Goal: Information Seeking & Learning: Learn about a topic

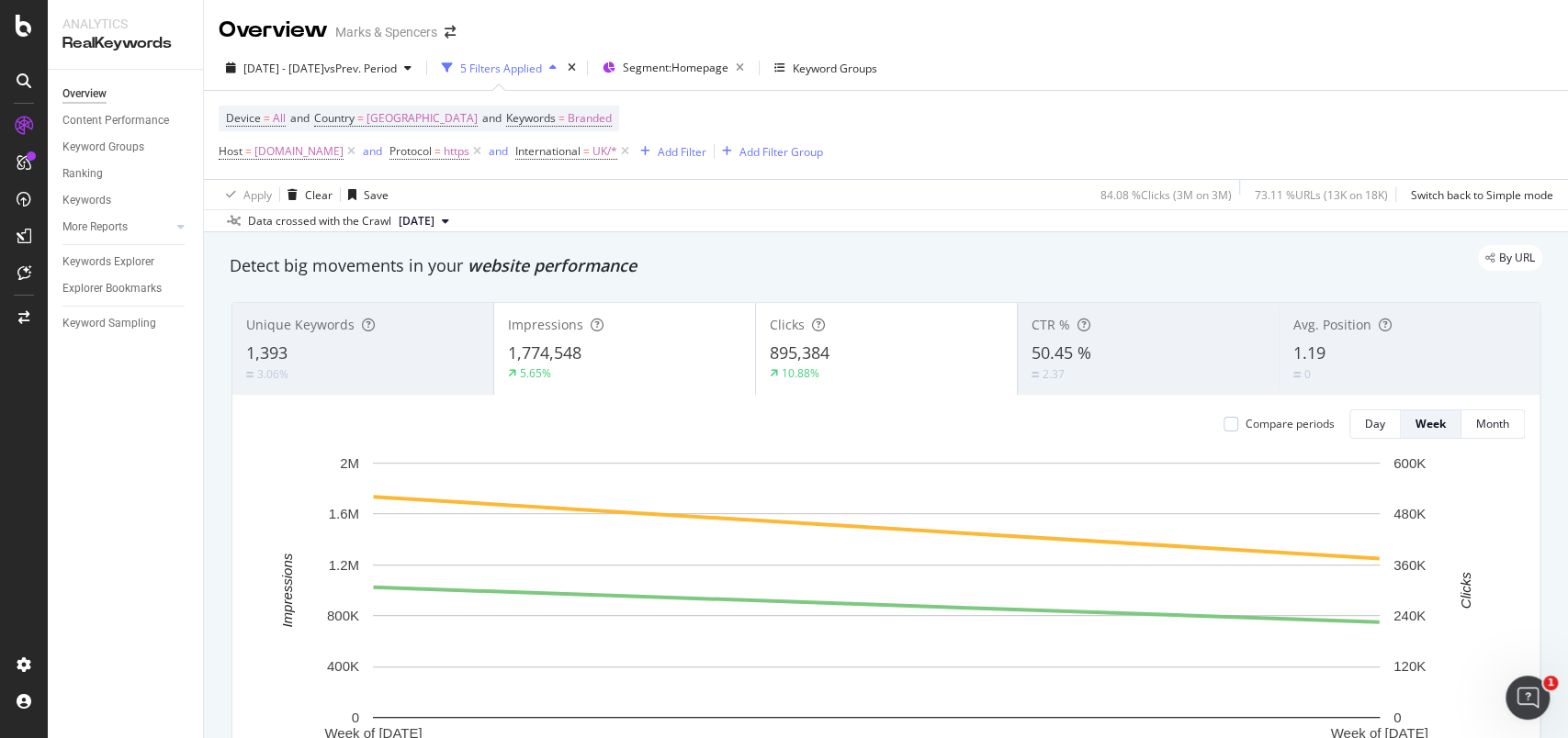
drag, startPoint x: 1265, startPoint y: 0, endPoint x: 136, endPoint y: 474, distance: 1224.5
click at [136, 474] on div "Overview Content Performance Keyword Groups Ranking Keywords More Reports Count…" at bounding box center [124, 403] width 155 height 669
click at [748, 76] on div "Segment: Homepage" at bounding box center [686, 68] width 128 height 26
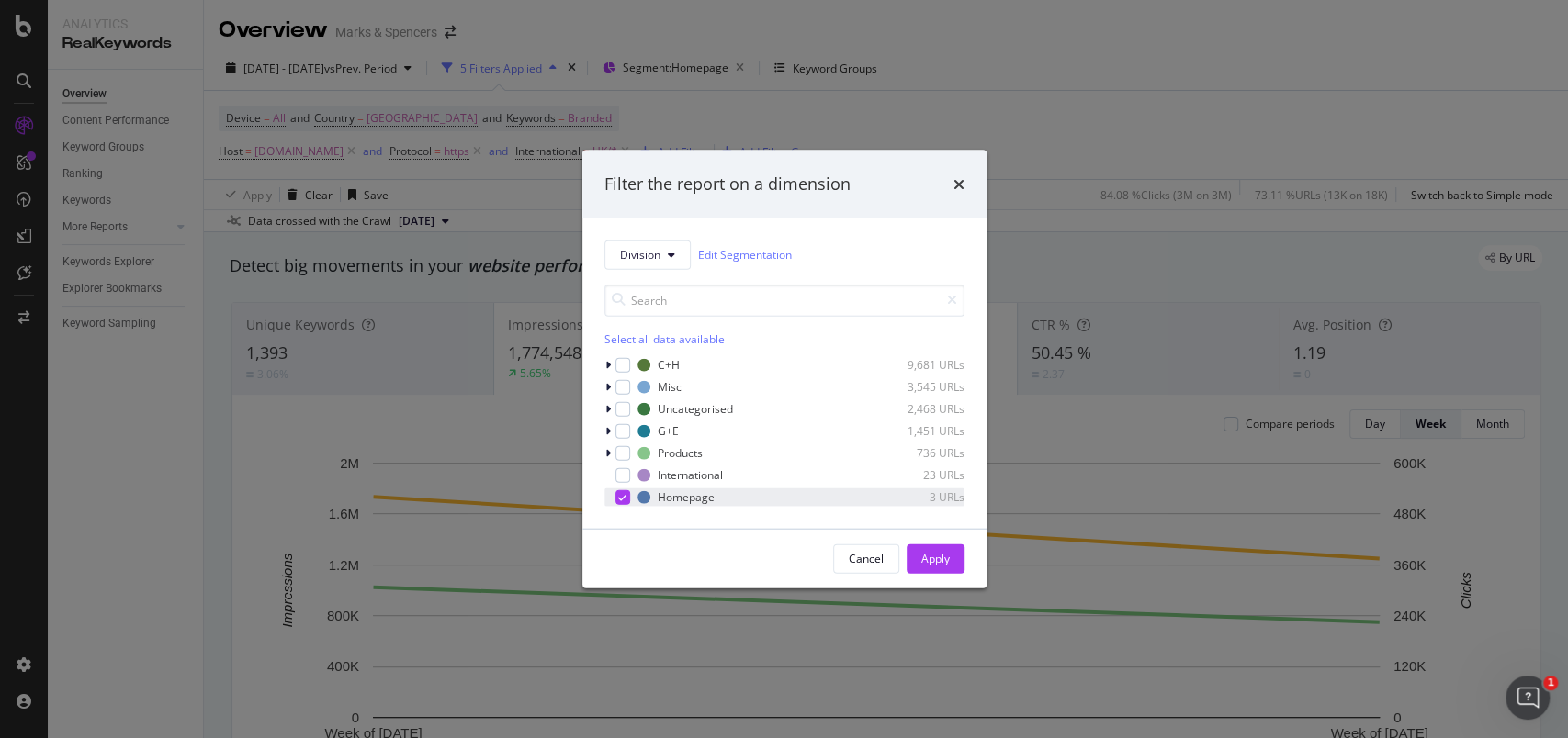
click at [617, 499] on div "modal" at bounding box center [622, 496] width 14 height 14
click at [869, 569] on div "Cancel" at bounding box center [866, 558] width 35 height 26
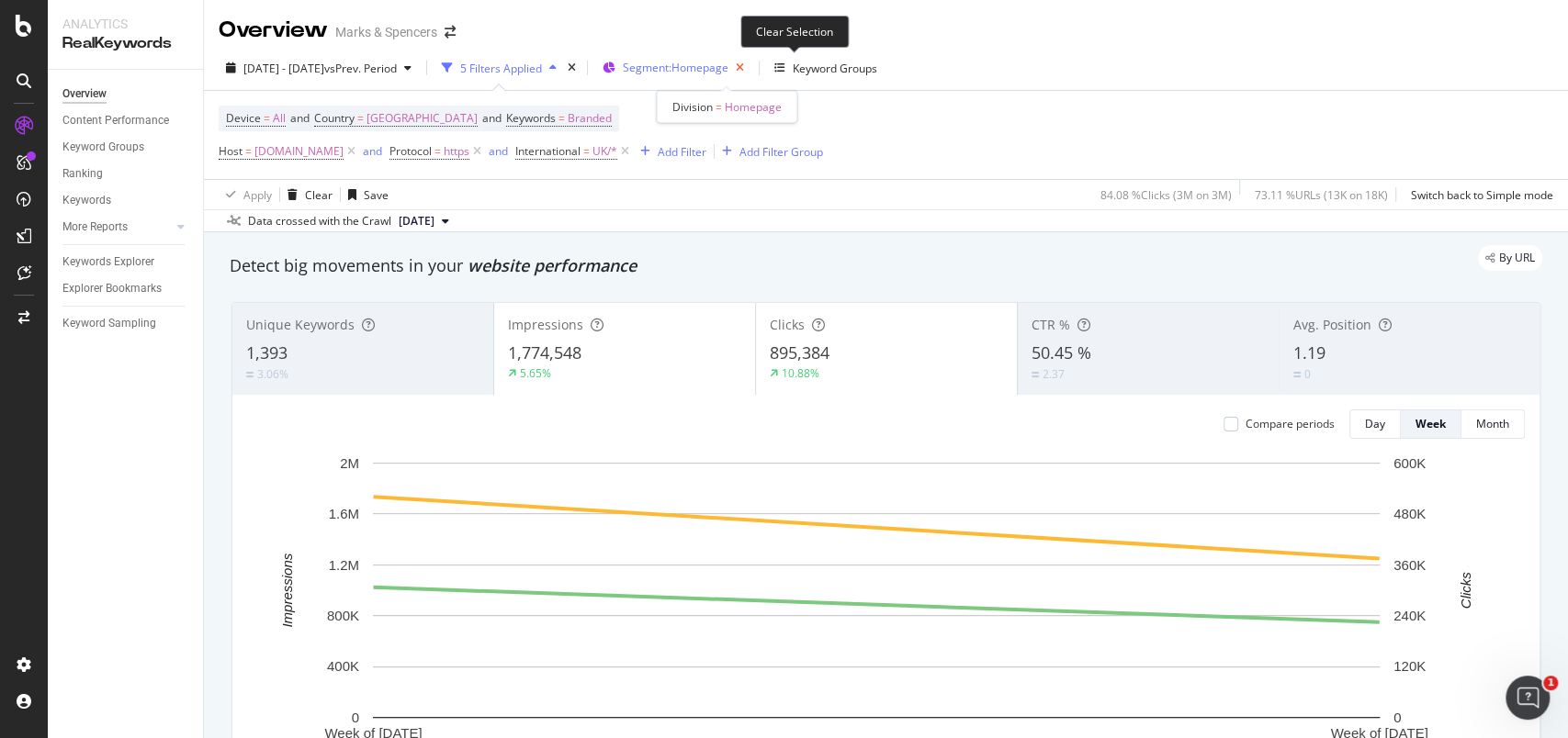
click at [752, 64] on icon "button" at bounding box center [740, 68] width 23 height 26
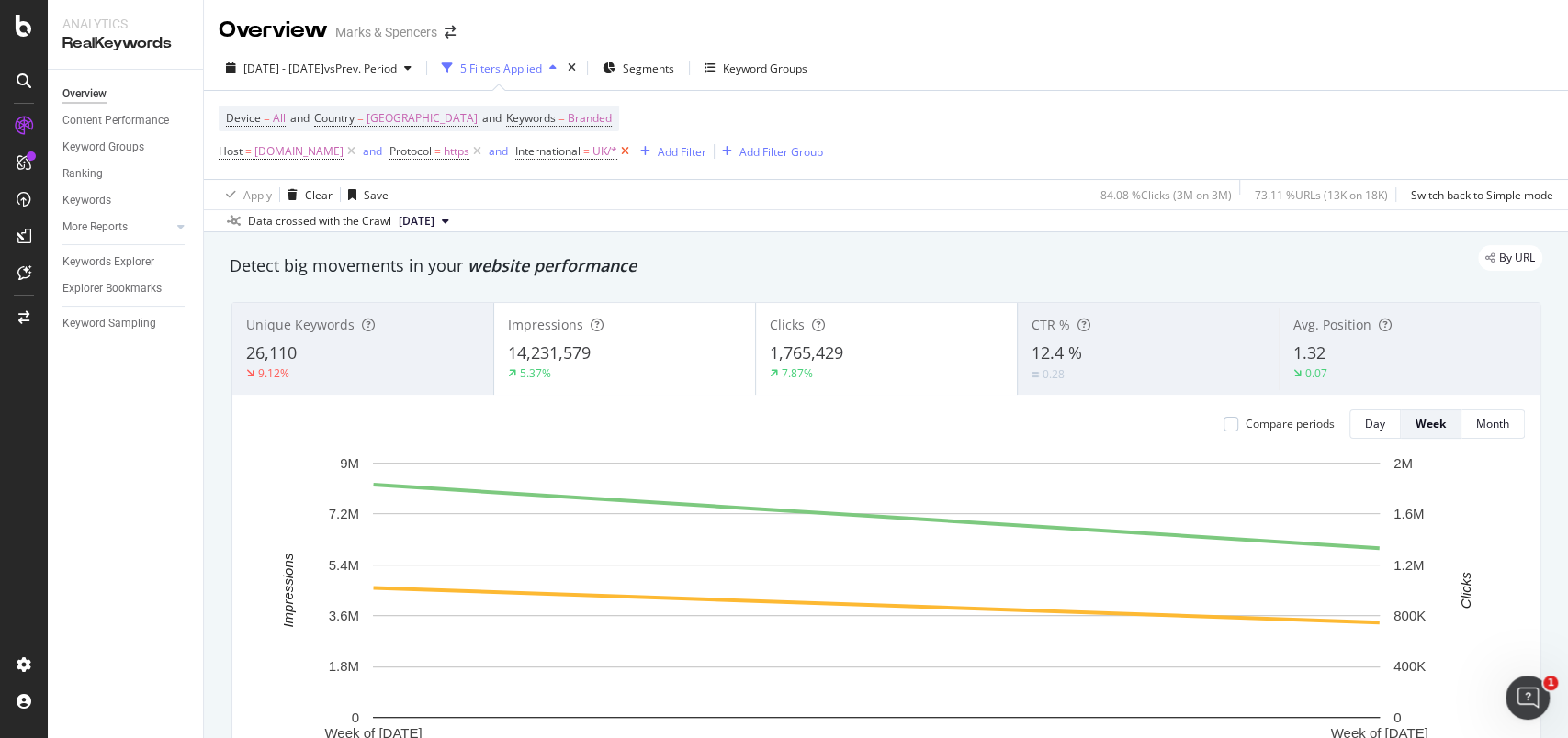
click at [633, 154] on icon at bounding box center [625, 151] width 15 height 18
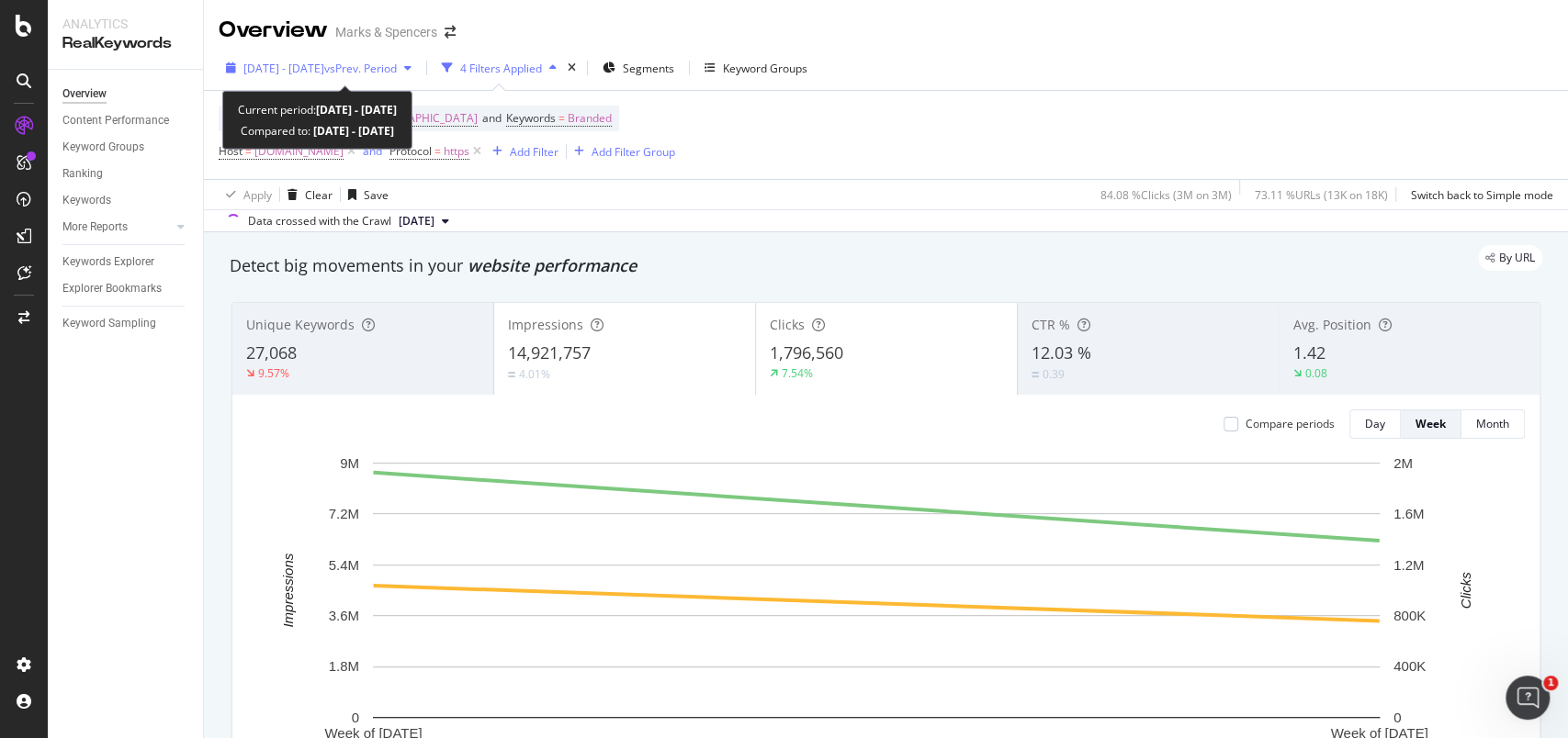
click at [227, 67] on icon "button" at bounding box center [231, 68] width 10 height 11
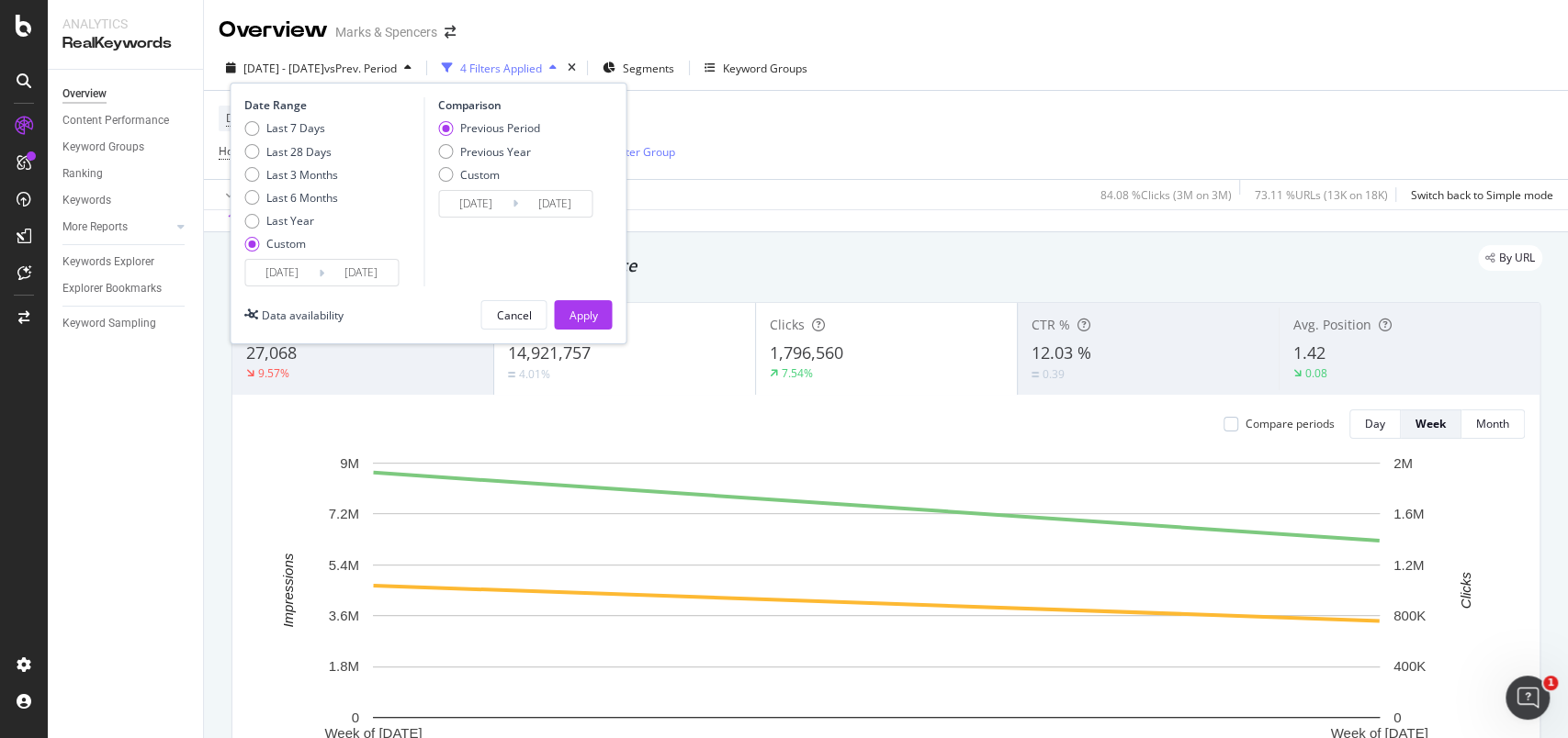
click at [297, 271] on input "[DATE]" at bounding box center [282, 272] width 73 height 26
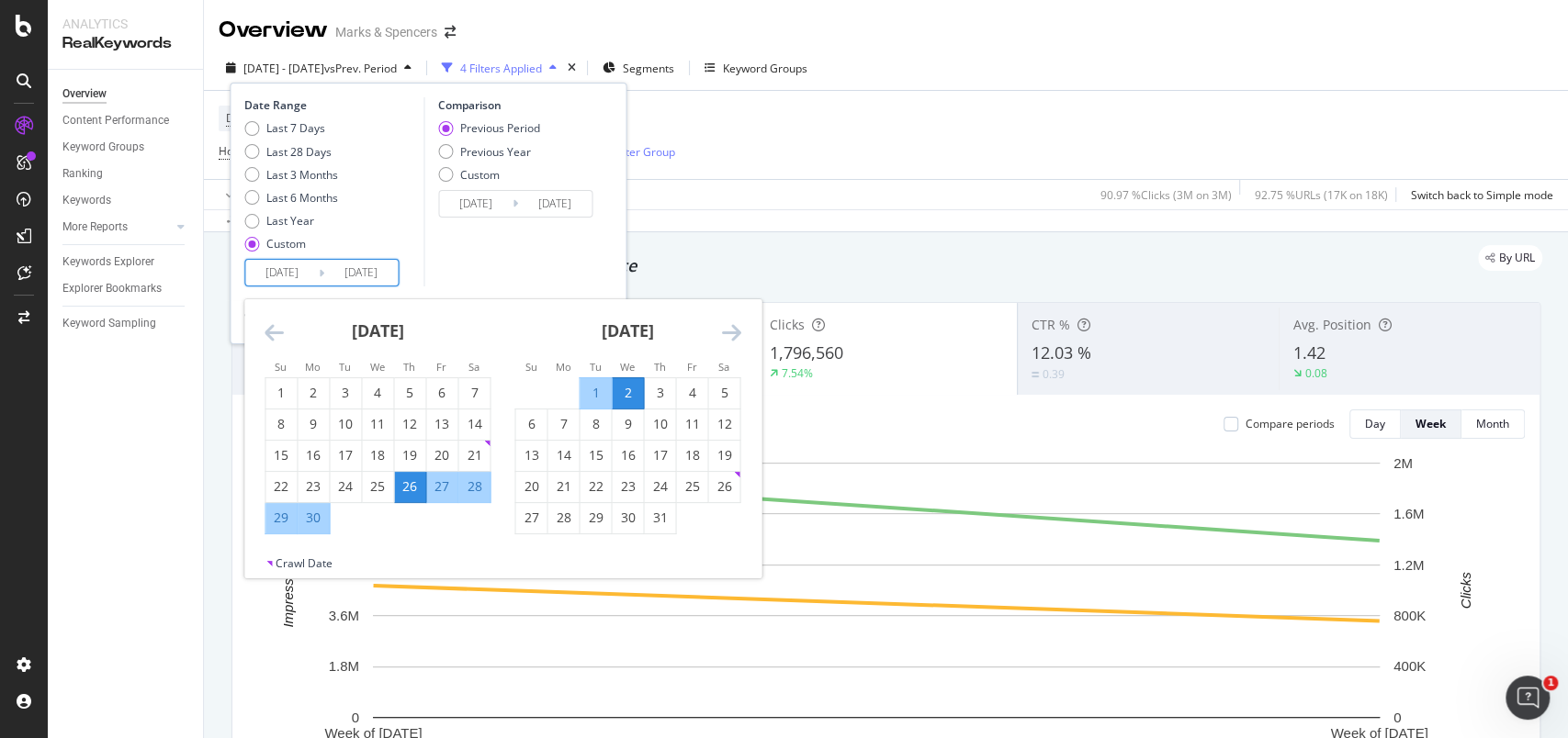
click at [727, 333] on icon "Move forward to switch to the next month." at bounding box center [730, 332] width 19 height 22
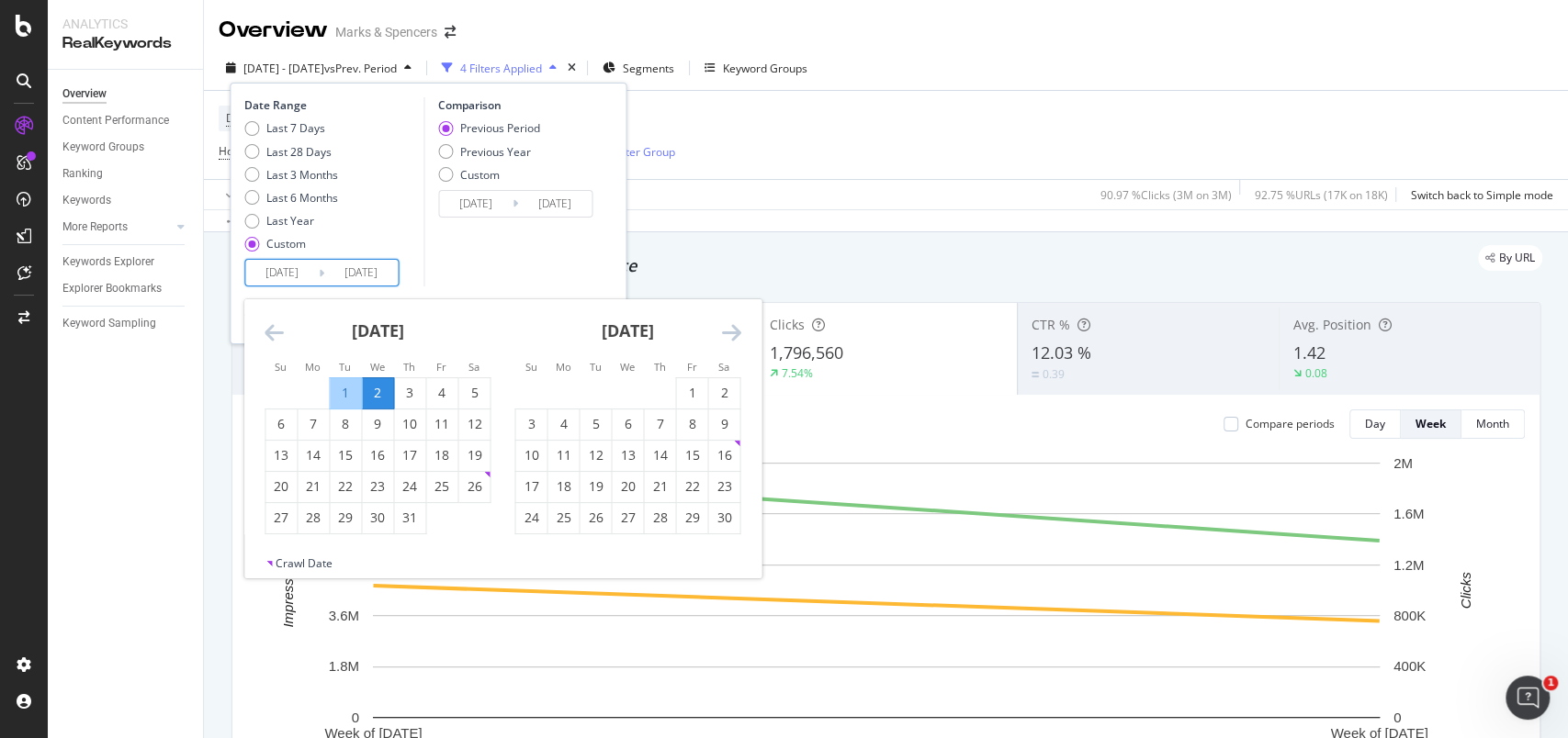
click at [727, 333] on icon "Move forward to switch to the next month." at bounding box center [730, 332] width 19 height 22
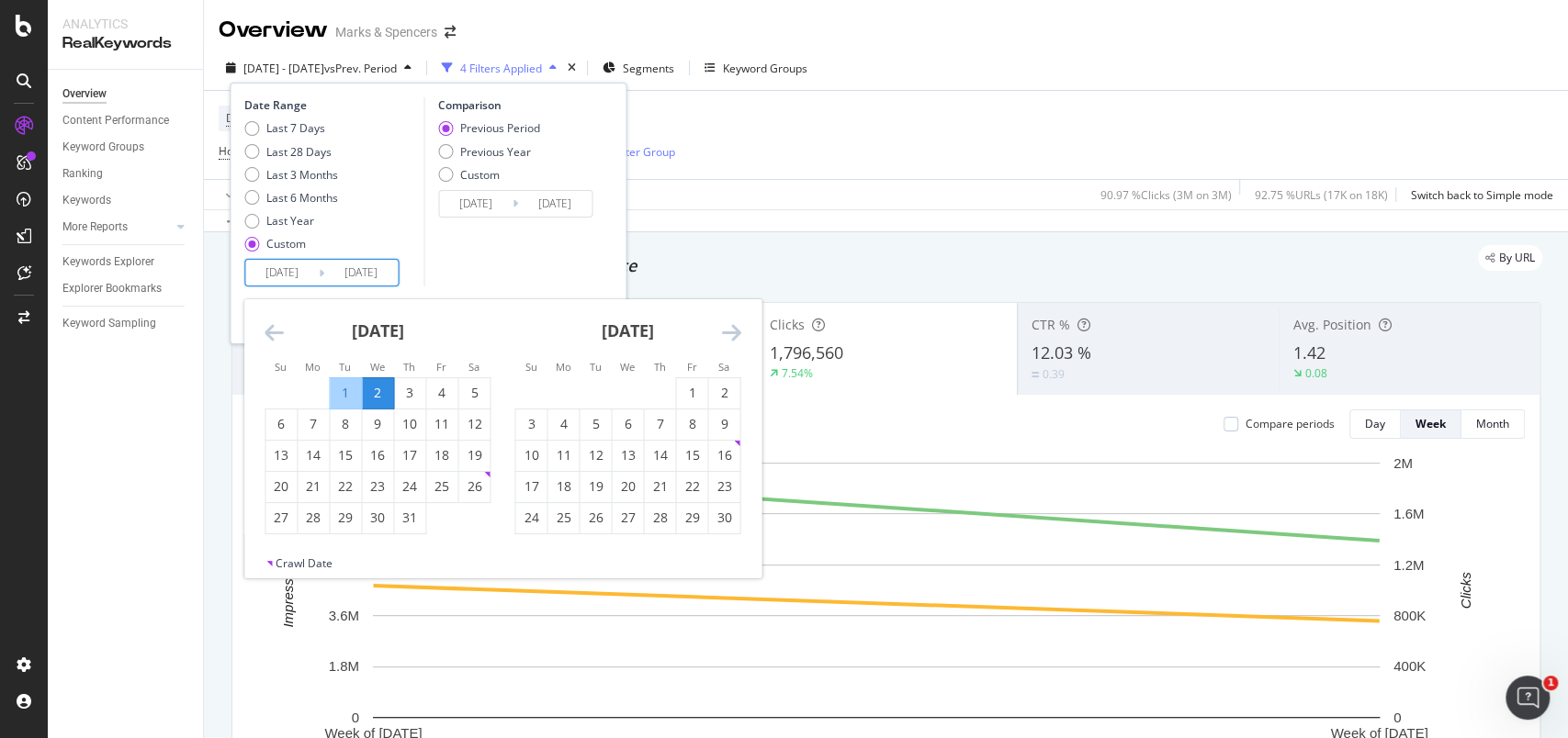
click at [727, 333] on icon "Move forward to switch to the next month." at bounding box center [730, 332] width 19 height 22
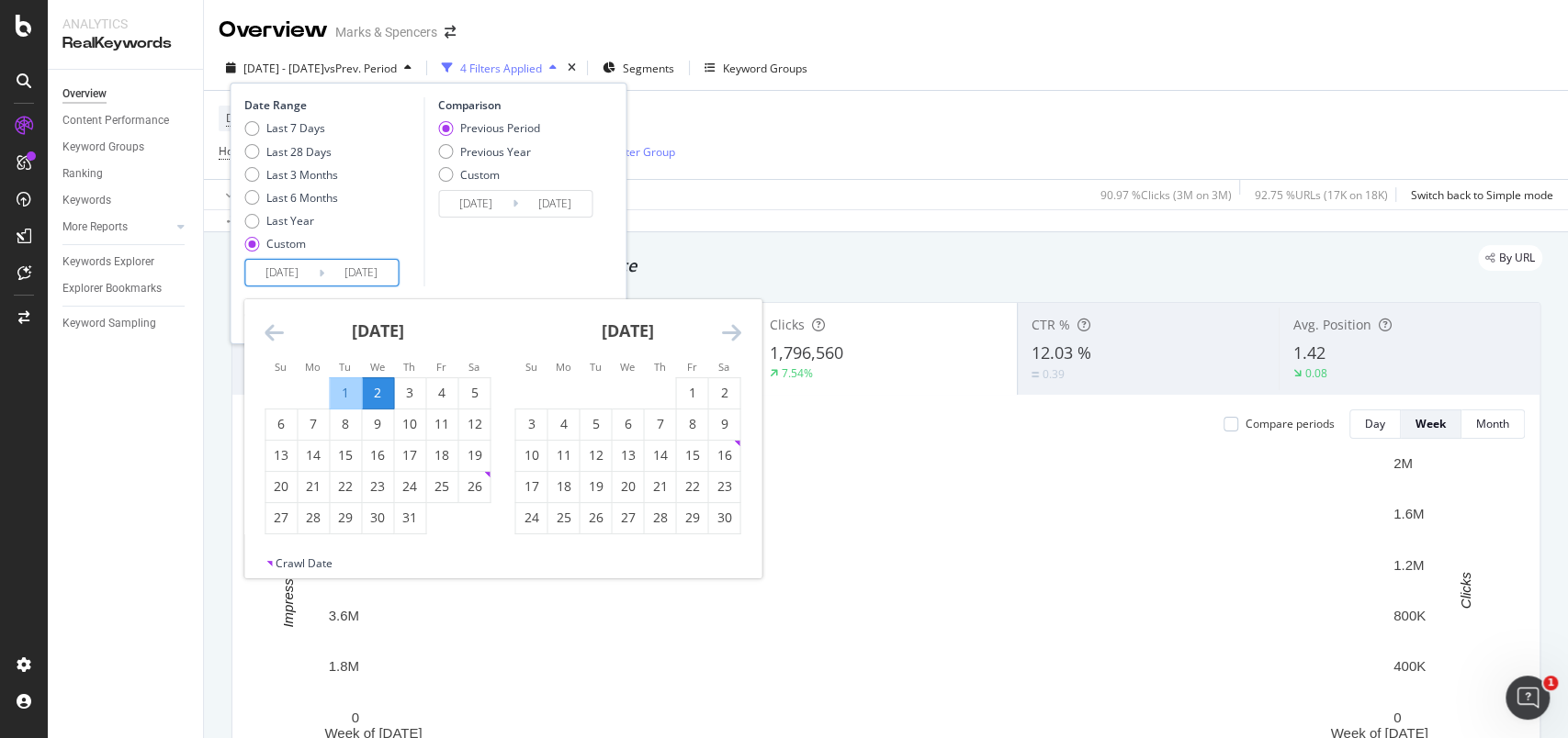
click at [731, 333] on icon "Move forward to switch to the next month." at bounding box center [730, 332] width 19 height 22
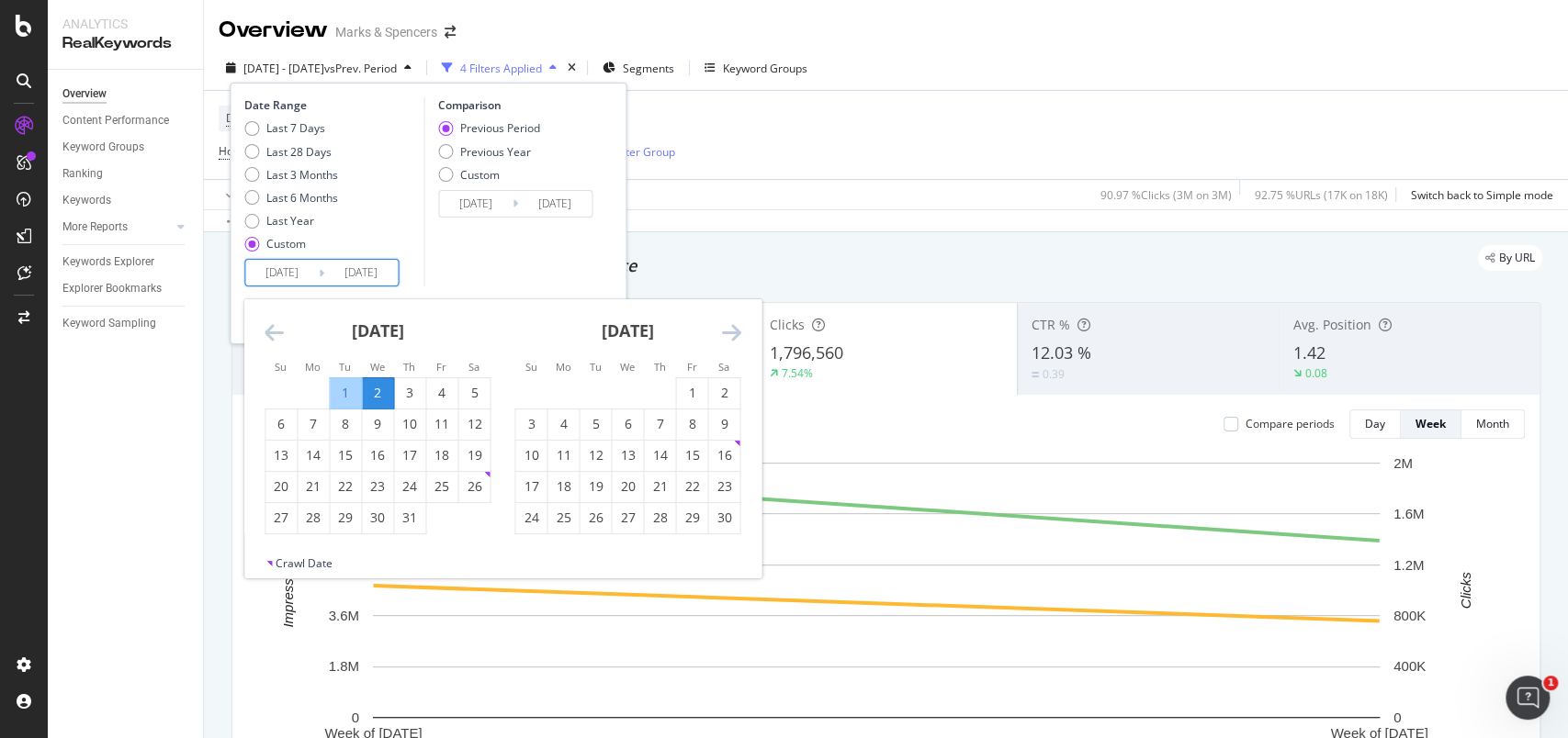
click at [732, 333] on icon "Move forward to switch to the next month." at bounding box center [730, 332] width 19 height 22
click at [726, 330] on icon "Move forward to switch to the next month." at bounding box center [730, 332] width 19 height 22
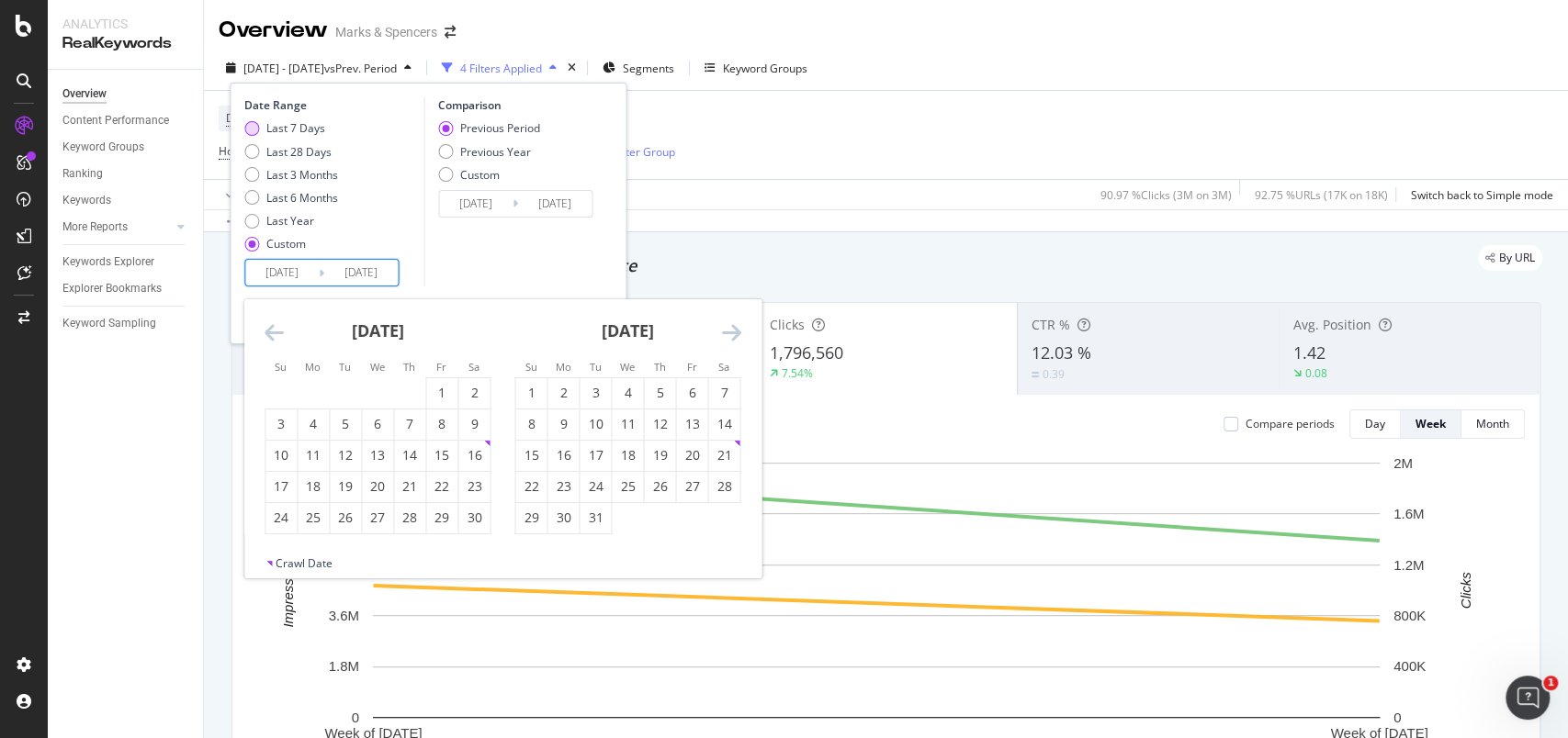
click at [300, 130] on div "Last 7 Days" at bounding box center [295, 128] width 59 height 15
type input "[DATE]"
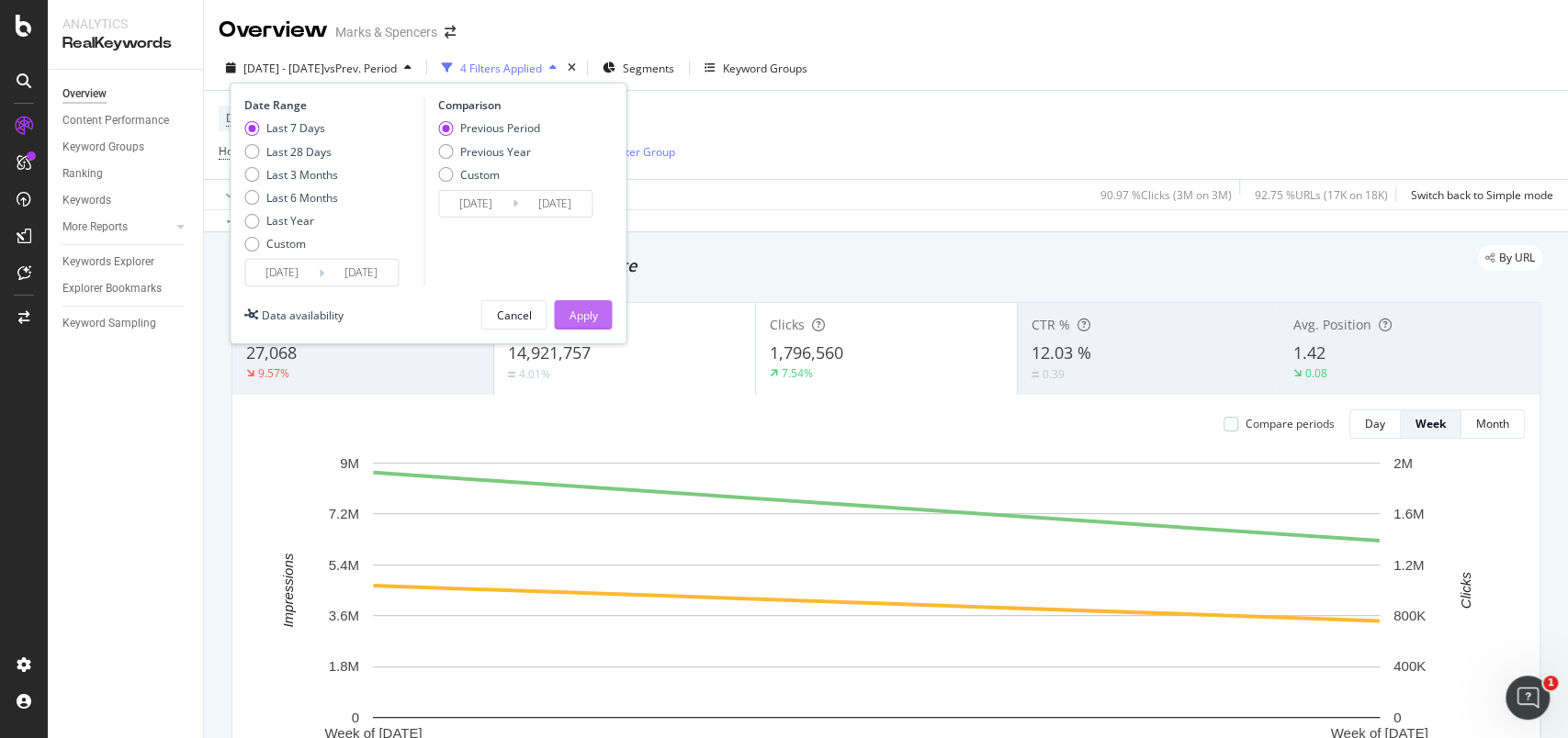
click at [582, 324] on div "Apply" at bounding box center [583, 314] width 29 height 28
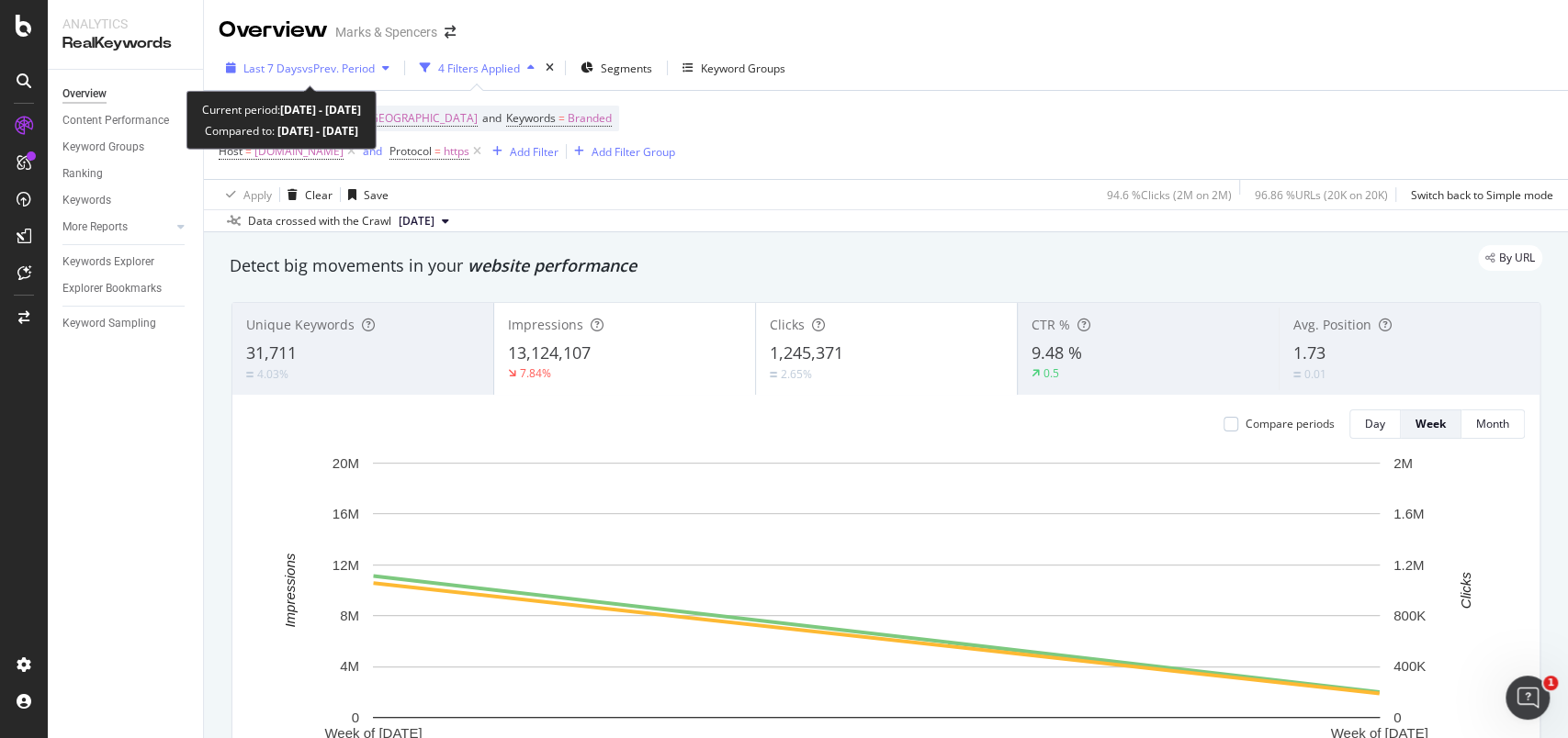
click at [279, 59] on div "Last 7 Days vs Prev. Period" at bounding box center [308, 68] width 179 height 28
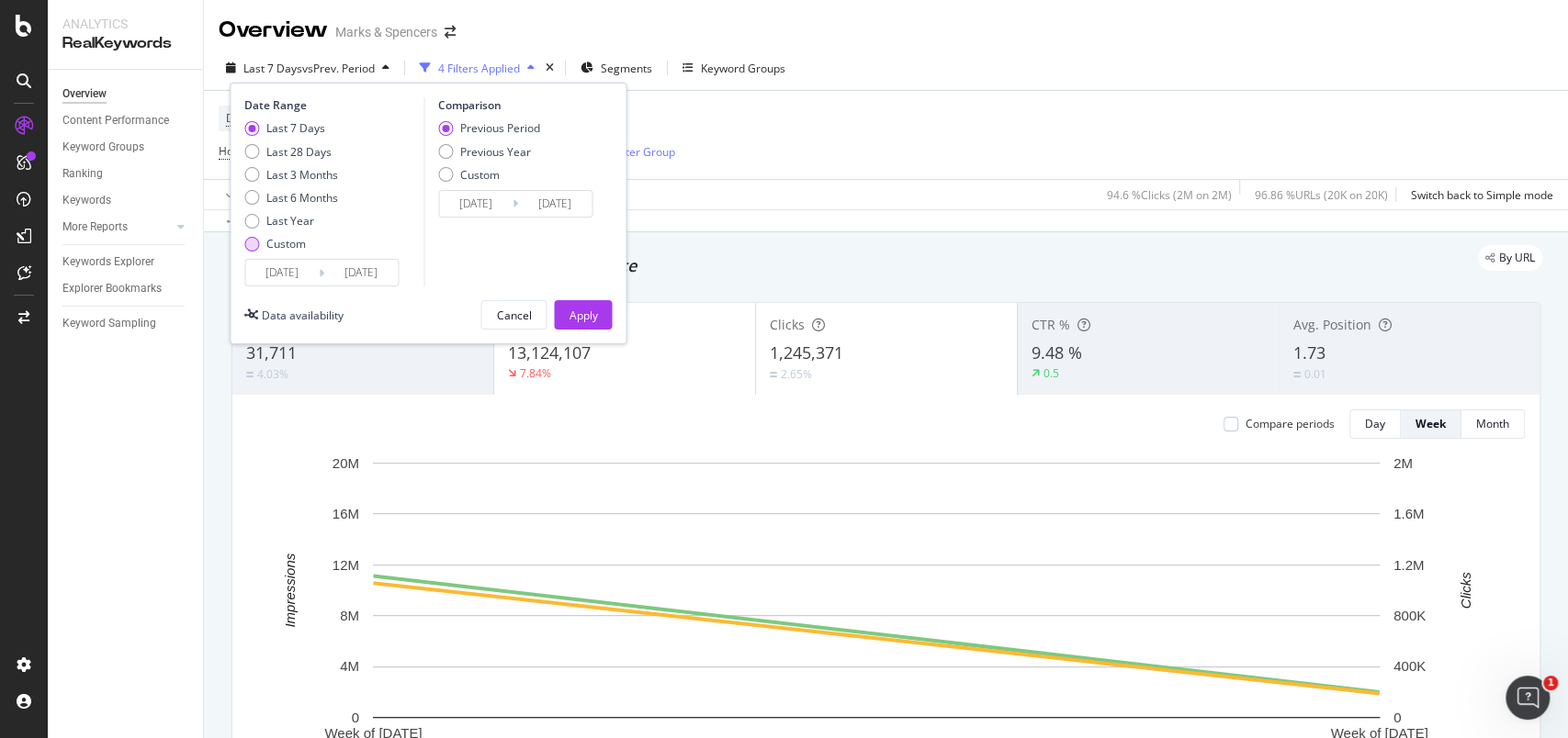
click at [290, 240] on div "Custom" at bounding box center [286, 244] width 40 height 15
type input "[DATE]"
click at [296, 268] on input "[DATE]" at bounding box center [282, 272] width 73 height 26
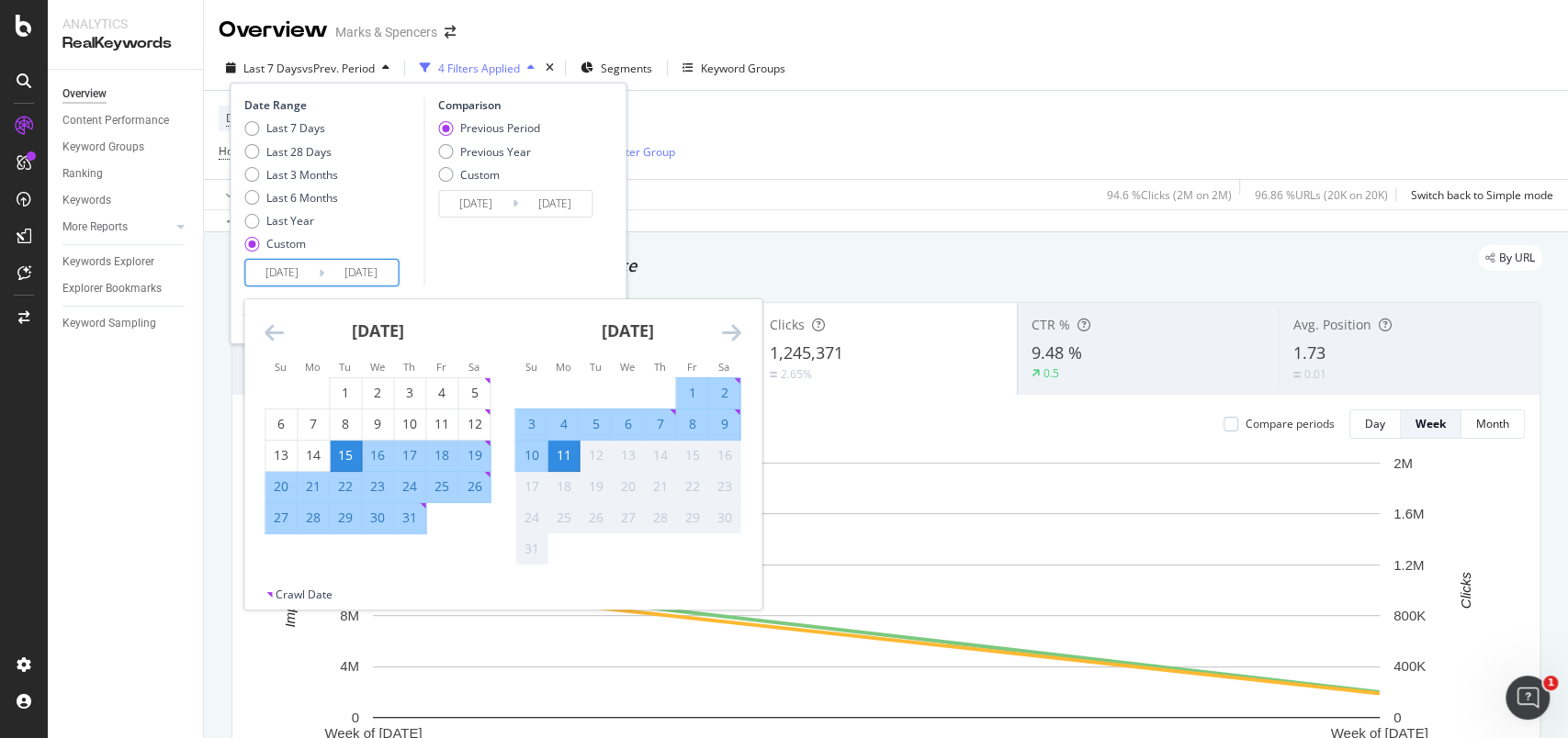
click at [733, 331] on icon "Move forward to switch to the next month." at bounding box center [730, 332] width 19 height 22
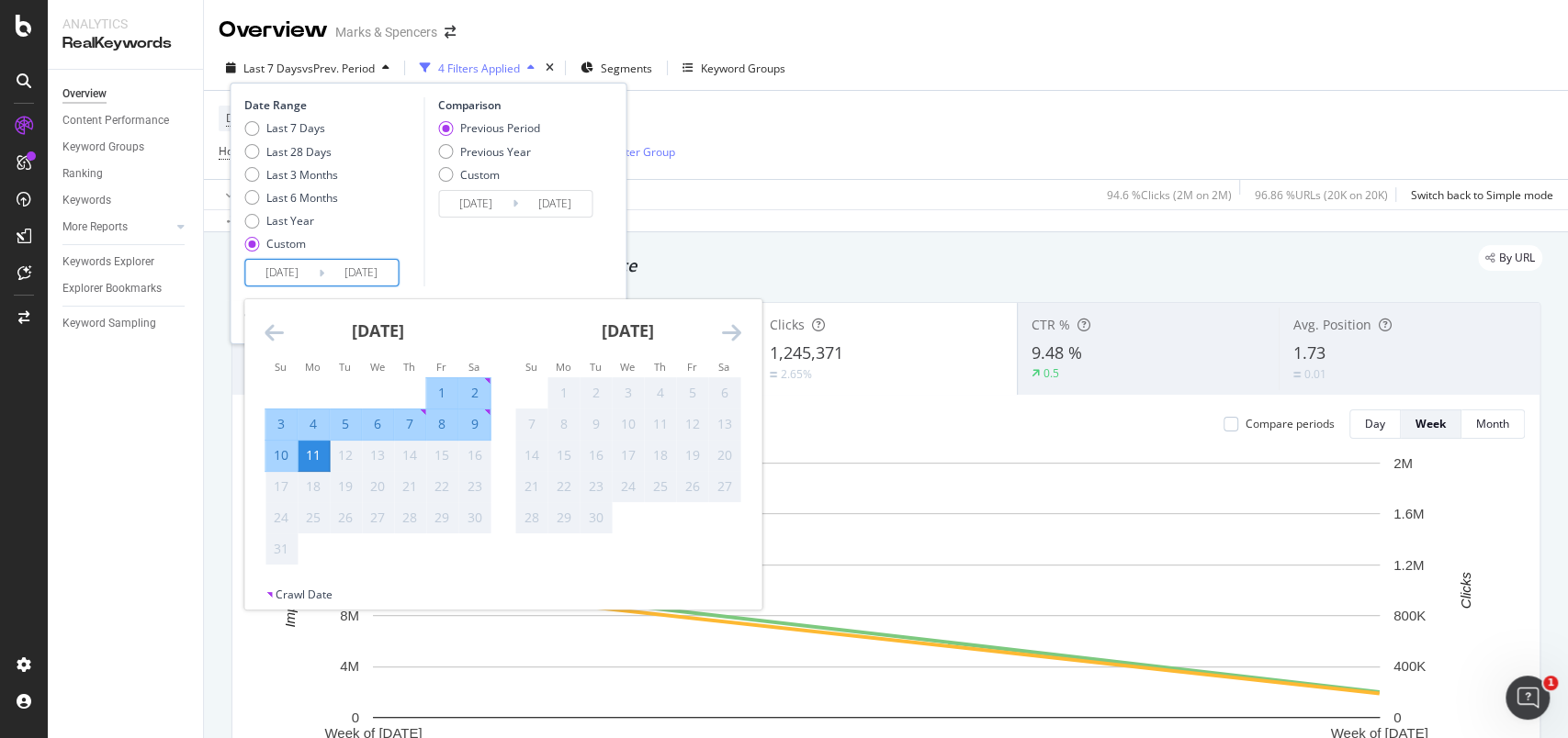
click at [278, 426] on div "3" at bounding box center [281, 424] width 31 height 18
type input "[DATE]"
click at [483, 423] on div "9" at bounding box center [474, 424] width 31 height 18
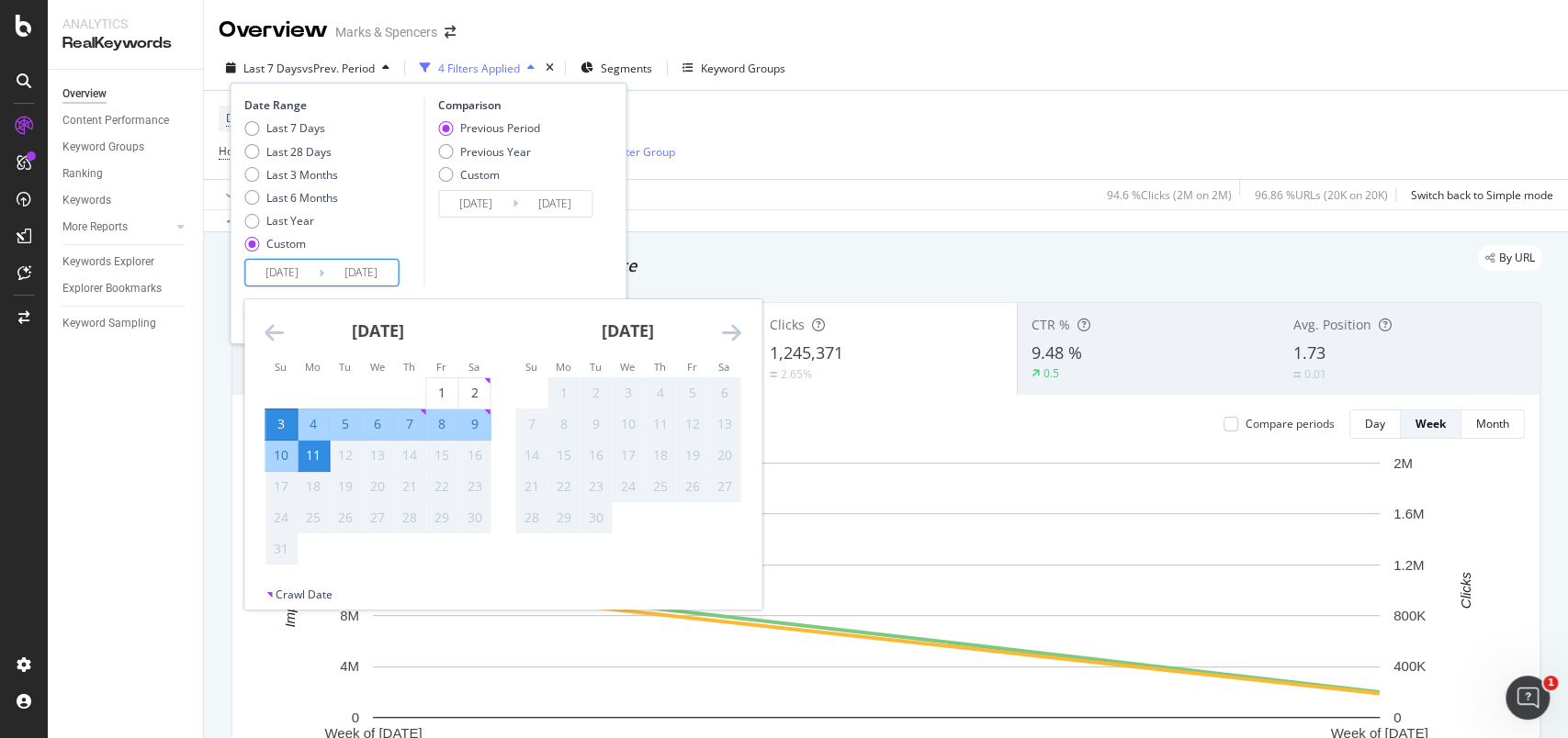
type input "[DATE]"
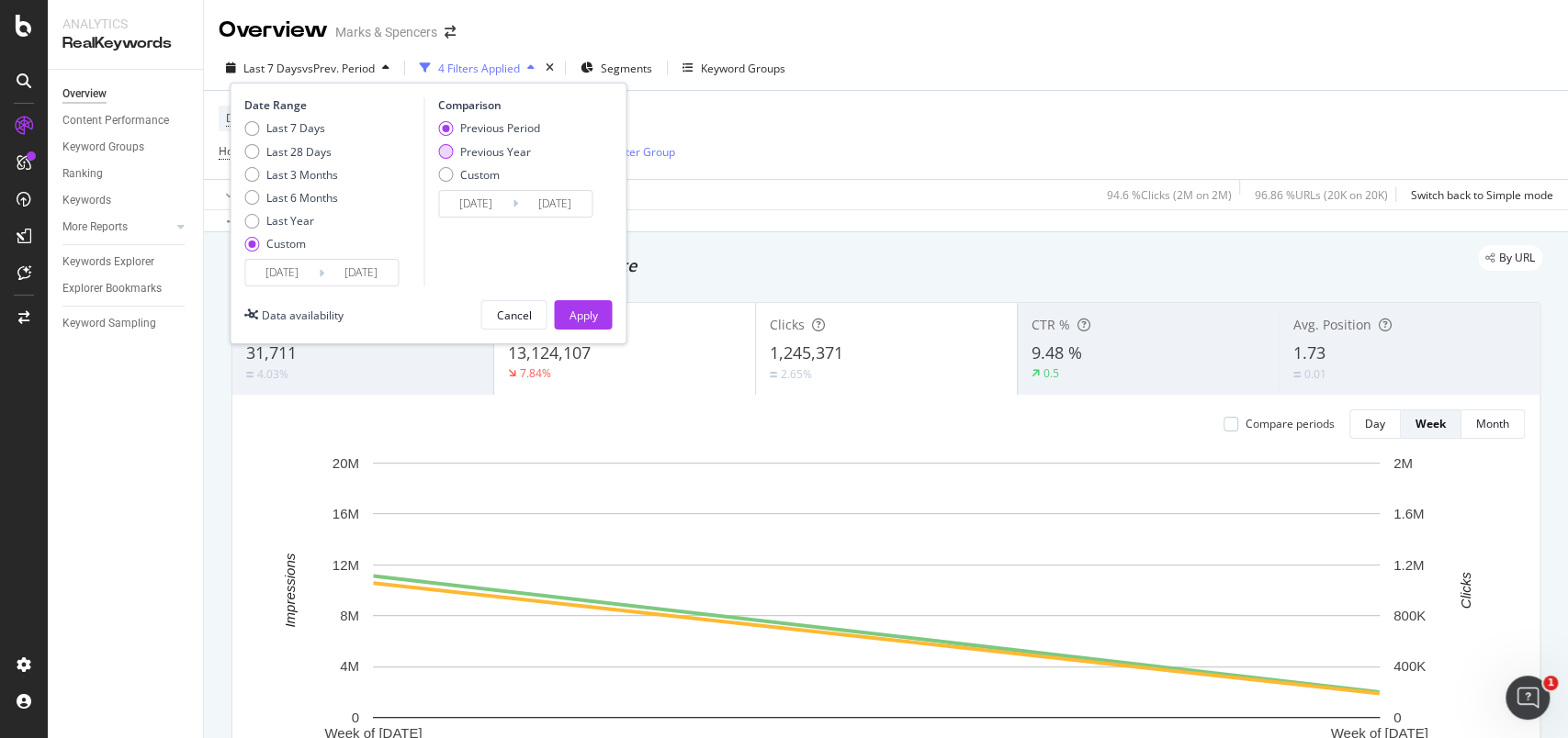
click at [514, 152] on div "Previous Year" at bounding box center [495, 151] width 70 height 15
type input "[DATE]"
click at [591, 315] on div "Apply" at bounding box center [583, 315] width 29 height 15
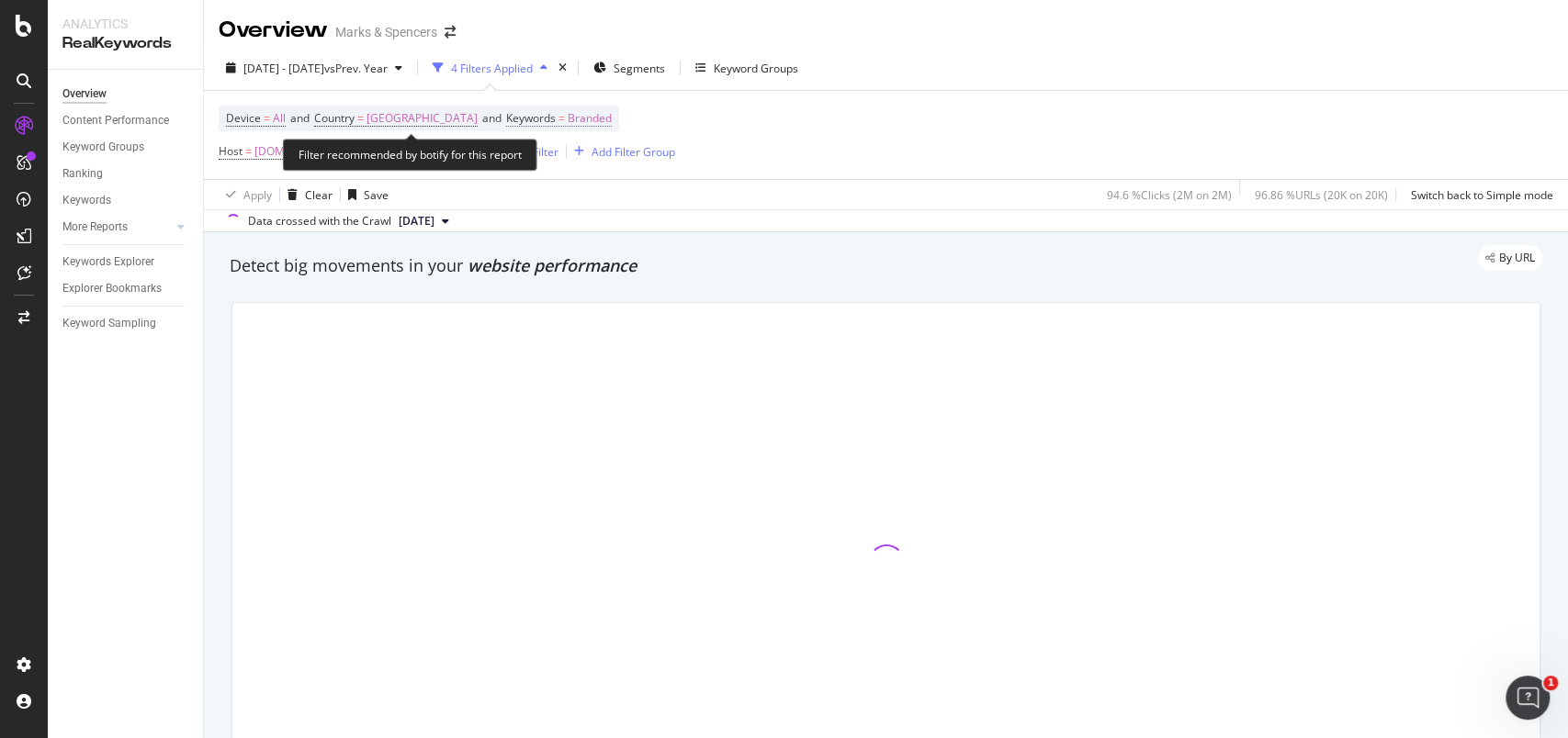
click at [567, 114] on span "Branded" at bounding box center [590, 118] width 44 height 26
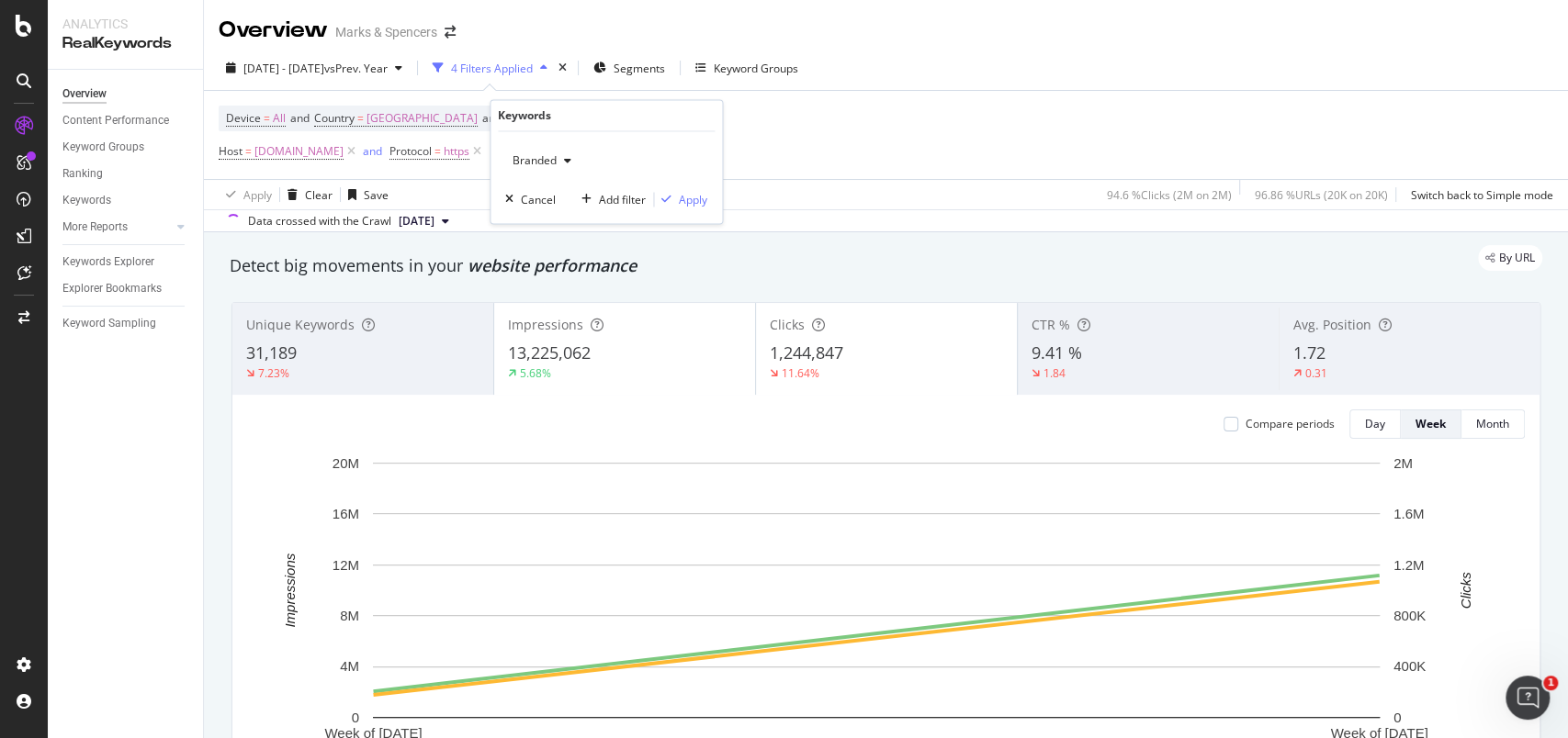
click at [546, 162] on span "Branded" at bounding box center [530, 161] width 51 height 15
click at [545, 298] on span "All" at bounding box center [615, 303] width 187 height 16
click at [686, 203] on div "Apply" at bounding box center [693, 200] width 29 height 15
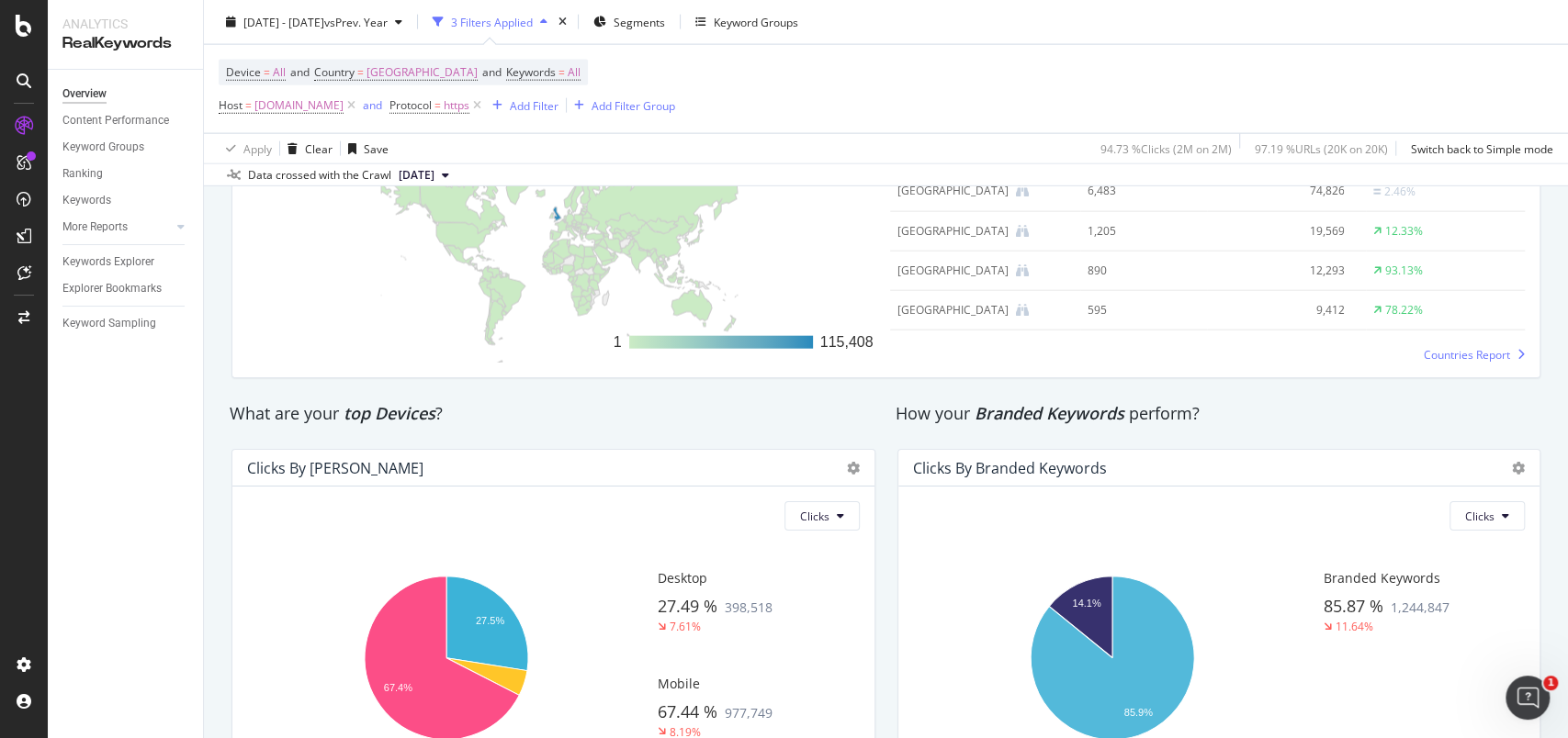
scroll to position [2990, 0]
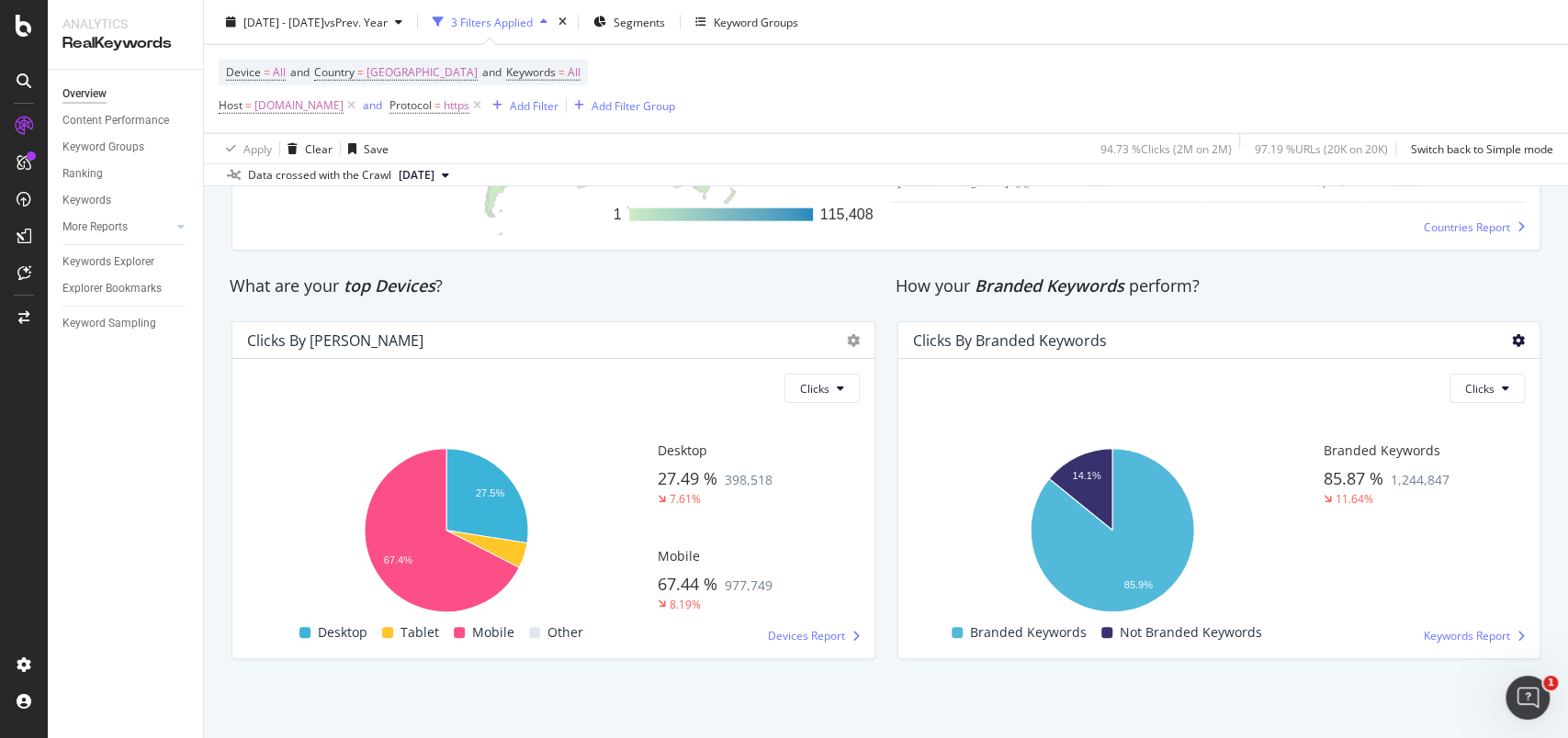
click at [1305, 342] on icon at bounding box center [1518, 340] width 13 height 13
click at [1305, 369] on span "Export as CSV" at bounding box center [1435, 376] width 85 height 16
click at [1305, 338] on icon at bounding box center [1518, 340] width 13 height 13
click at [1250, 531] on rect "A chart." at bounding box center [1111, 530] width 397 height 182
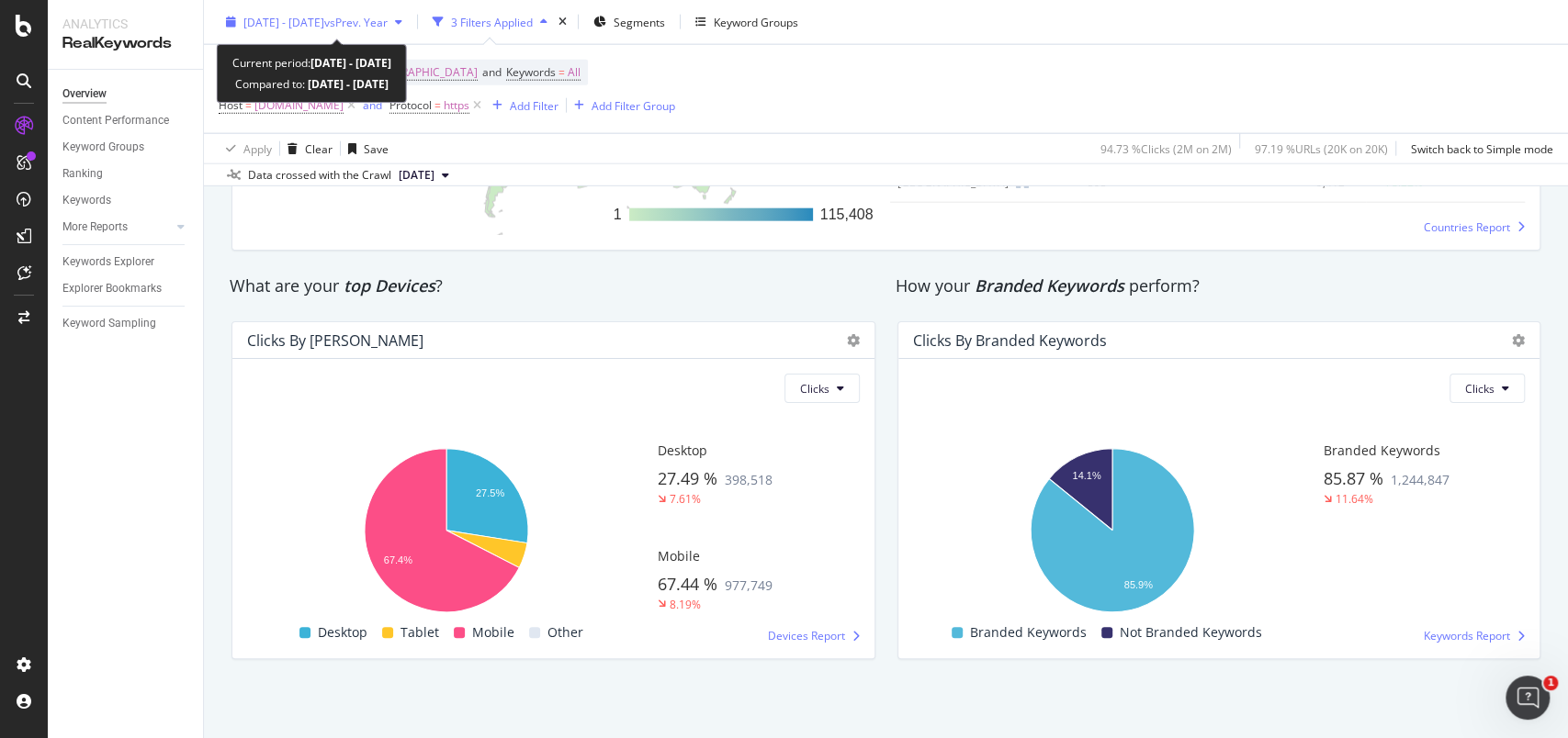
click at [227, 32] on div "[DATE] - [DATE] vs Prev. Year" at bounding box center [315, 22] width 191 height 28
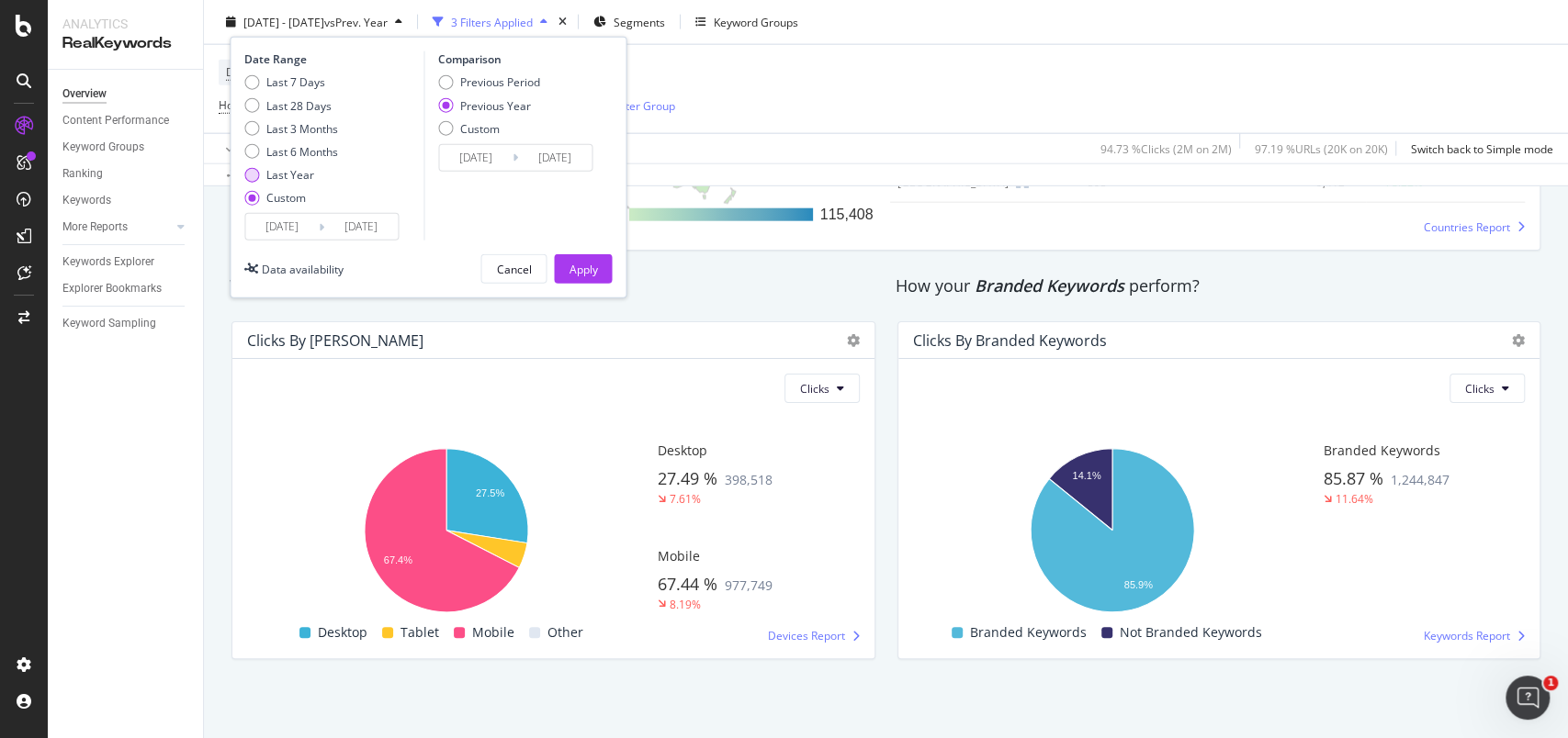
click at [287, 179] on div "Last Year" at bounding box center [289, 175] width 47 height 15
type input "[DATE]"
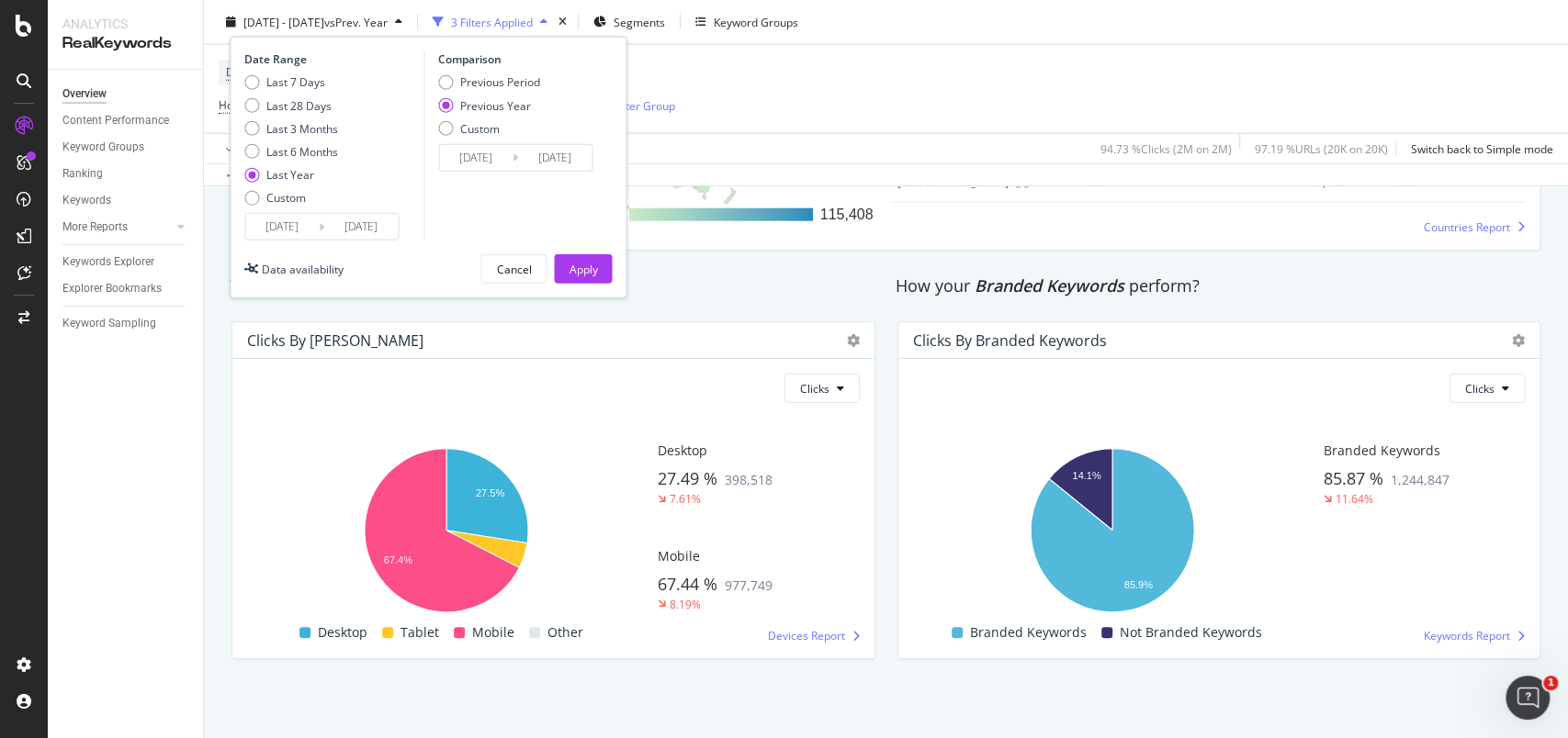
click at [311, 218] on input "[DATE]" at bounding box center [282, 227] width 73 height 26
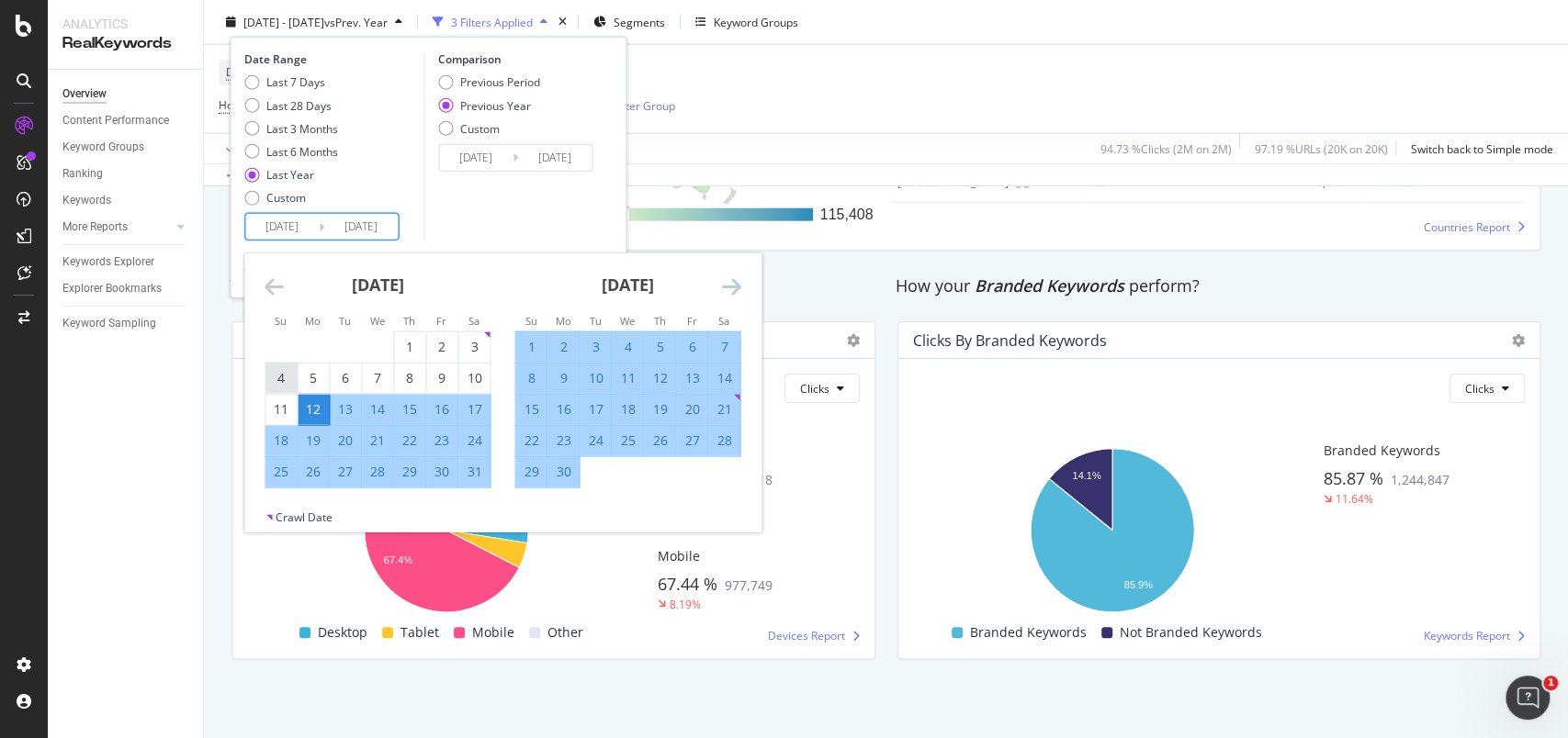
click at [280, 375] on div "4" at bounding box center [281, 378] width 31 height 18
type input "[DATE]"
click at [476, 371] on div "10" at bounding box center [474, 378] width 31 height 18
type input "[DATE]"
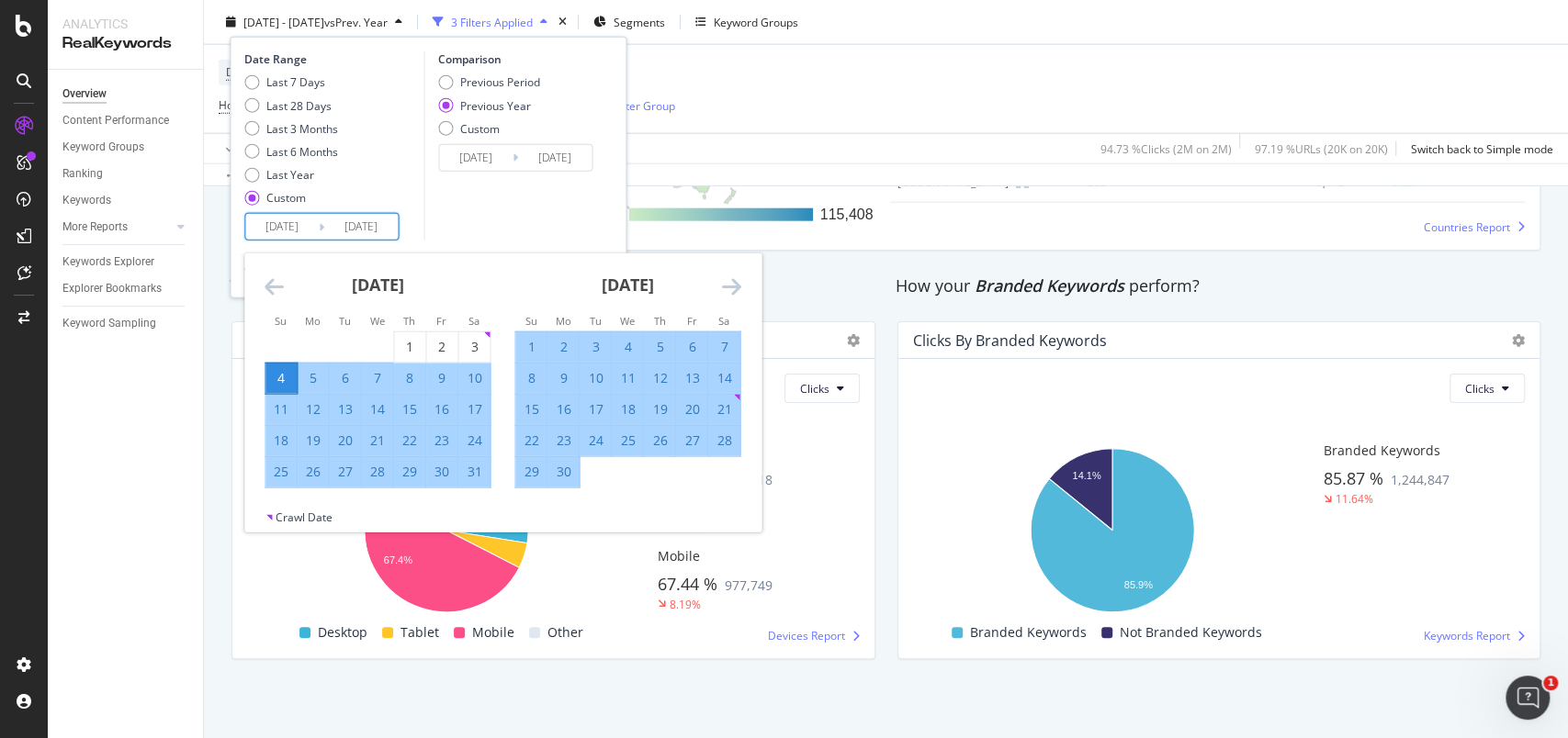
type input "[DATE]"
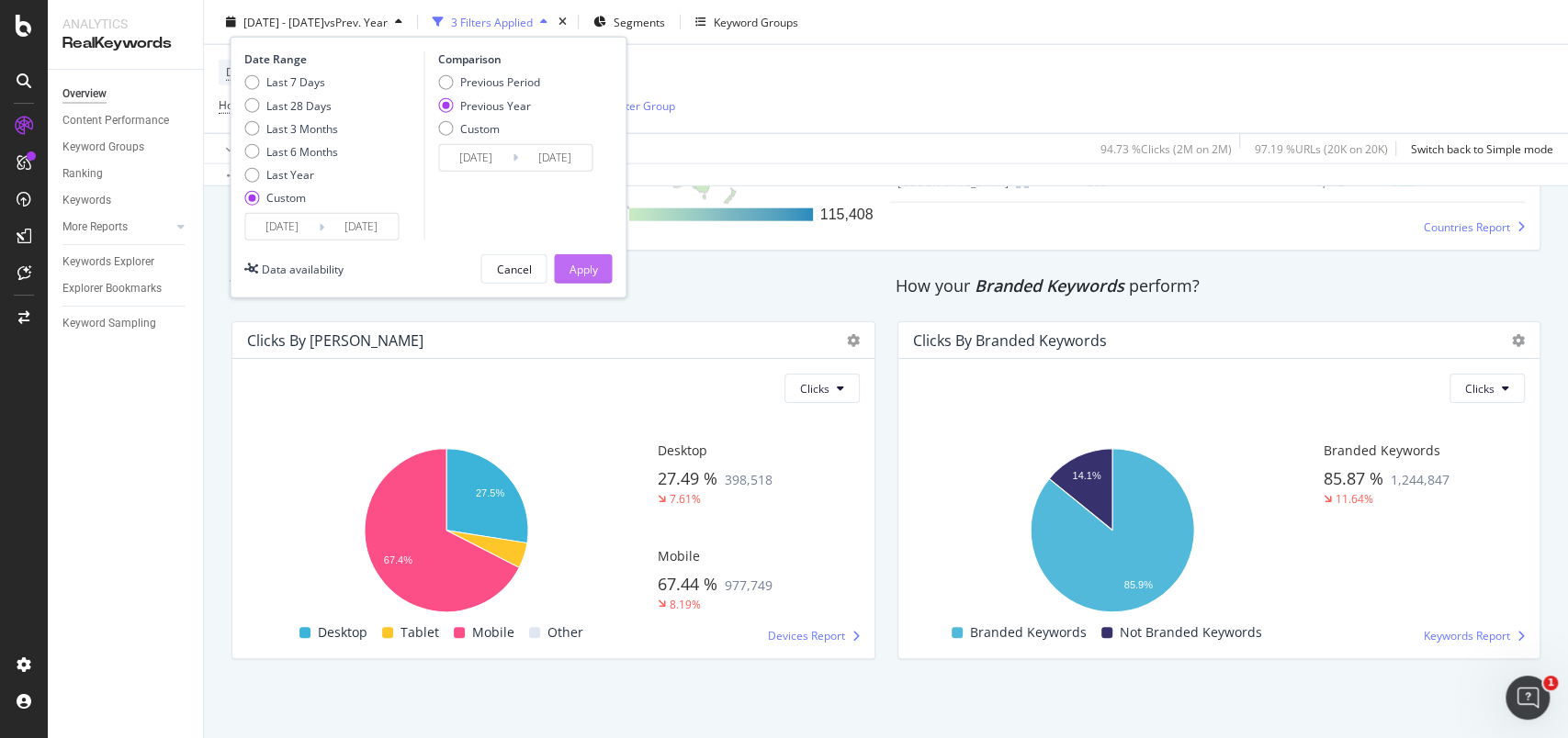
click at [582, 263] on div "Apply" at bounding box center [583, 268] width 29 height 15
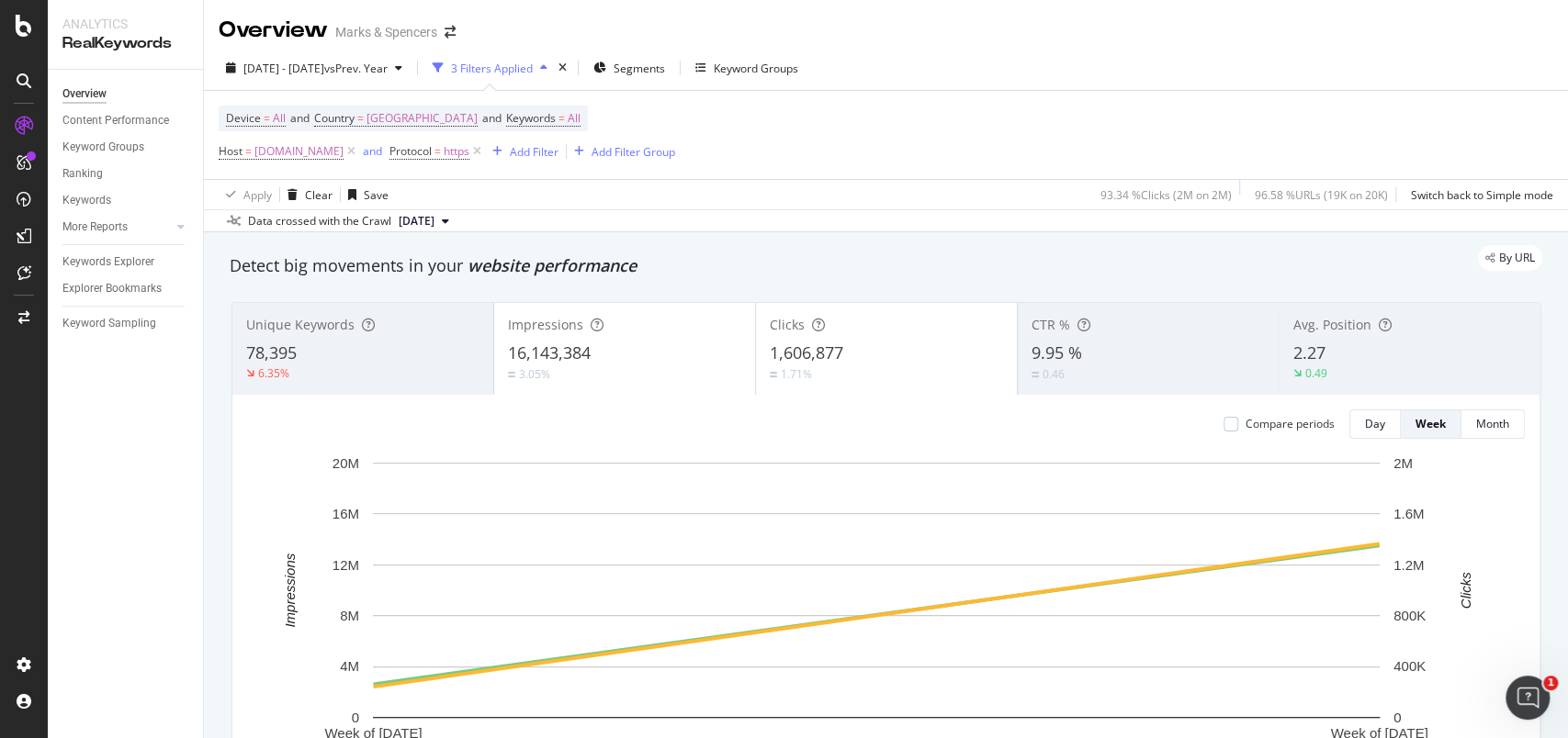
click at [1002, 52] on div "[DATE] - [DATE] vs Prev. Year 3 Filters Applied Segments Keyword Groups Device …" at bounding box center [885, 139] width 1363 height 186
click at [567, 114] on span "All" at bounding box center [573, 118] width 13 height 26
click at [516, 164] on span "All" at bounding box center [514, 161] width 20 height 15
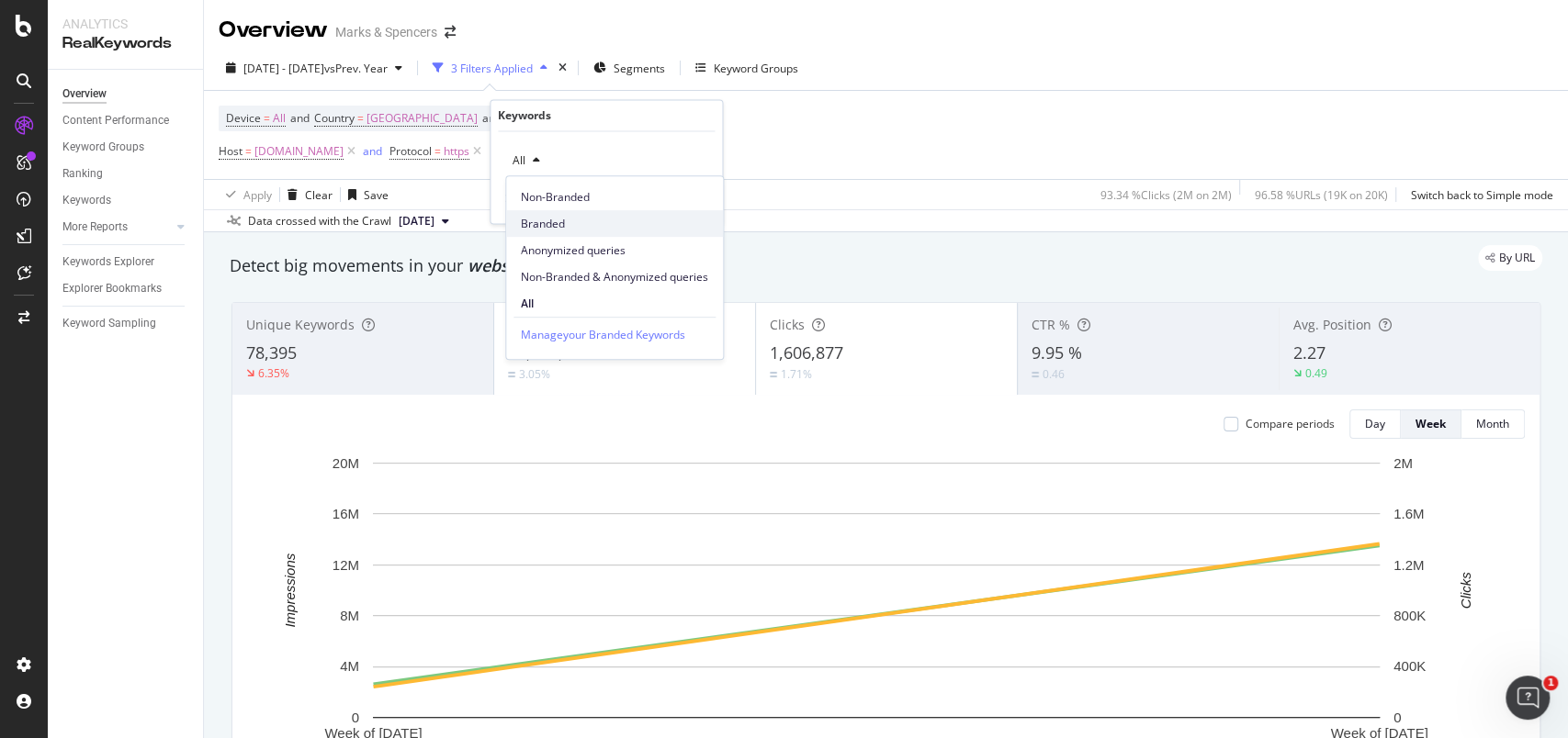
click at [548, 218] on span "Branded" at bounding box center [615, 224] width 187 height 16
click at [691, 202] on div "Apply" at bounding box center [693, 200] width 29 height 15
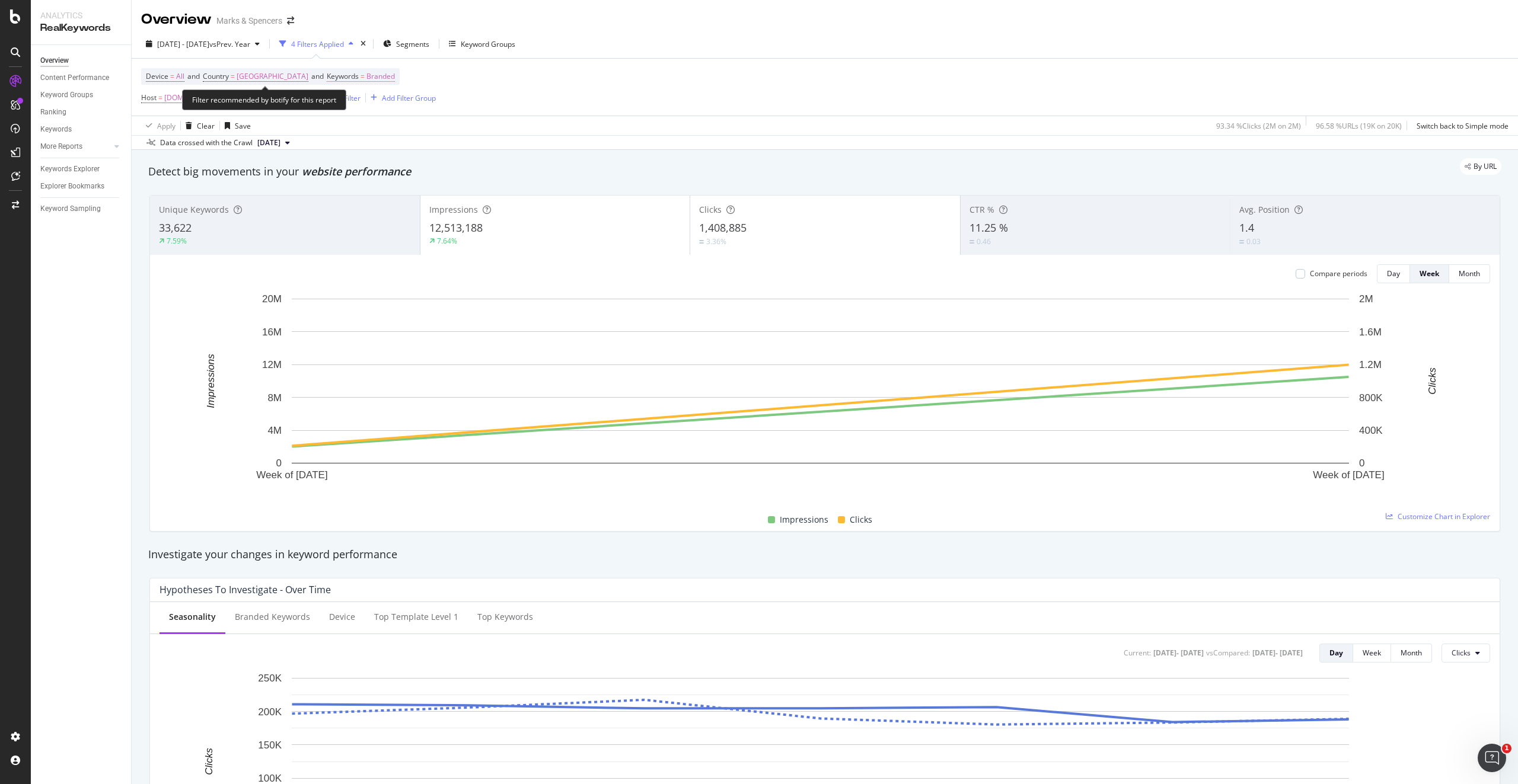
click at [377, 78] on span "Branded" at bounding box center [381, 76] width 29 height 17
click at [352, 112] on div "Branded" at bounding box center [349, 104] width 47 height 18
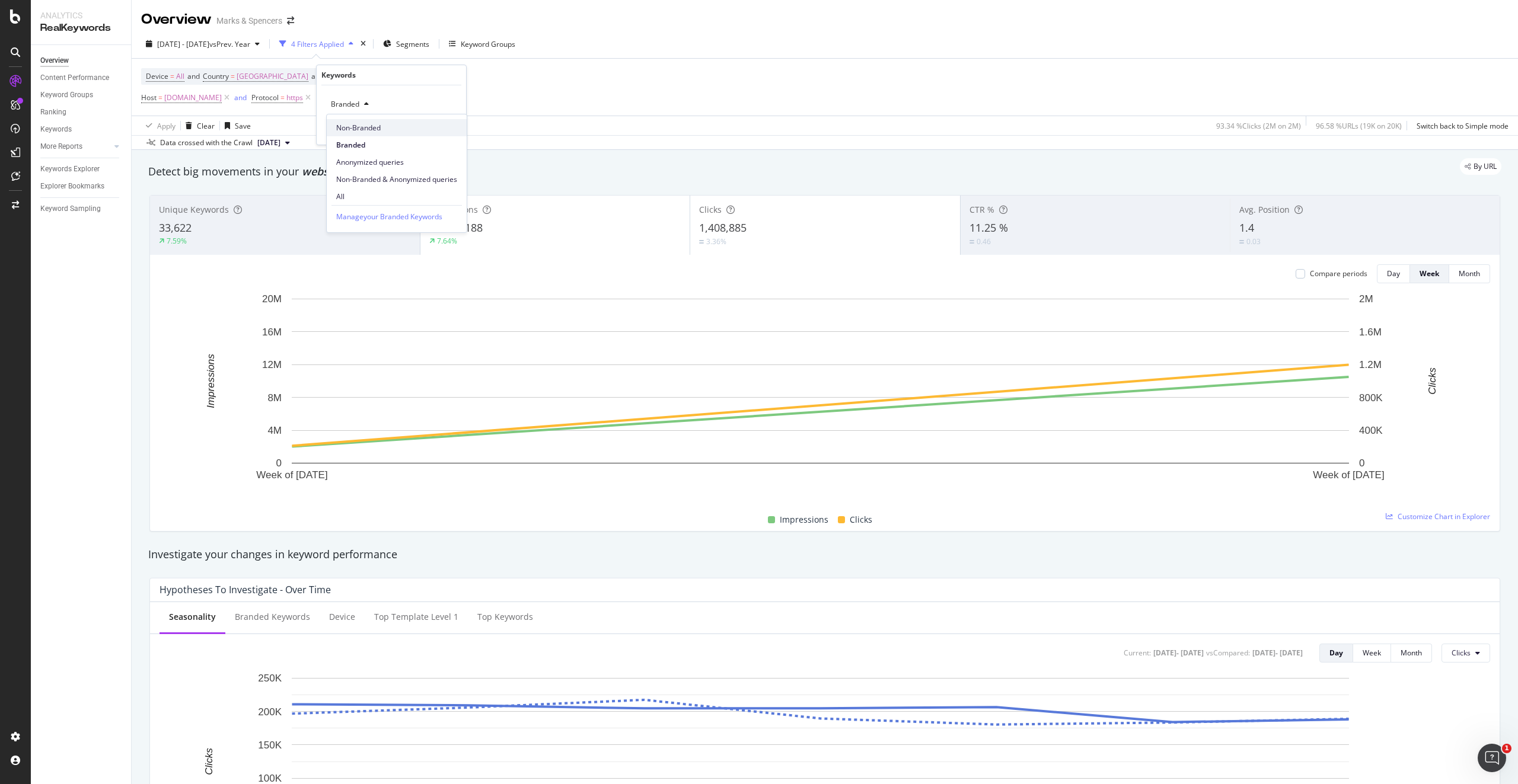
click at [356, 129] on span "Non-Branded" at bounding box center [397, 128] width 121 height 11
click at [447, 126] on div "Apply" at bounding box center [447, 130] width 19 height 10
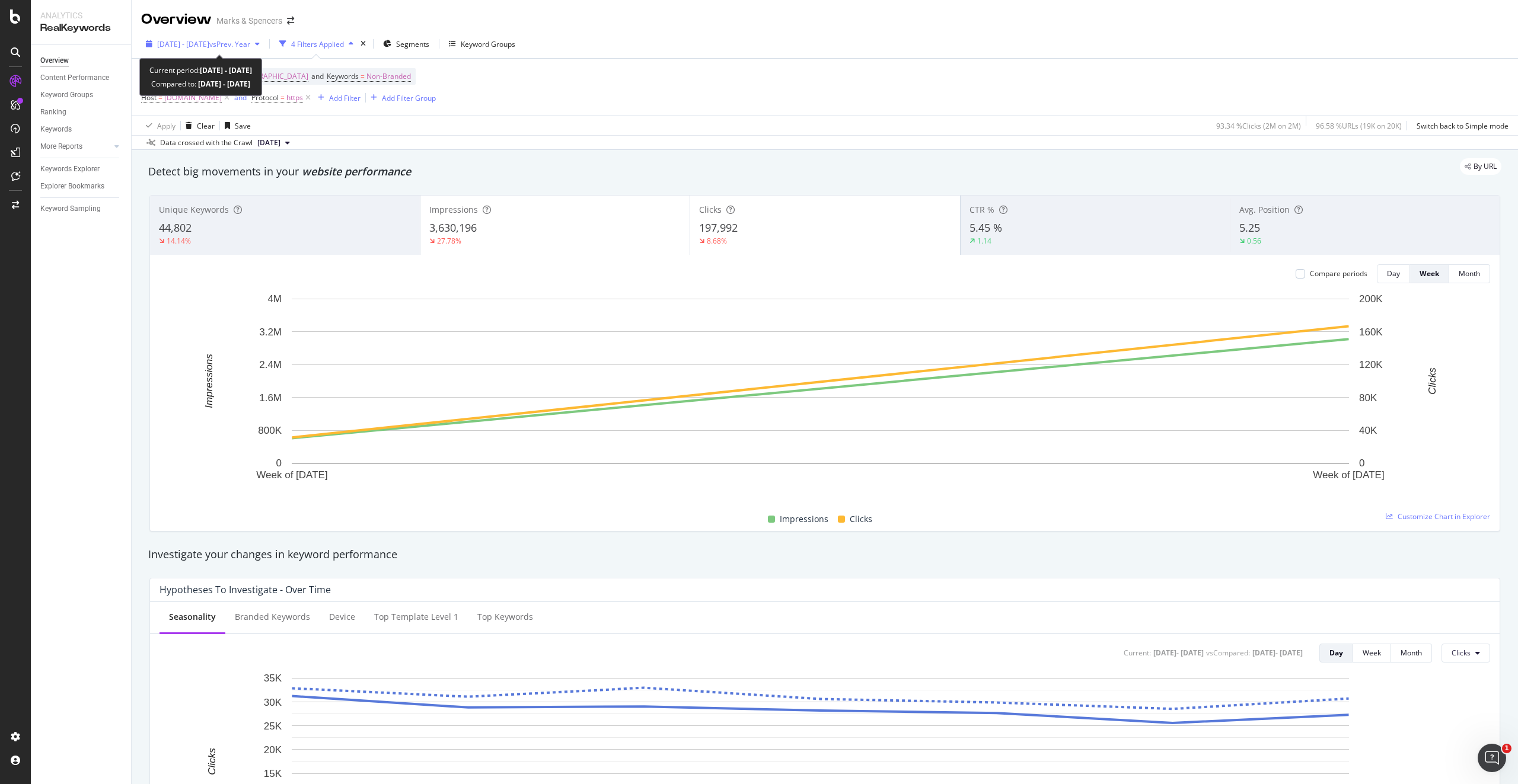
click at [148, 44] on icon "button" at bounding box center [149, 44] width 6 height 7
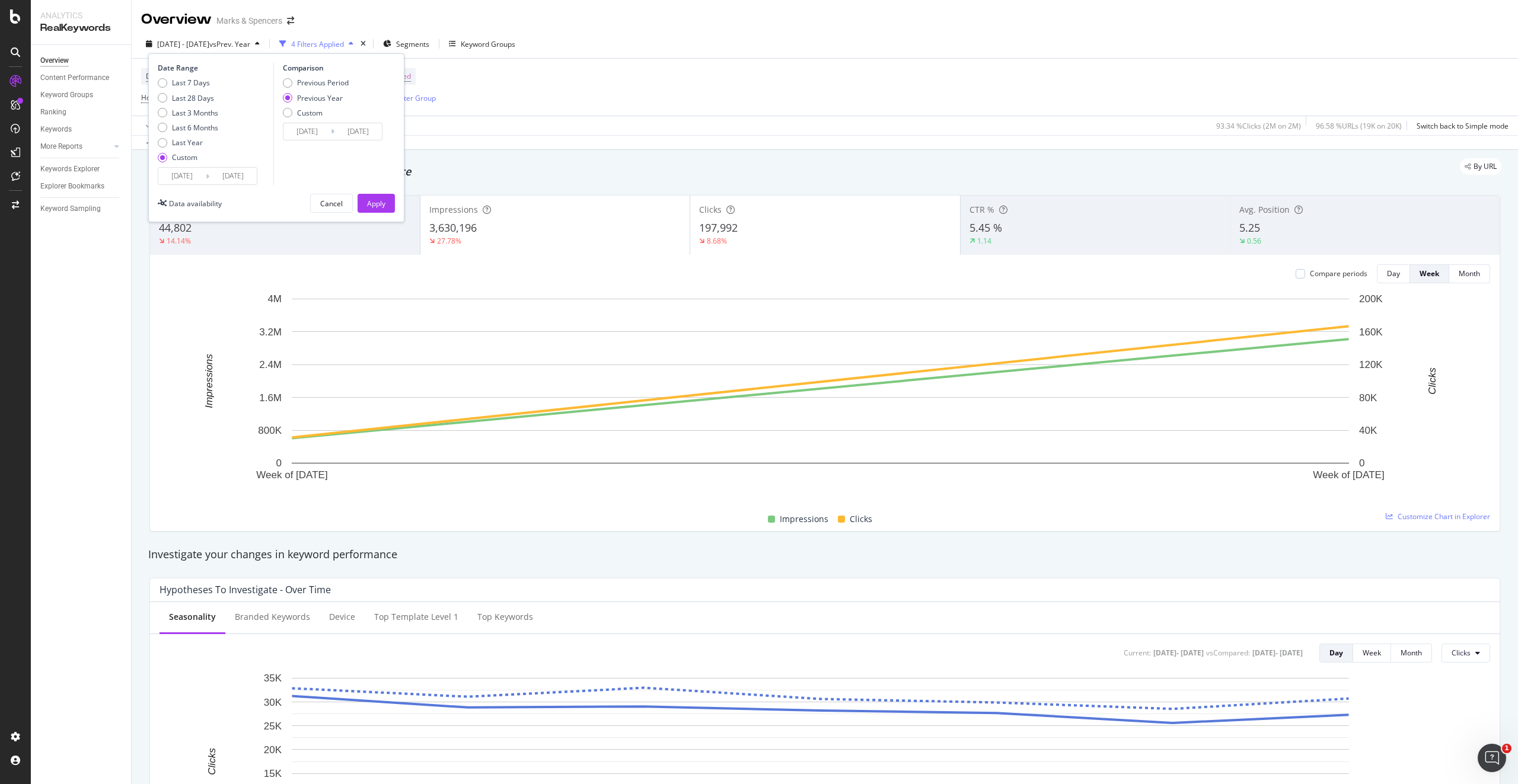
click at [204, 88] on div "Last 7 Days Last 28 Days Last 3 Months Last 6 Months Last Year Custom" at bounding box center [187, 123] width 60 height 90
click at [199, 85] on div "Last 7 Days" at bounding box center [191, 83] width 38 height 10
type input "[DATE]"
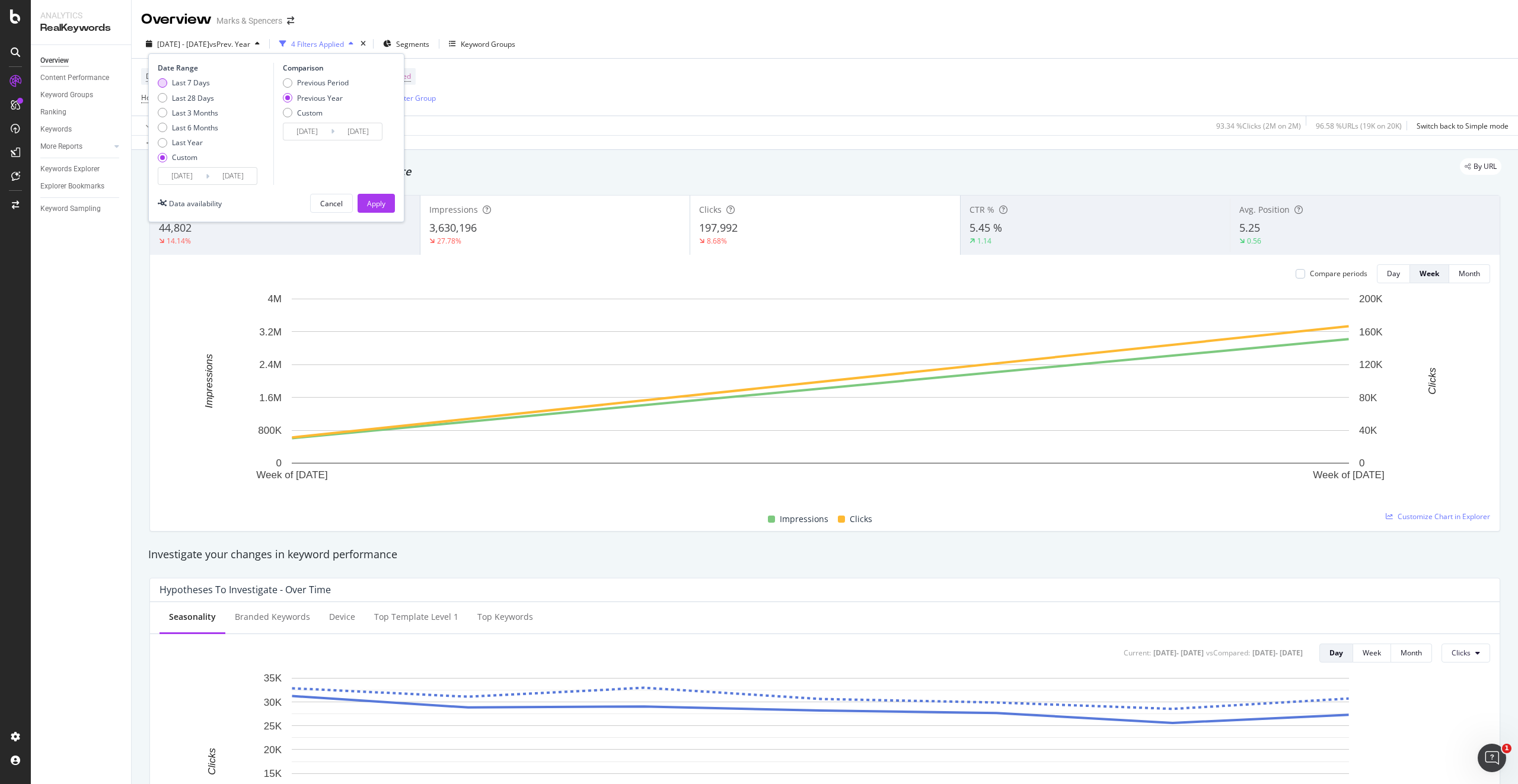
type input "[DATE]"
click at [227, 177] on input "[DATE]" at bounding box center [233, 176] width 47 height 17
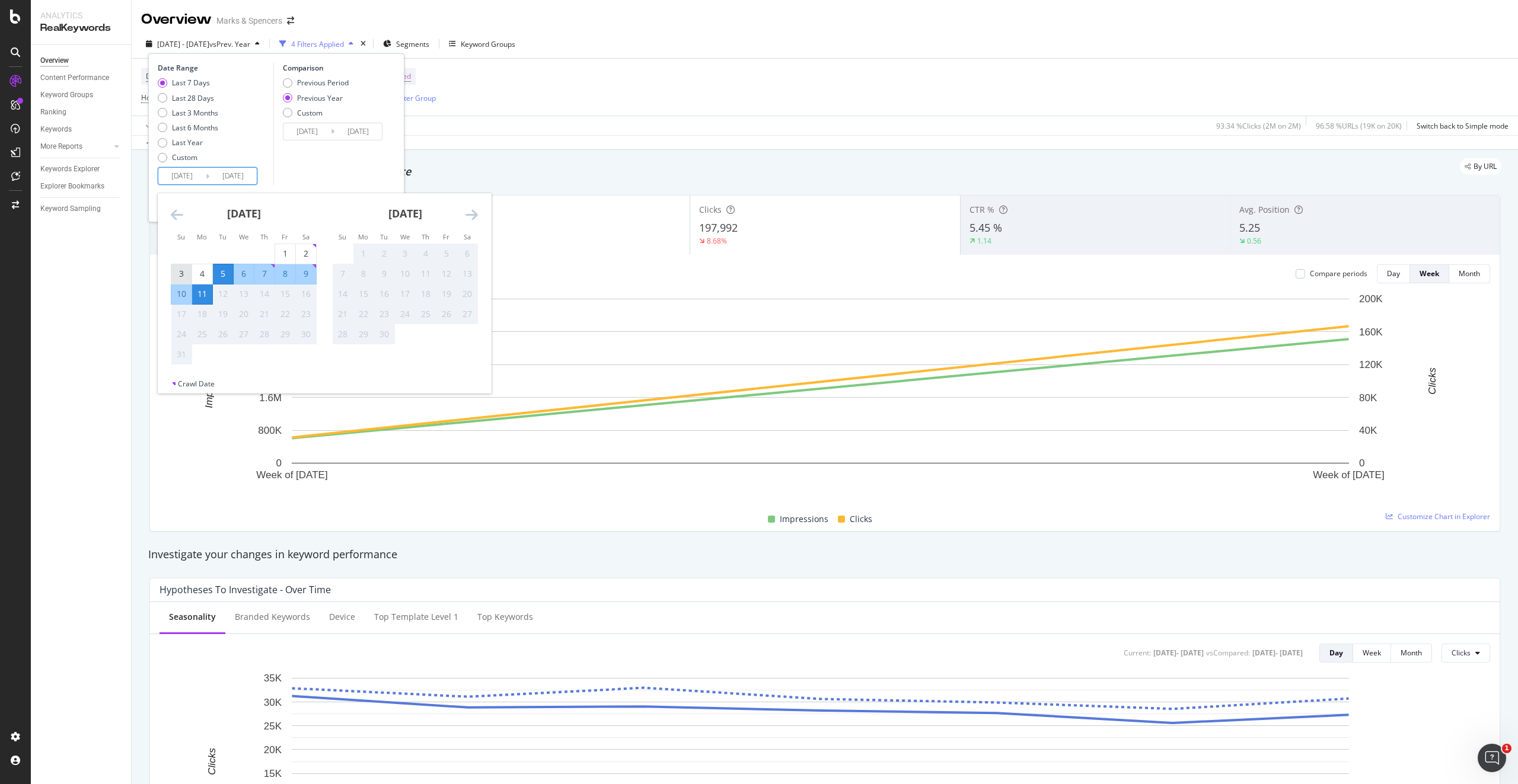
click at [185, 270] on div "3" at bounding box center [181, 273] width 20 height 12
type input "[DATE]"
click at [306, 274] on div "9" at bounding box center [306, 273] width 20 height 12
type input "[DATE]"
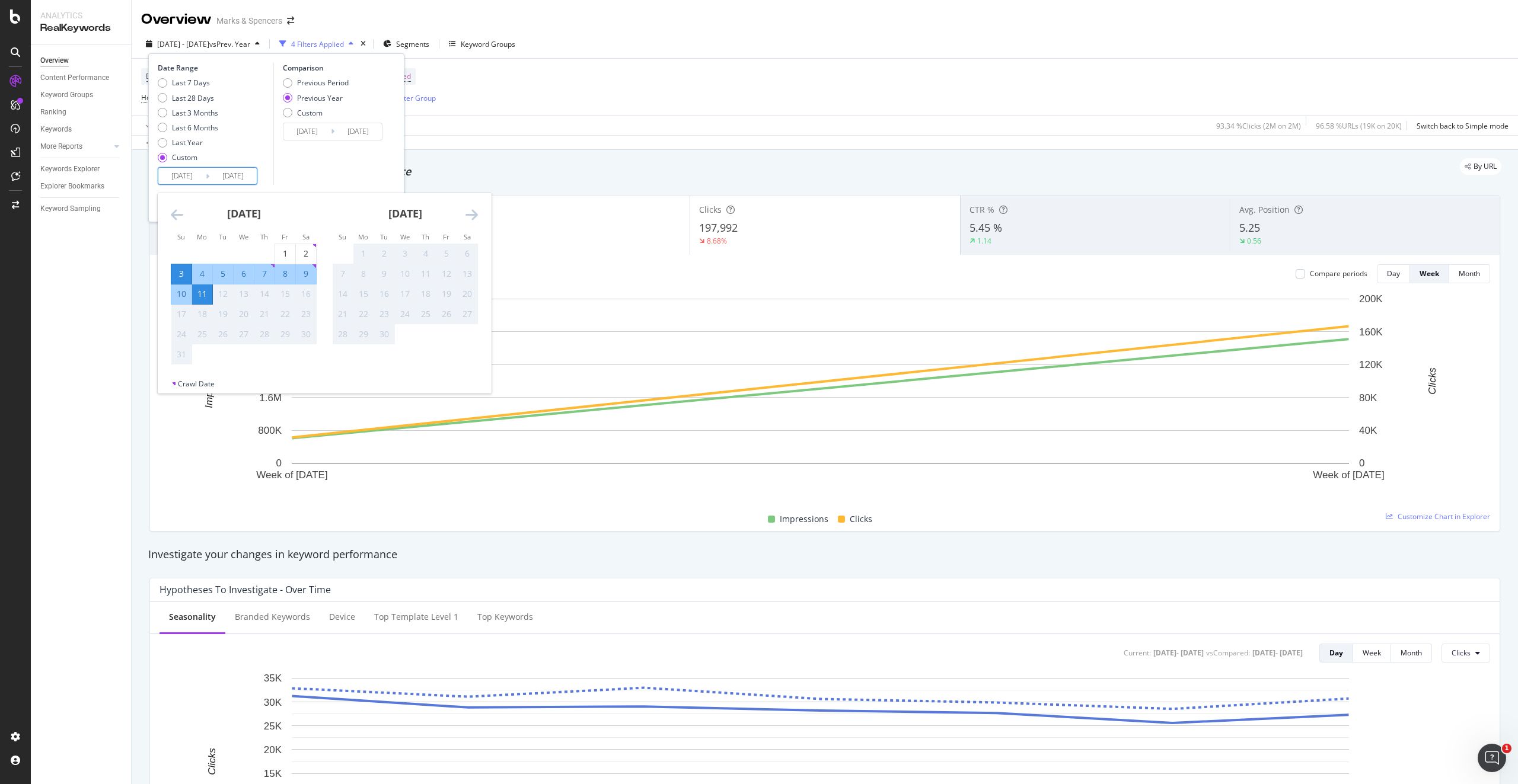
type input "[DATE]"
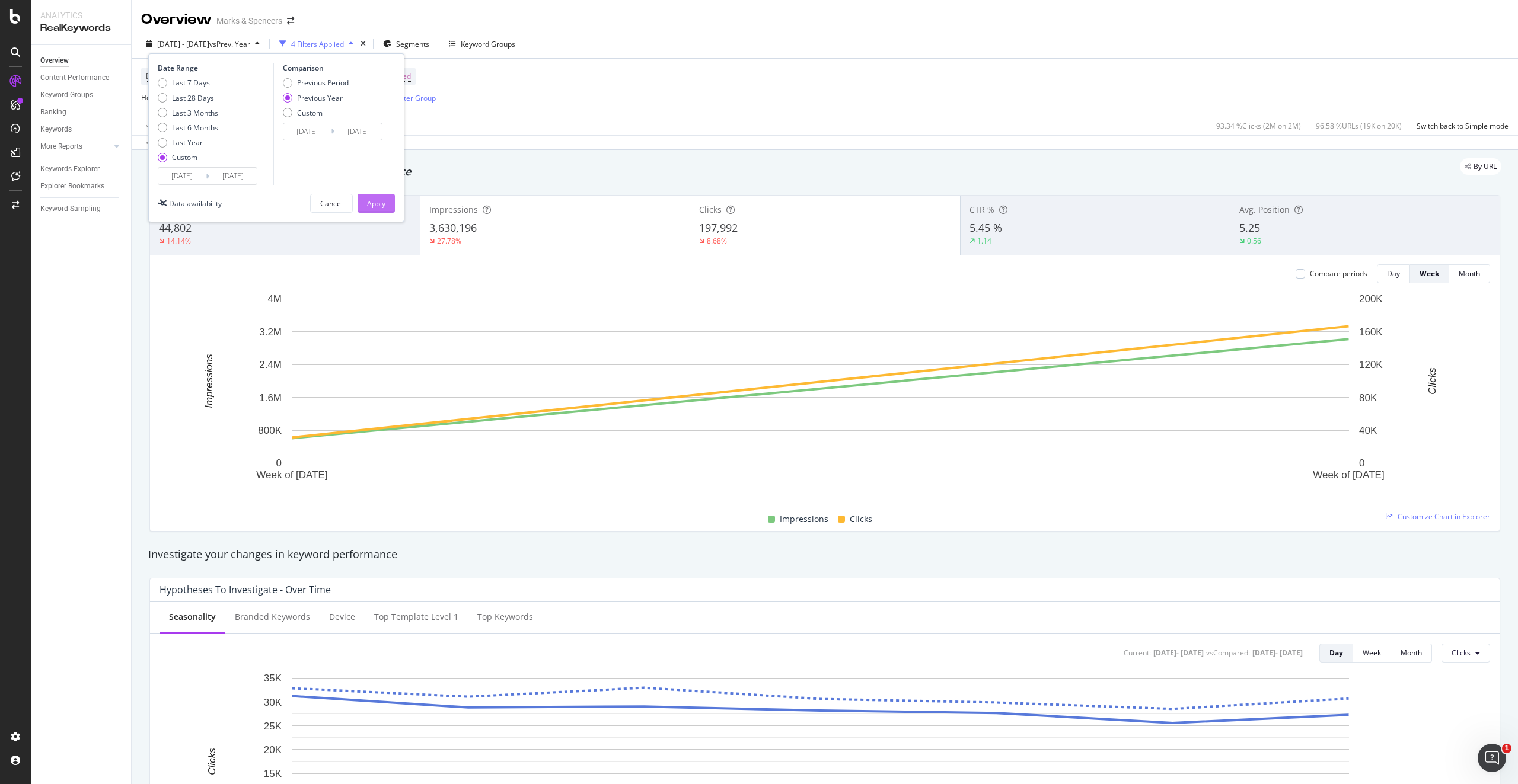
click at [375, 205] on div "Apply" at bounding box center [376, 204] width 19 height 10
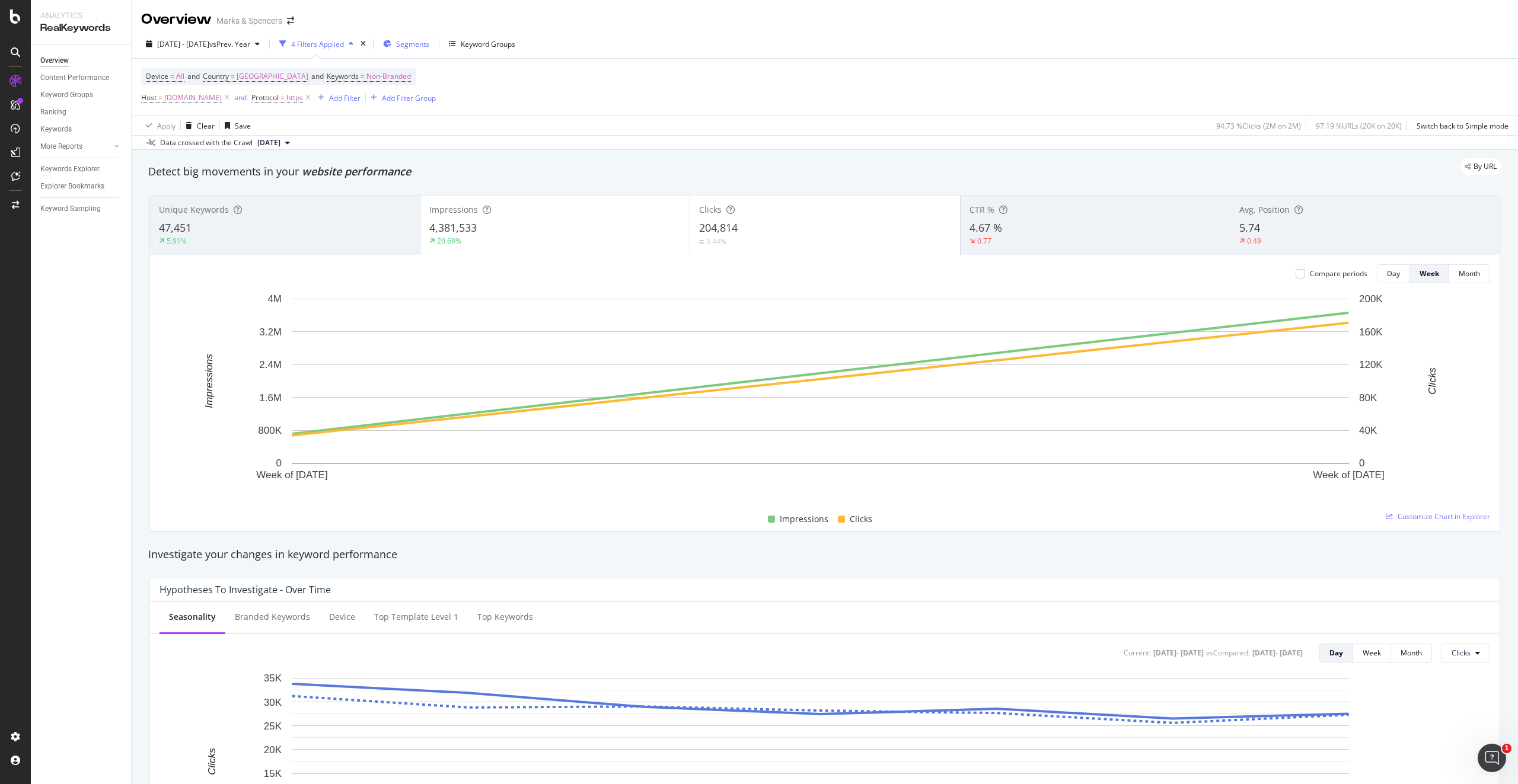
click at [429, 43] on span "Segments" at bounding box center [412, 44] width 33 height 10
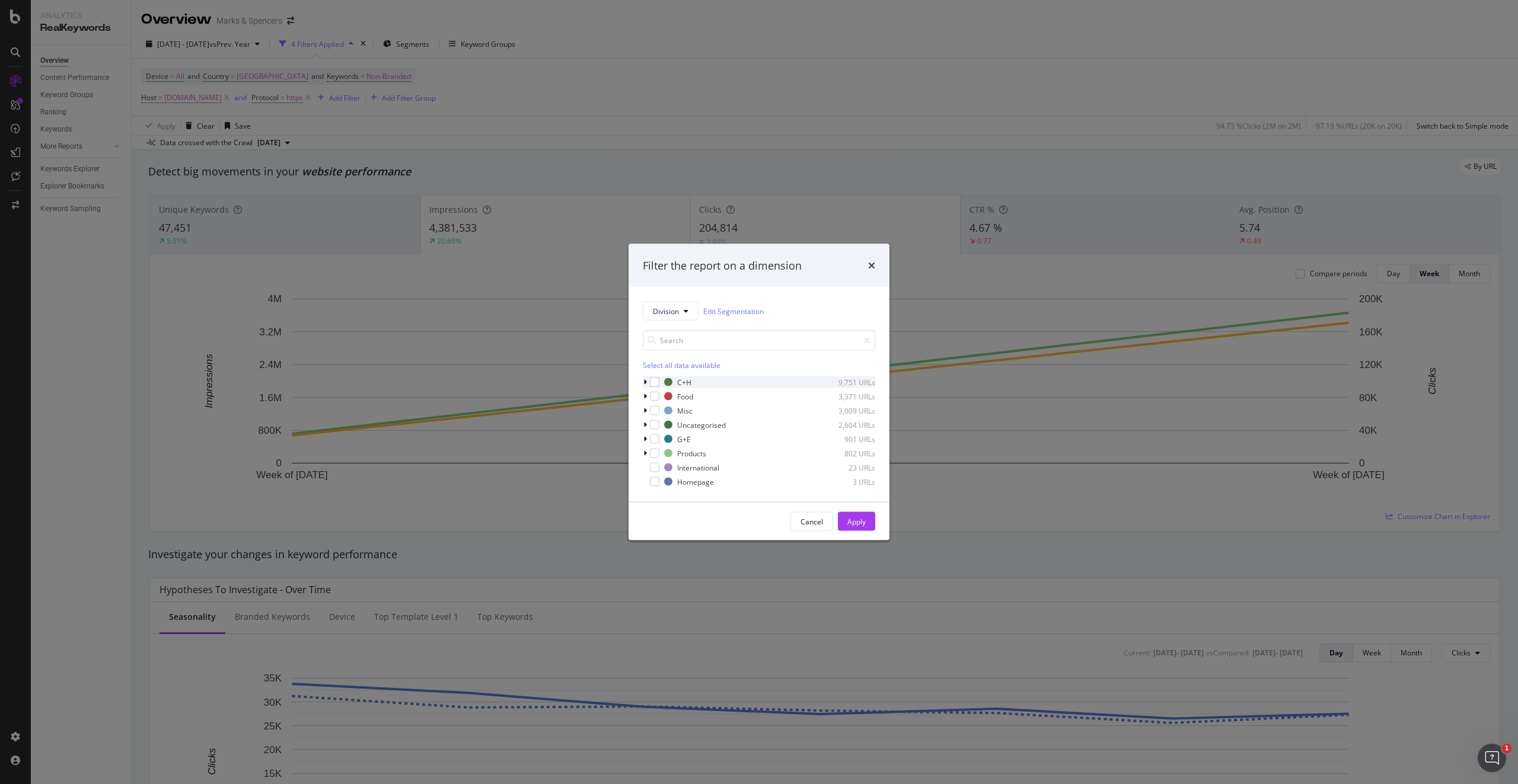
click at [643, 381] on icon "modal" at bounding box center [645, 382] width 4 height 7
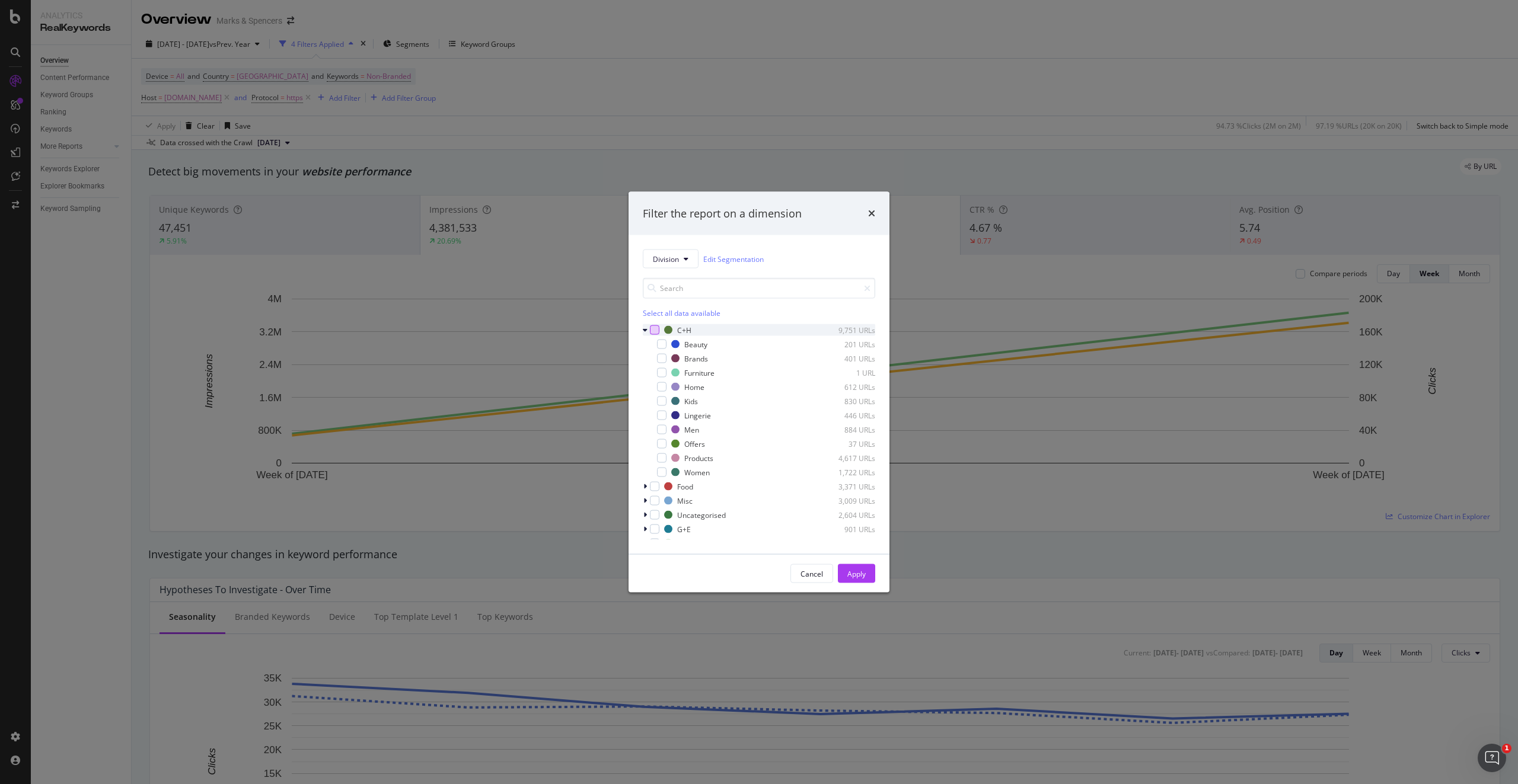
click at [655, 333] on div "modal" at bounding box center [654, 330] width 9 height 9
click at [663, 371] on icon "modal" at bounding box center [662, 373] width 6 height 6
click at [663, 397] on icon "modal" at bounding box center [662, 444] width 6 height 6
click at [662, 397] on icon "modal" at bounding box center [662, 458] width 6 height 6
click at [842, 397] on button "Apply" at bounding box center [856, 574] width 37 height 19
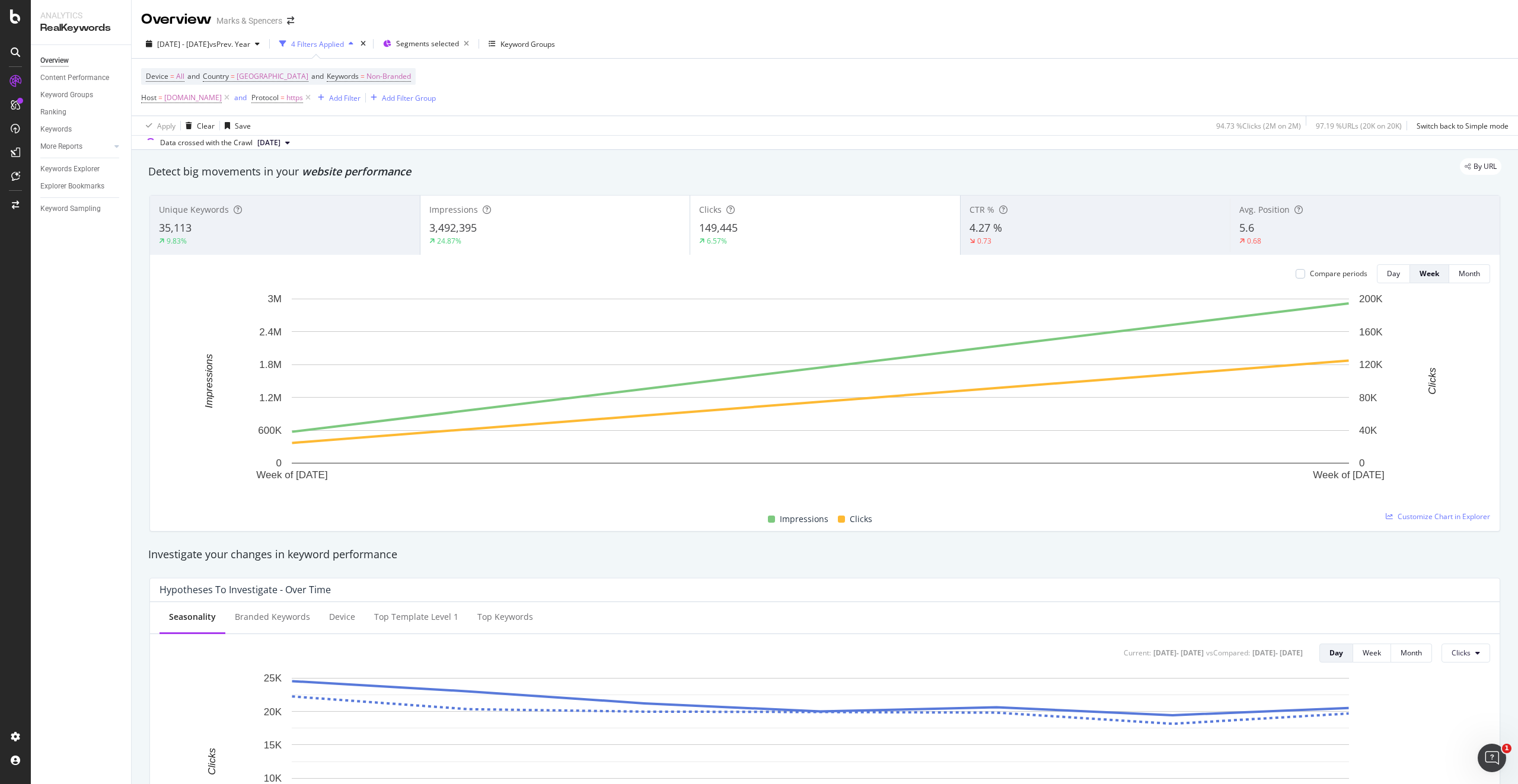
drag, startPoint x: 503, startPoint y: 2, endPoint x: 88, endPoint y: 417, distance: 586.9
click at [88, 397] on div "Overview Content Performance Keyword Groups Ranking Keywords More Reports Count…" at bounding box center [80, 414] width 100 height 739
click at [387, 76] on span "Non-Branded" at bounding box center [388, 76] width 44 height 17
click at [365, 105] on span "Non-Branded" at bounding box center [350, 104] width 49 height 10
click at [366, 143] on span "Branded" at bounding box center [397, 145] width 121 height 11
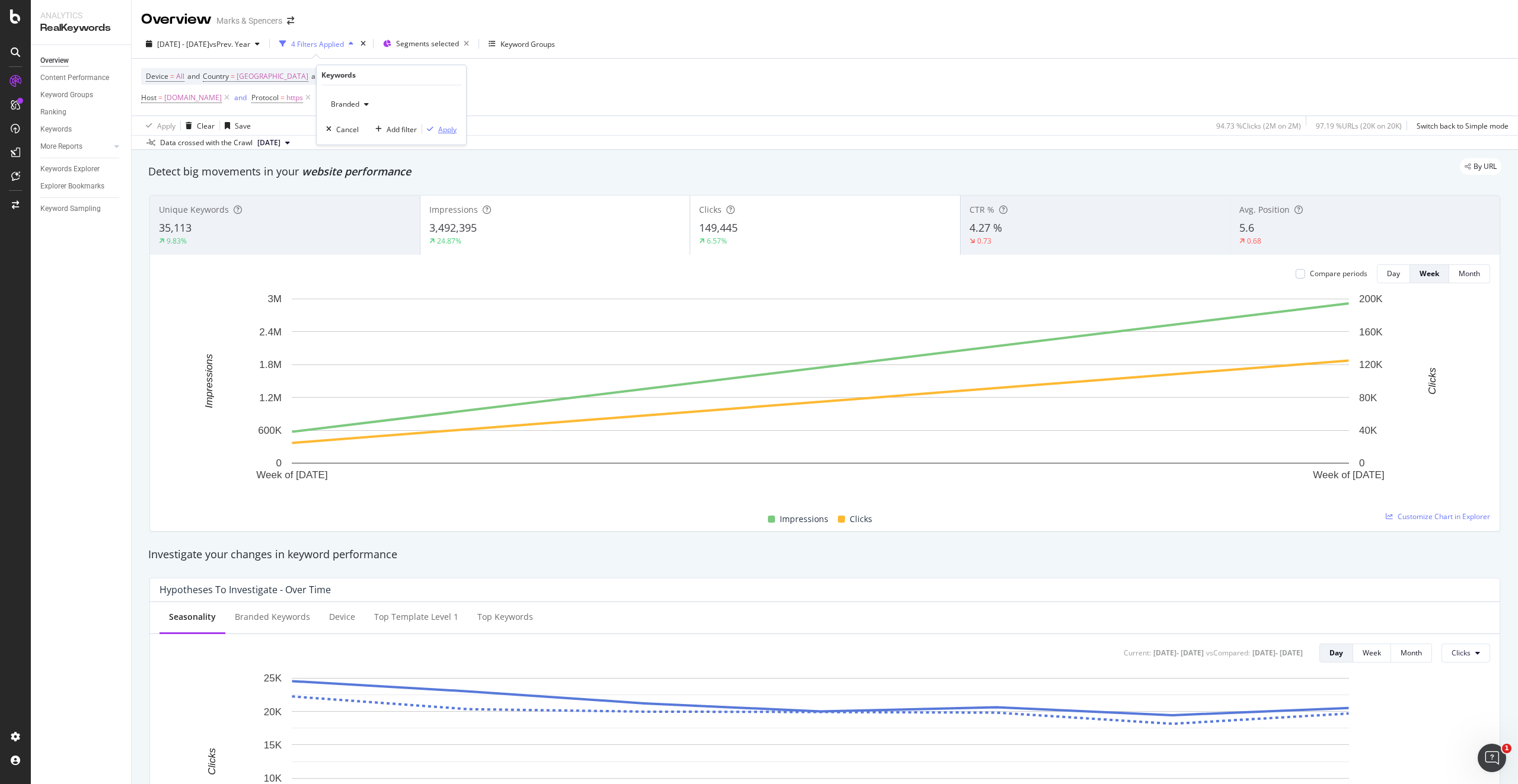
click at [446, 131] on div "Apply" at bounding box center [447, 130] width 19 height 10
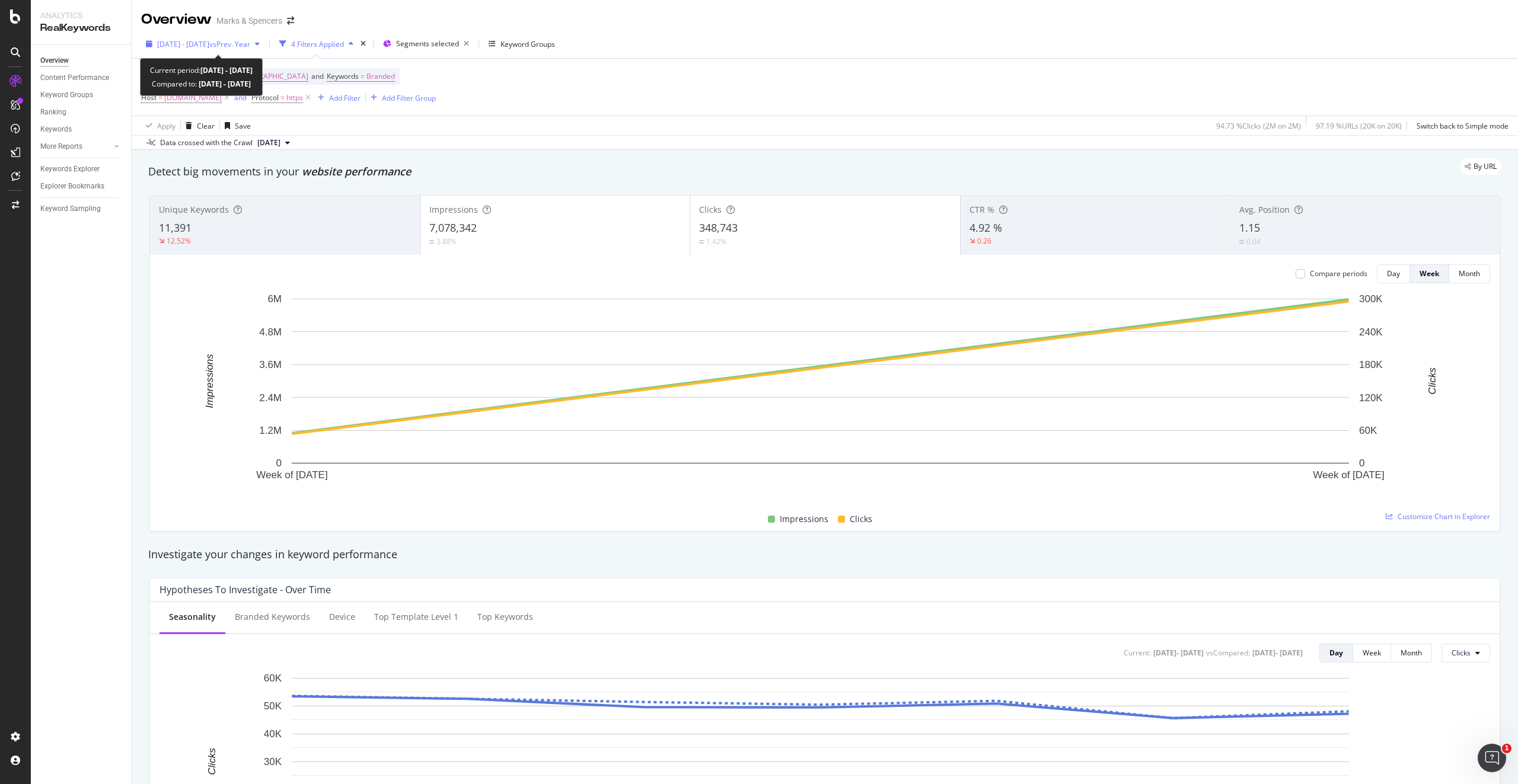
click at [178, 45] on span "[DATE] - [DATE]" at bounding box center [183, 44] width 52 height 10
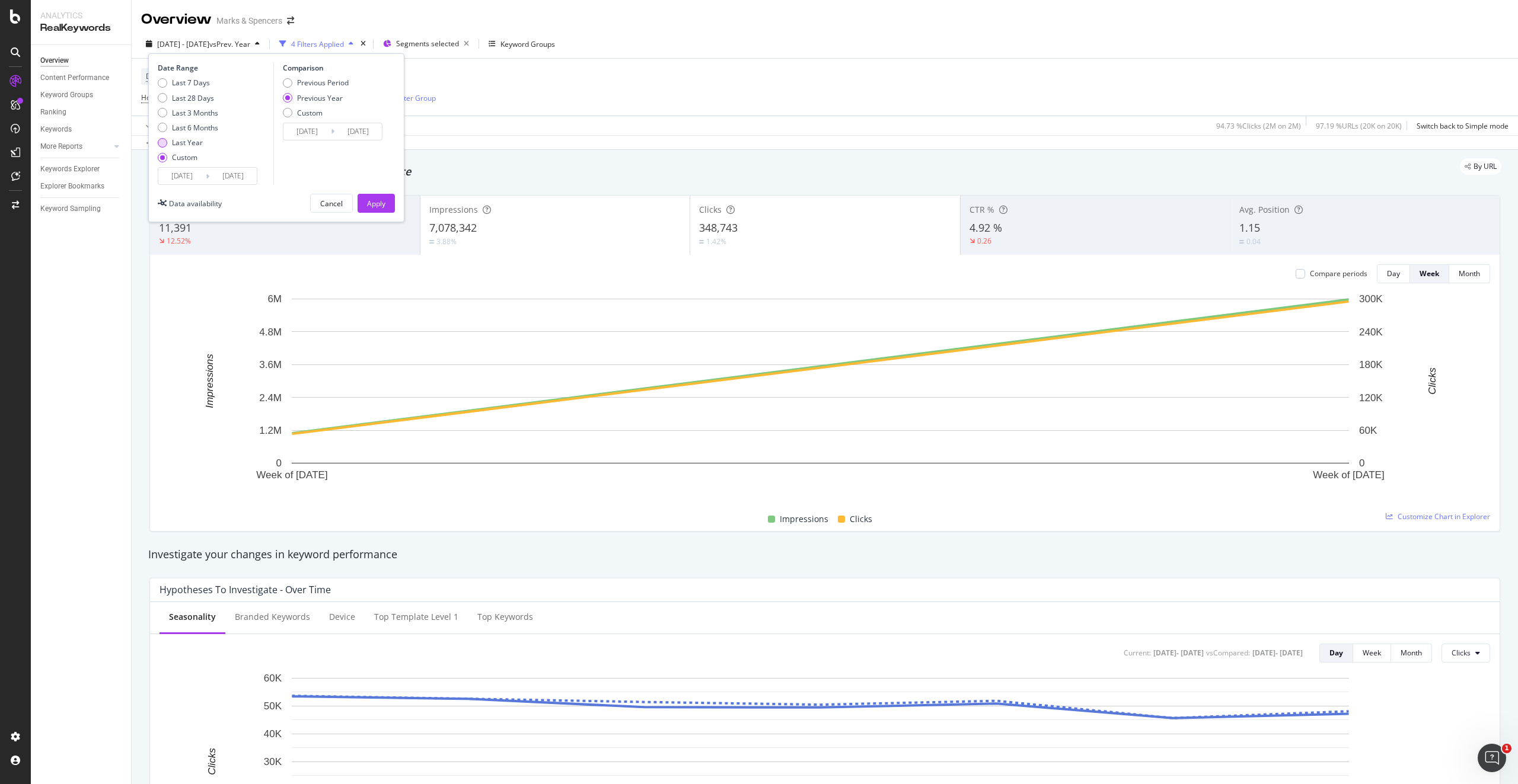
click at [193, 139] on div "Last Year" at bounding box center [187, 143] width 31 height 10
type input "[DATE]"
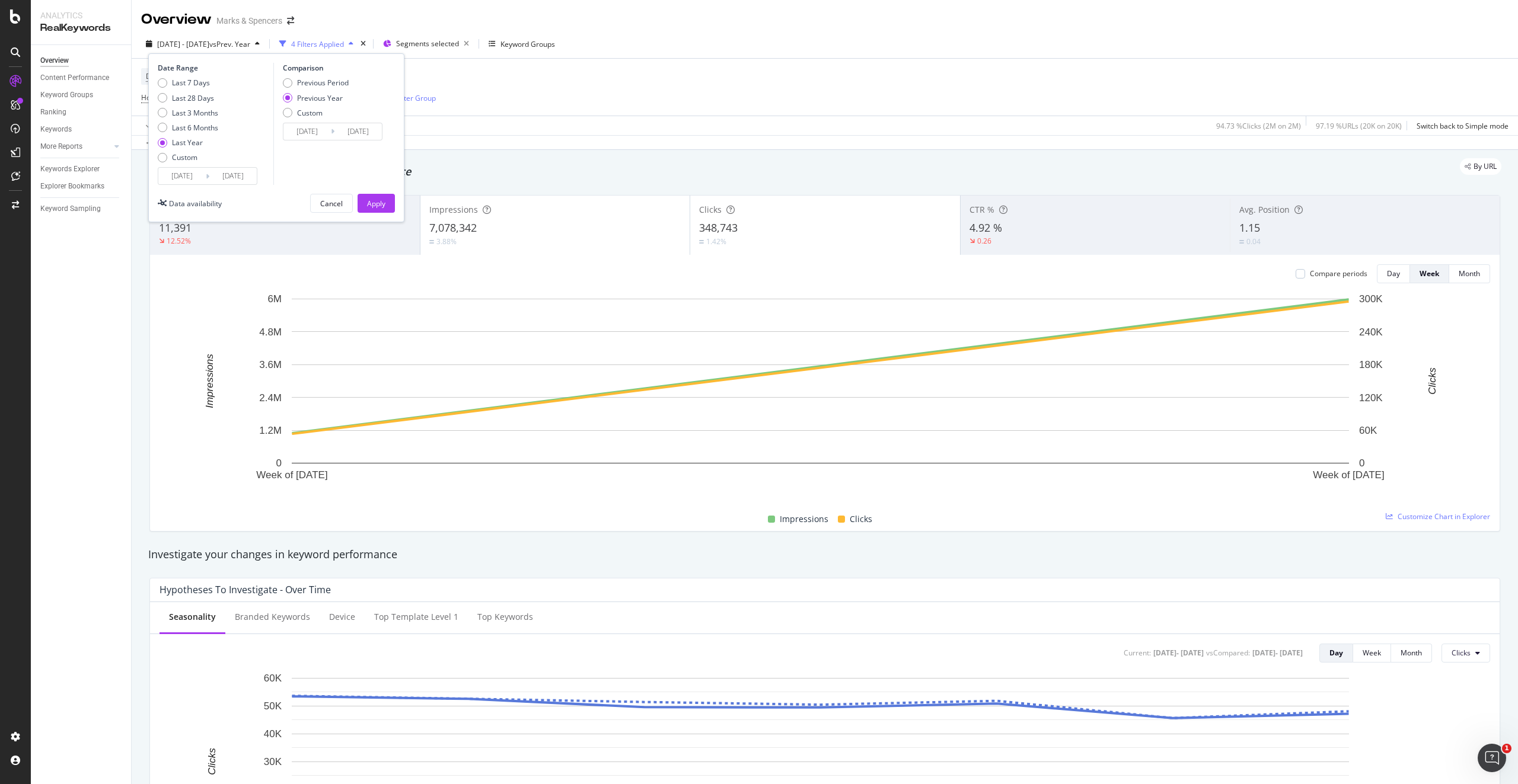
click at [190, 173] on input "[DATE]" at bounding box center [182, 176] width 47 height 17
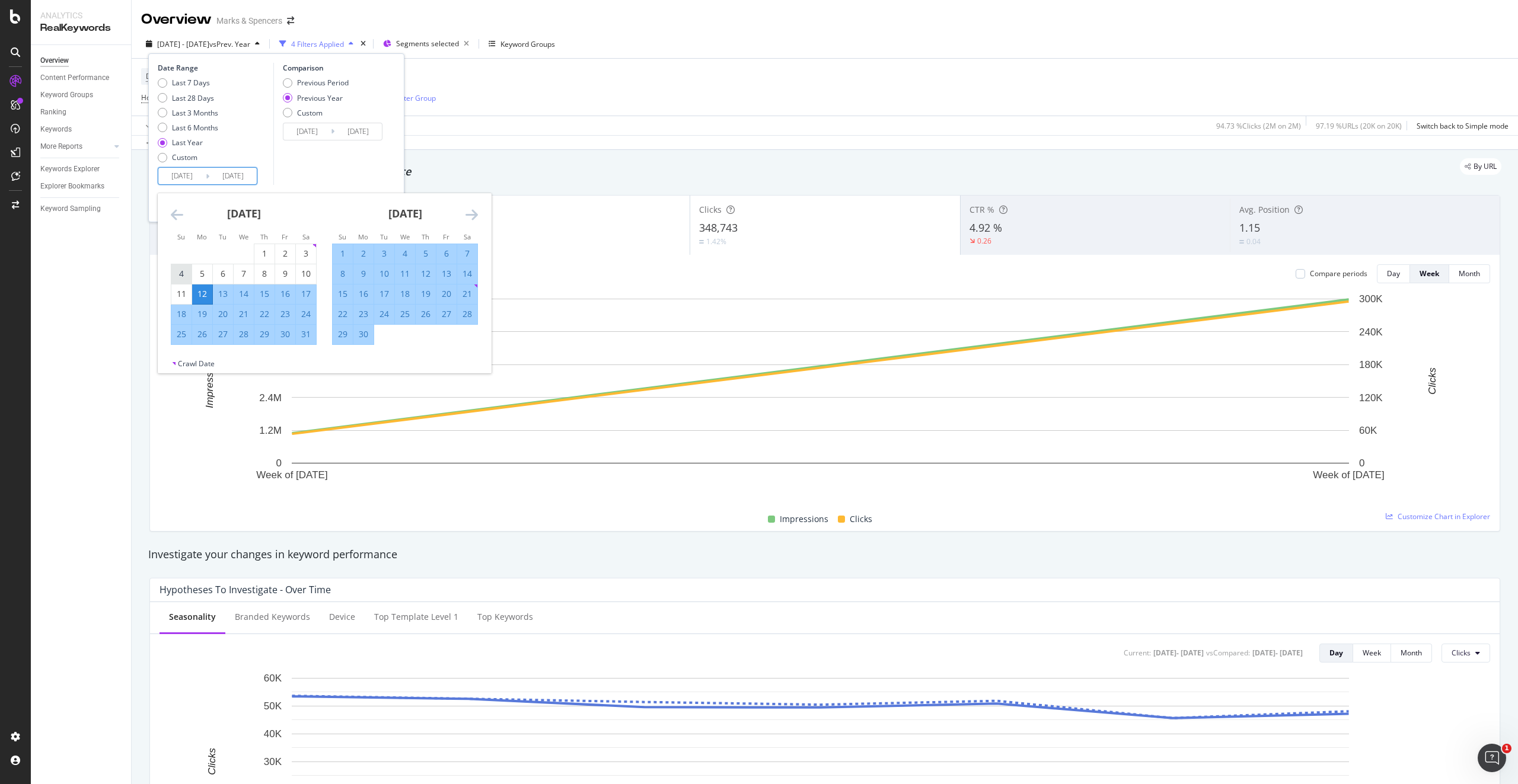
click at [184, 273] on div "4" at bounding box center [181, 273] width 20 height 12
type input "[DATE]"
click at [301, 273] on div "10" at bounding box center [306, 273] width 20 height 12
type input "[DATE]"
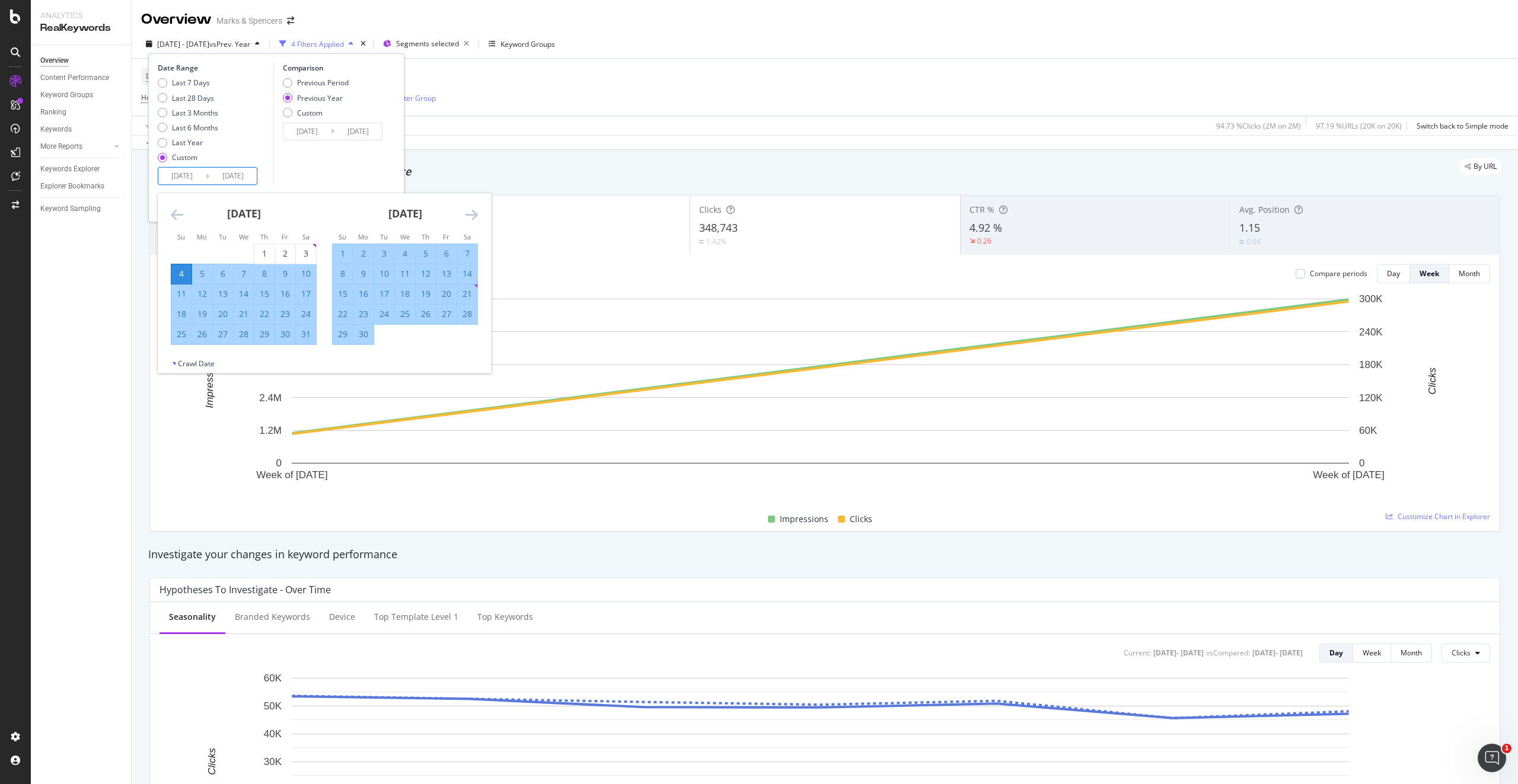
type input "[DATE]"
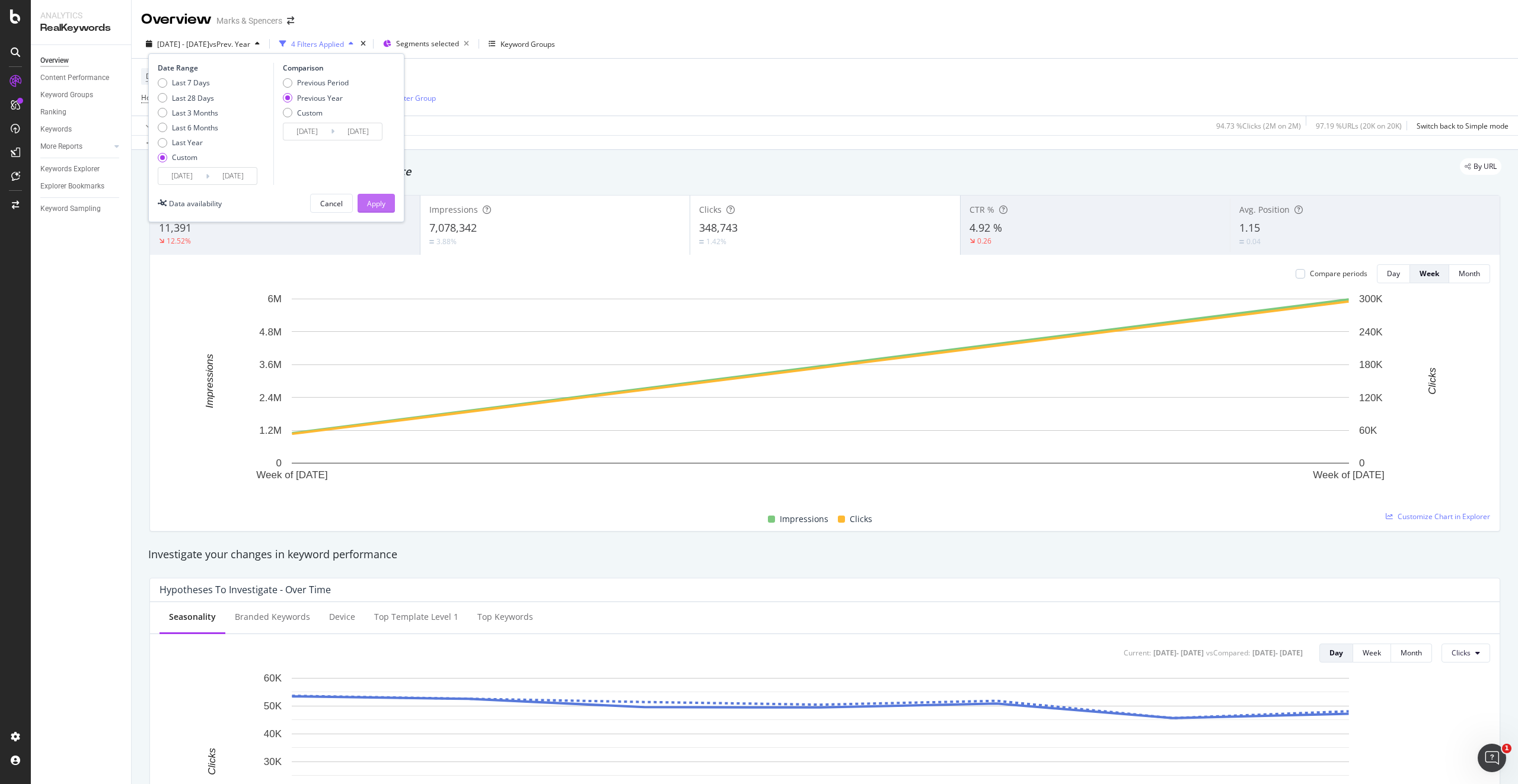
click at [375, 201] on div "Apply" at bounding box center [376, 204] width 19 height 10
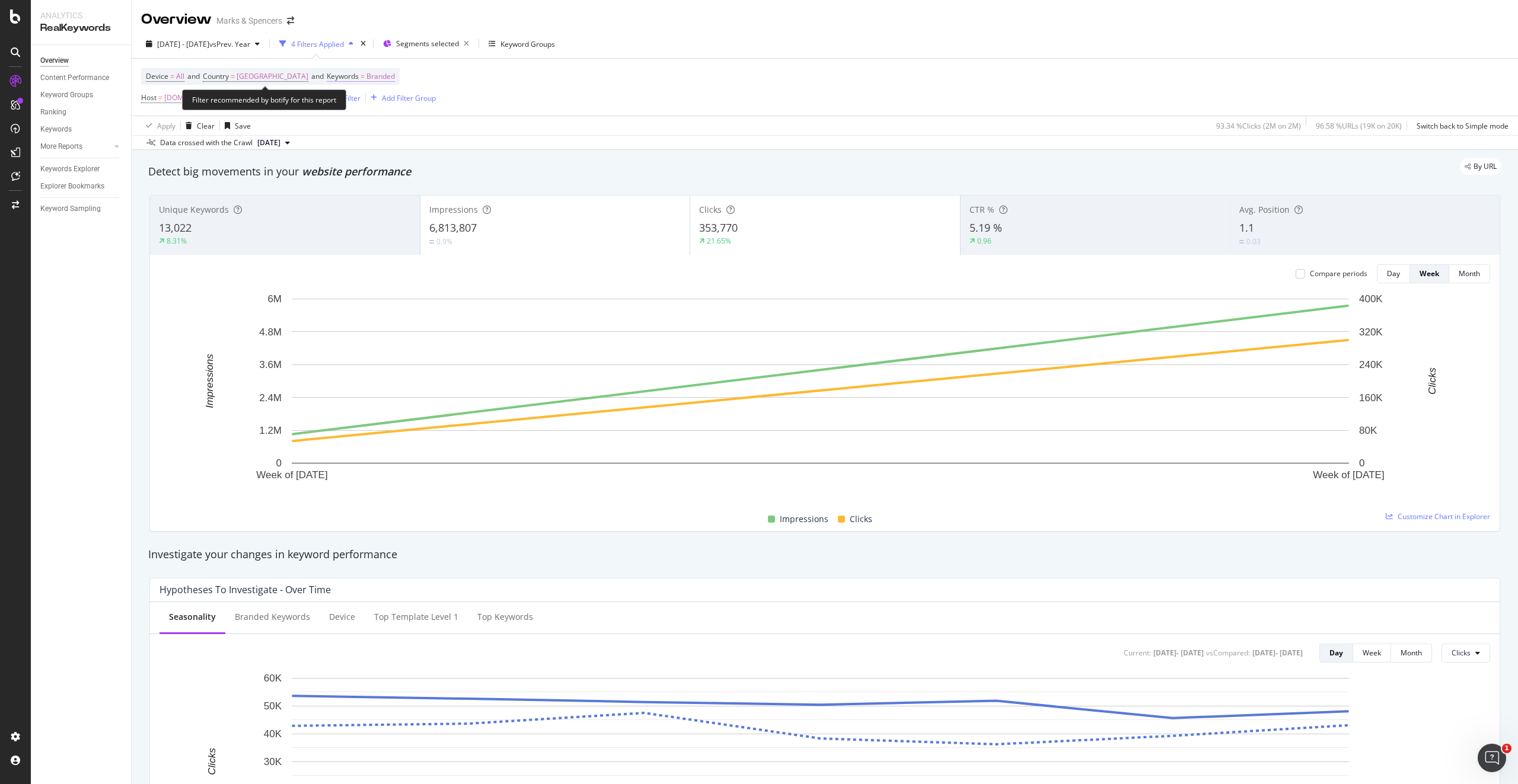
click at [370, 75] on span "Branded" at bounding box center [381, 76] width 29 height 17
click at [352, 105] on span "Branded" at bounding box center [342, 104] width 33 height 10
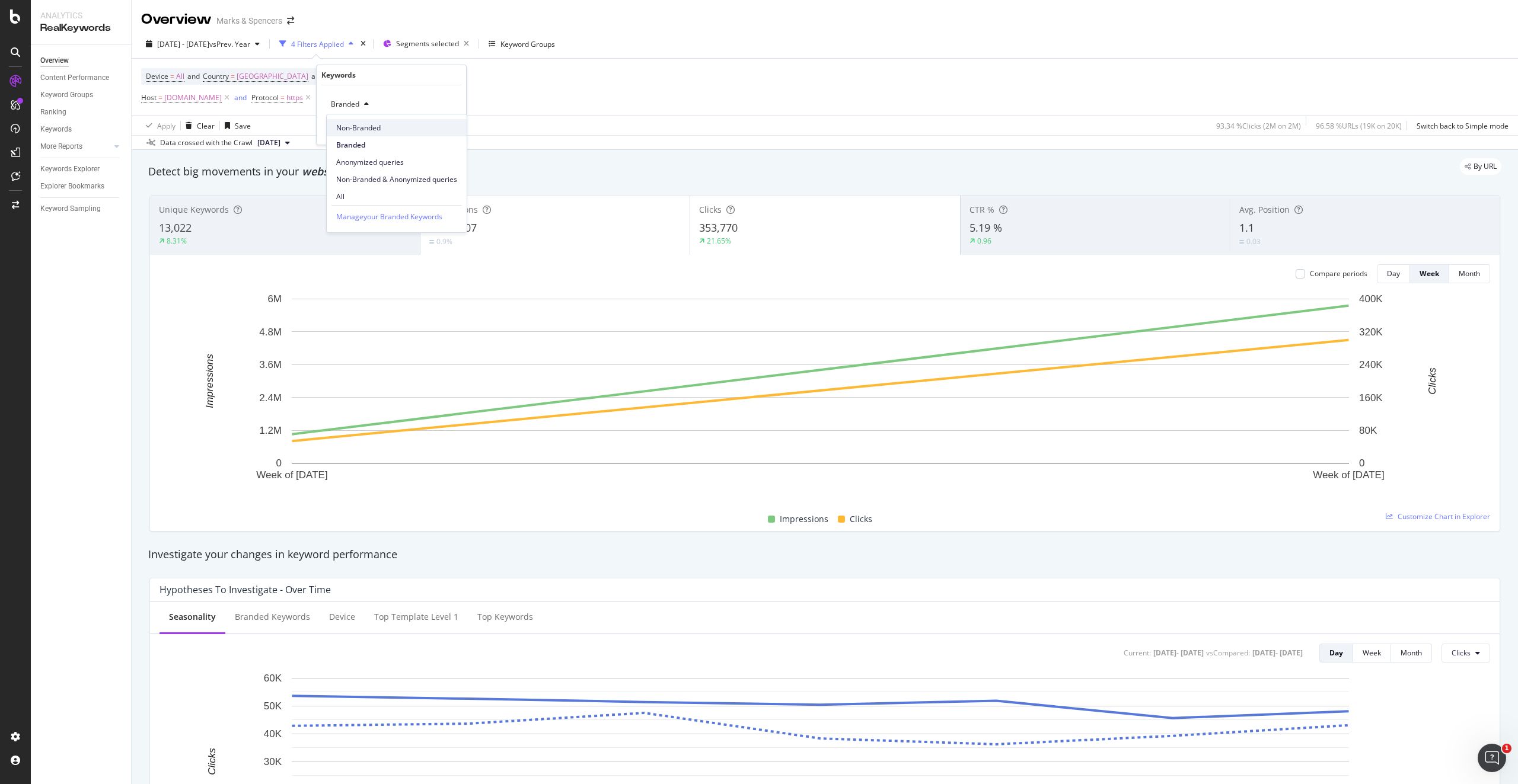
click at [355, 125] on span "Non-Branded" at bounding box center [397, 128] width 121 height 11
click at [446, 131] on div "Apply" at bounding box center [447, 130] width 19 height 10
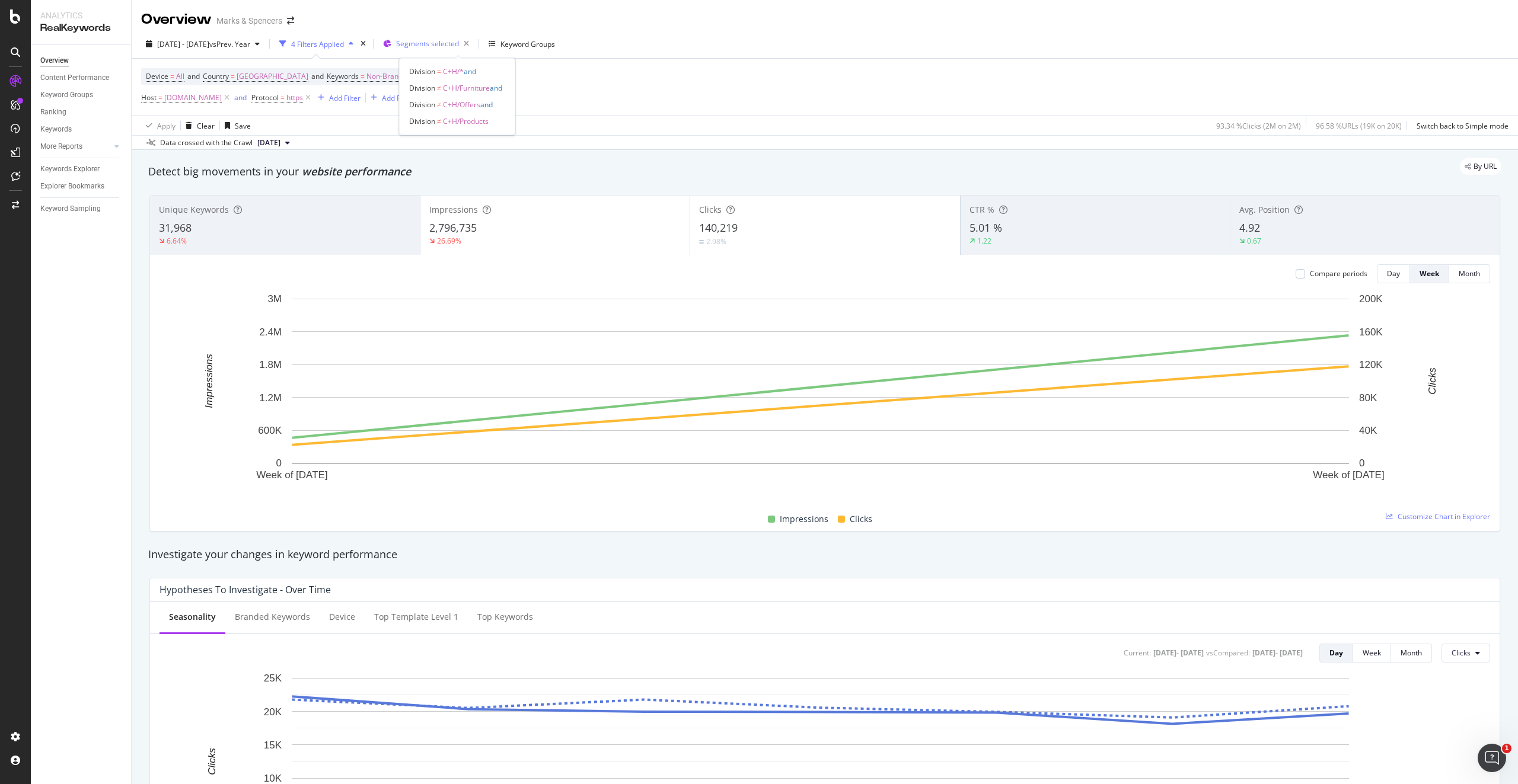
click at [459, 47] on span "Segments selected" at bounding box center [427, 44] width 63 height 10
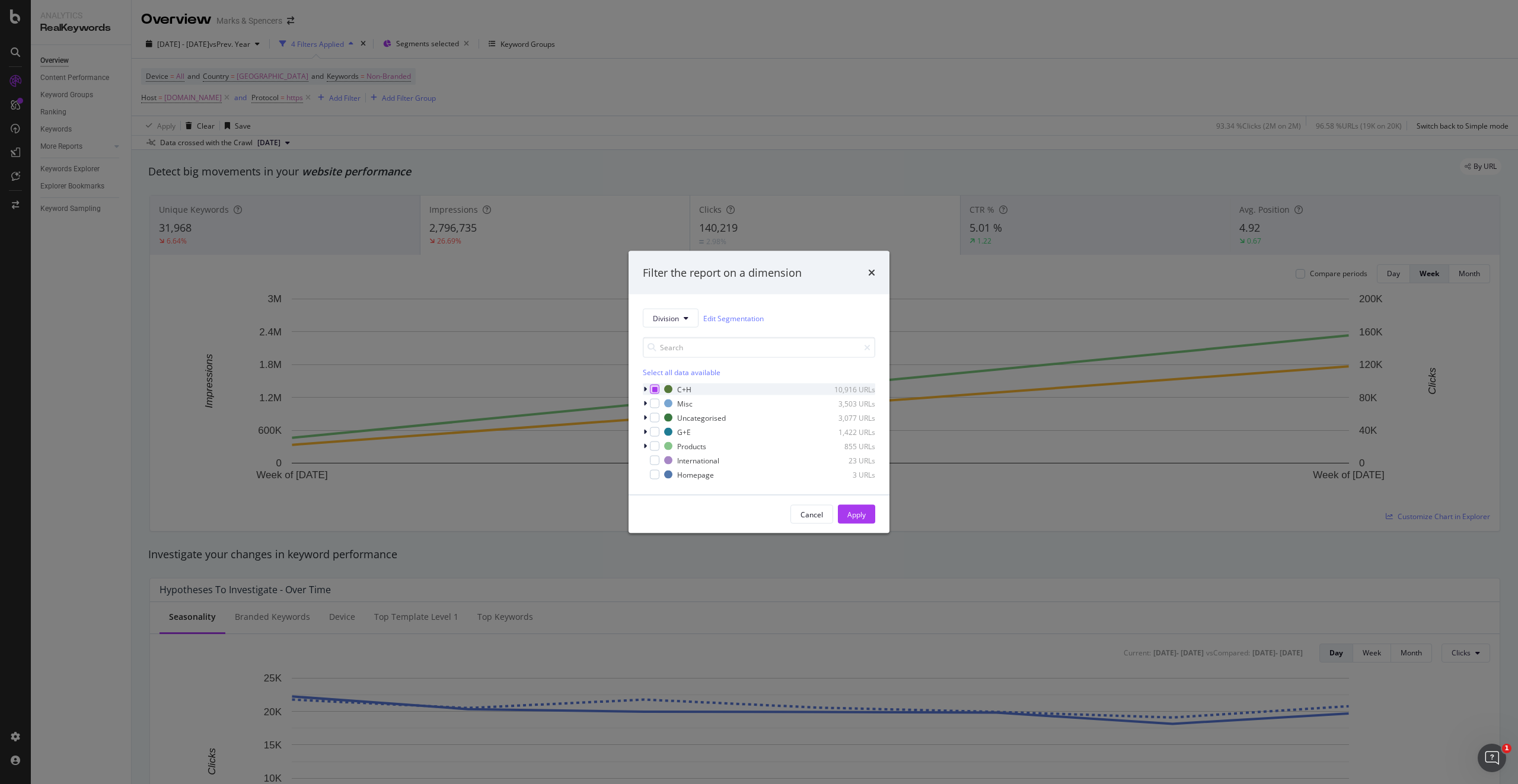
click at [657, 390] on icon "modal" at bounding box center [655, 390] width 6 height 6
click at [656, 389] on icon "modal" at bounding box center [655, 390] width 6 height 6
click at [655, 397] on div "modal" at bounding box center [654, 432] width 9 height 9
click at [645, 397] on icon "modal" at bounding box center [645, 432] width 4 height 7
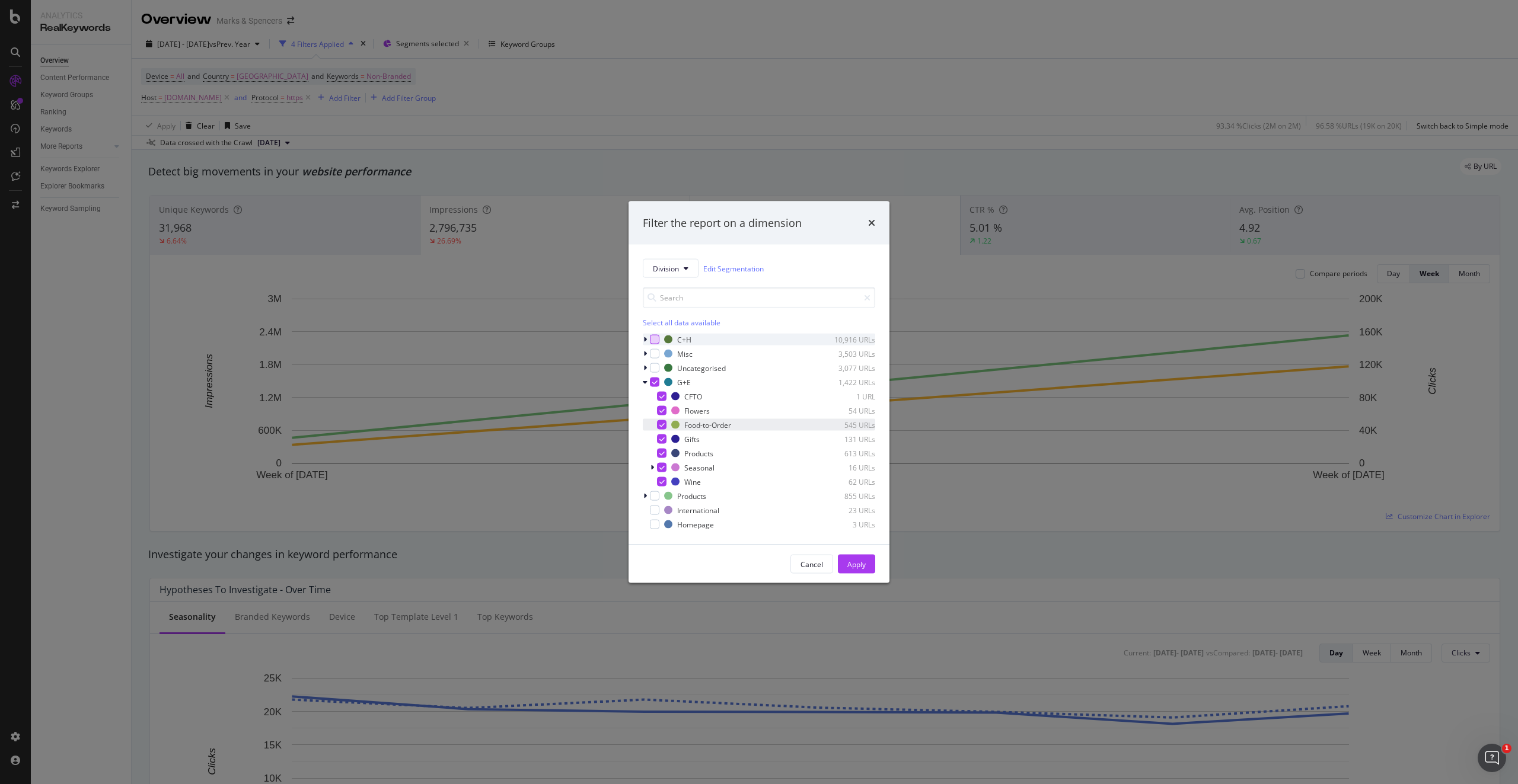
click at [662, 397] on icon "modal" at bounding box center [662, 425] width 6 height 6
click at [662, 394] on icon "modal" at bounding box center [662, 397] width 6 height 6
click at [662, 397] on icon "modal" at bounding box center [662, 453] width 6 height 6
click at [650, 397] on icon "modal" at bounding box center [652, 467] width 4 height 7
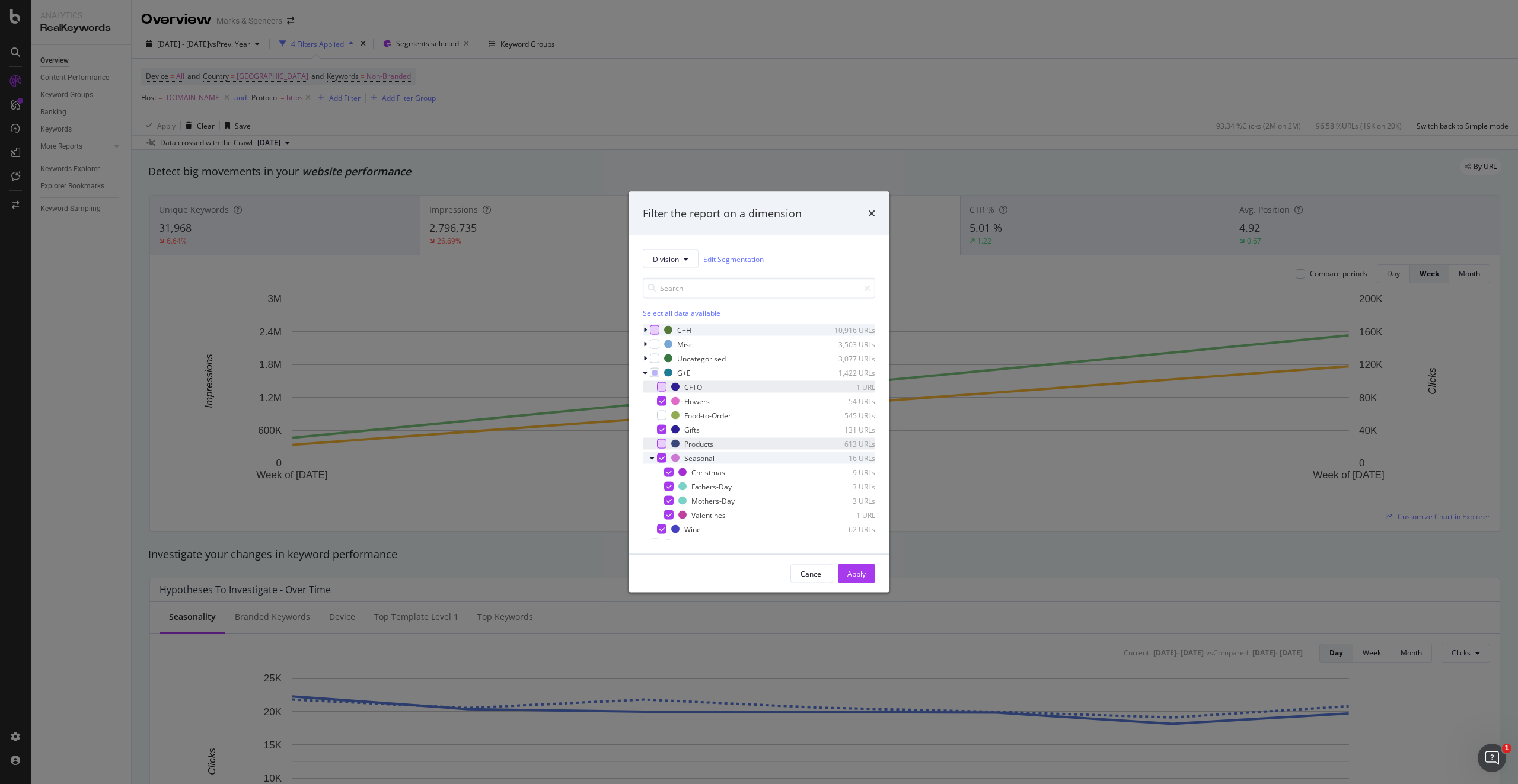
click at [650, 397] on icon "modal" at bounding box center [652, 458] width 5 height 7
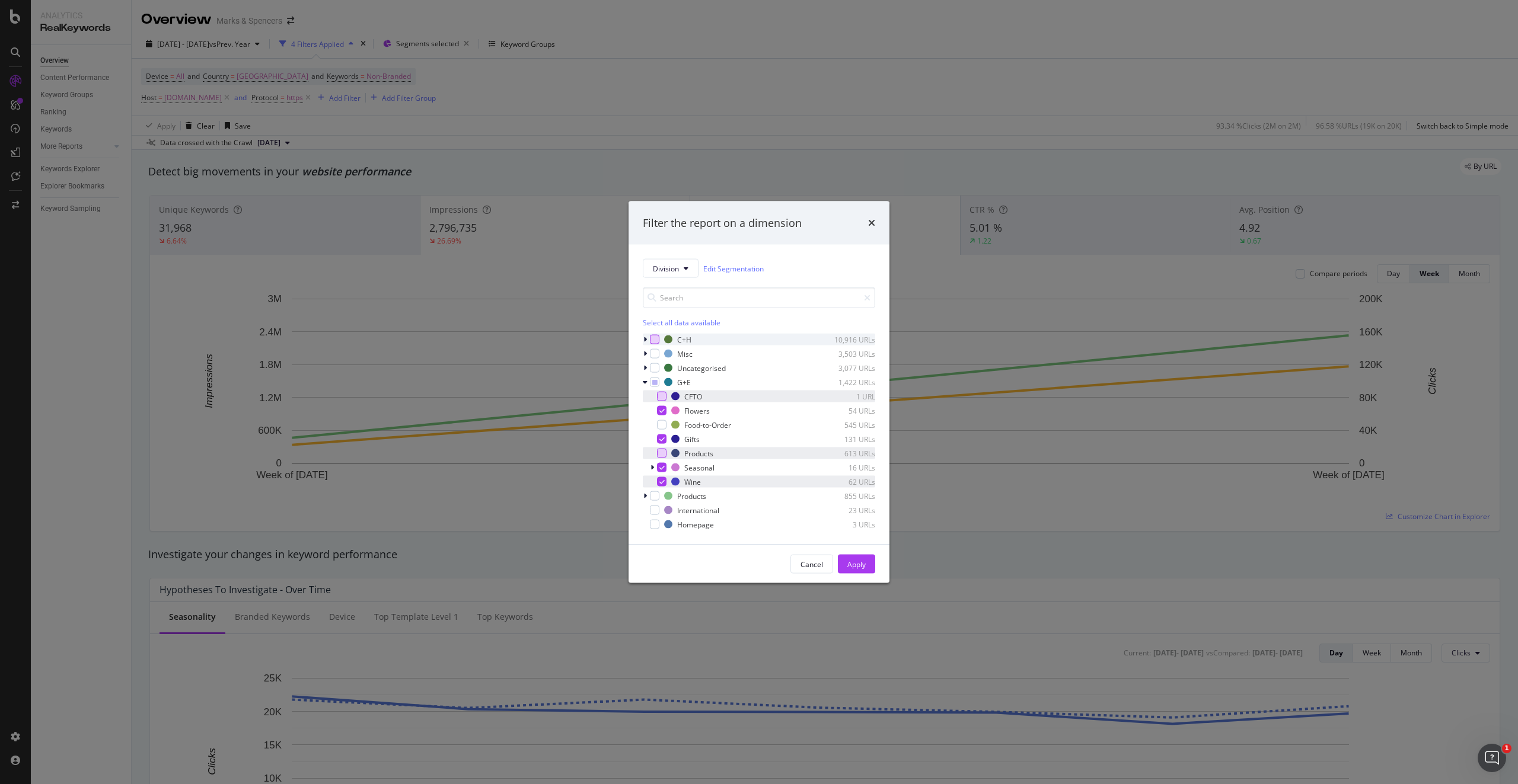
click at [662, 397] on icon "modal" at bounding box center [662, 482] width 6 height 6
click at [842, 397] on div "Apply" at bounding box center [856, 564] width 19 height 10
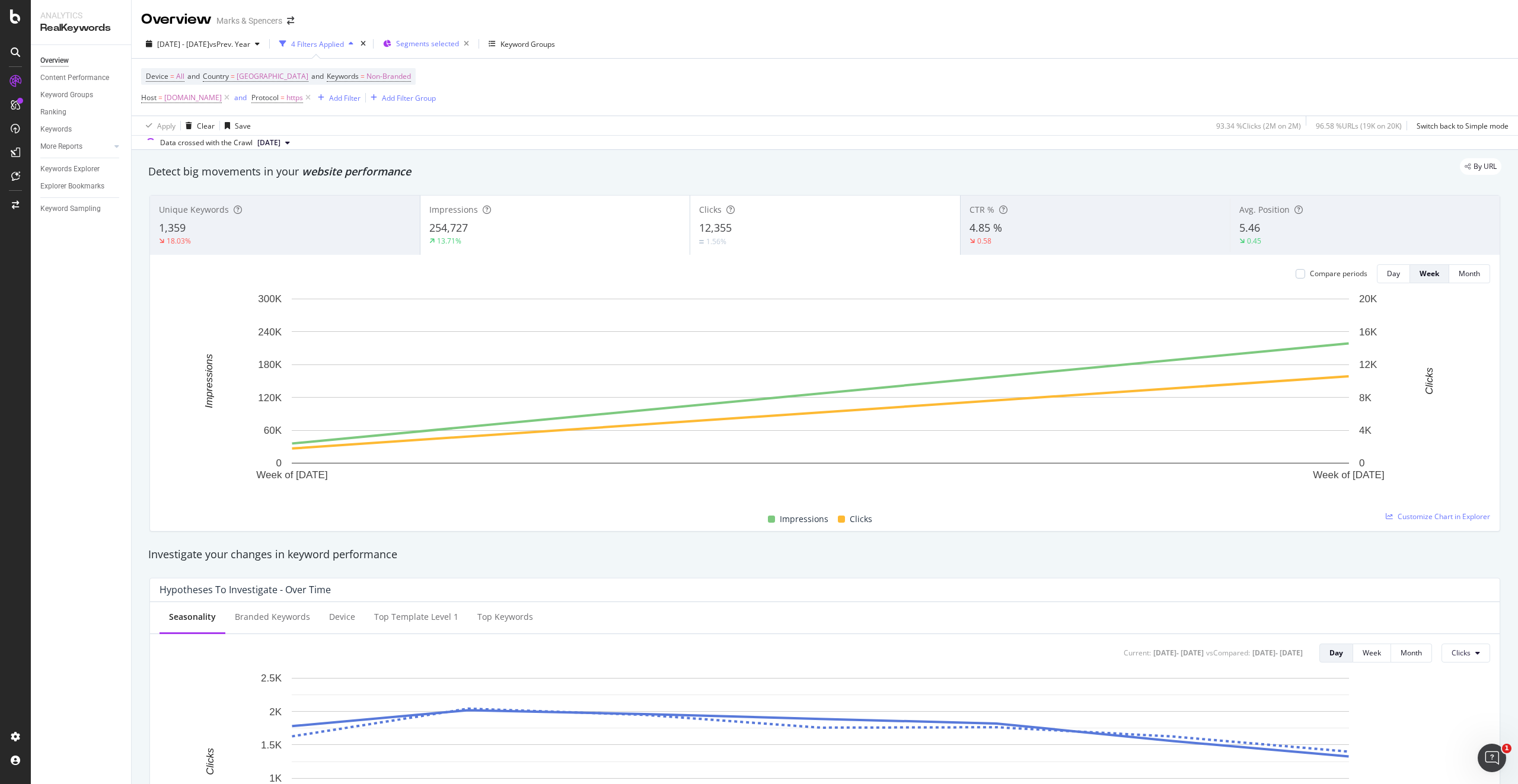
click at [459, 43] on span "Segments selected" at bounding box center [427, 44] width 63 height 10
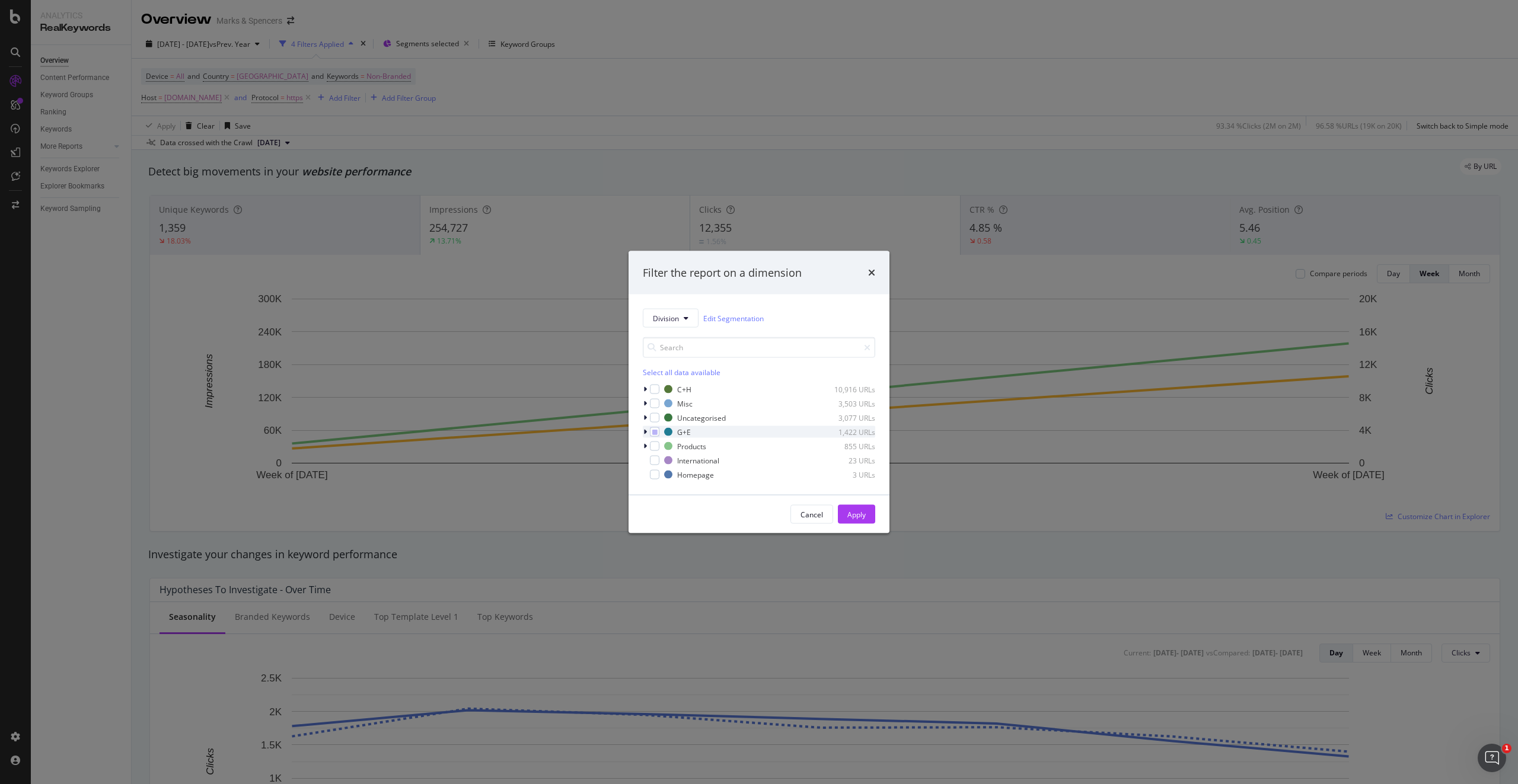
click at [643, 397] on div "modal" at bounding box center [646, 432] width 7 height 12
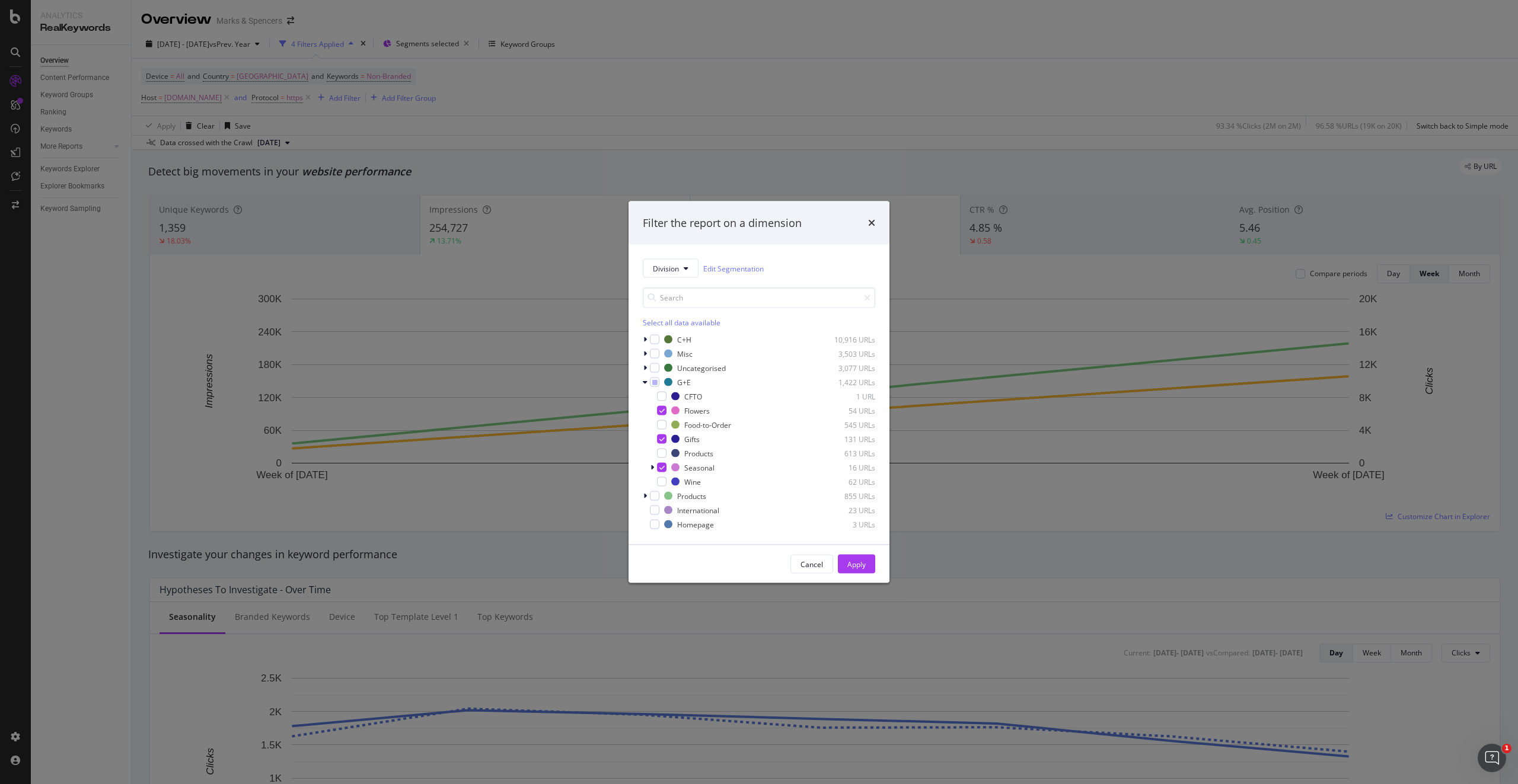
click at [842, 397] on button "Apply" at bounding box center [856, 564] width 37 height 19
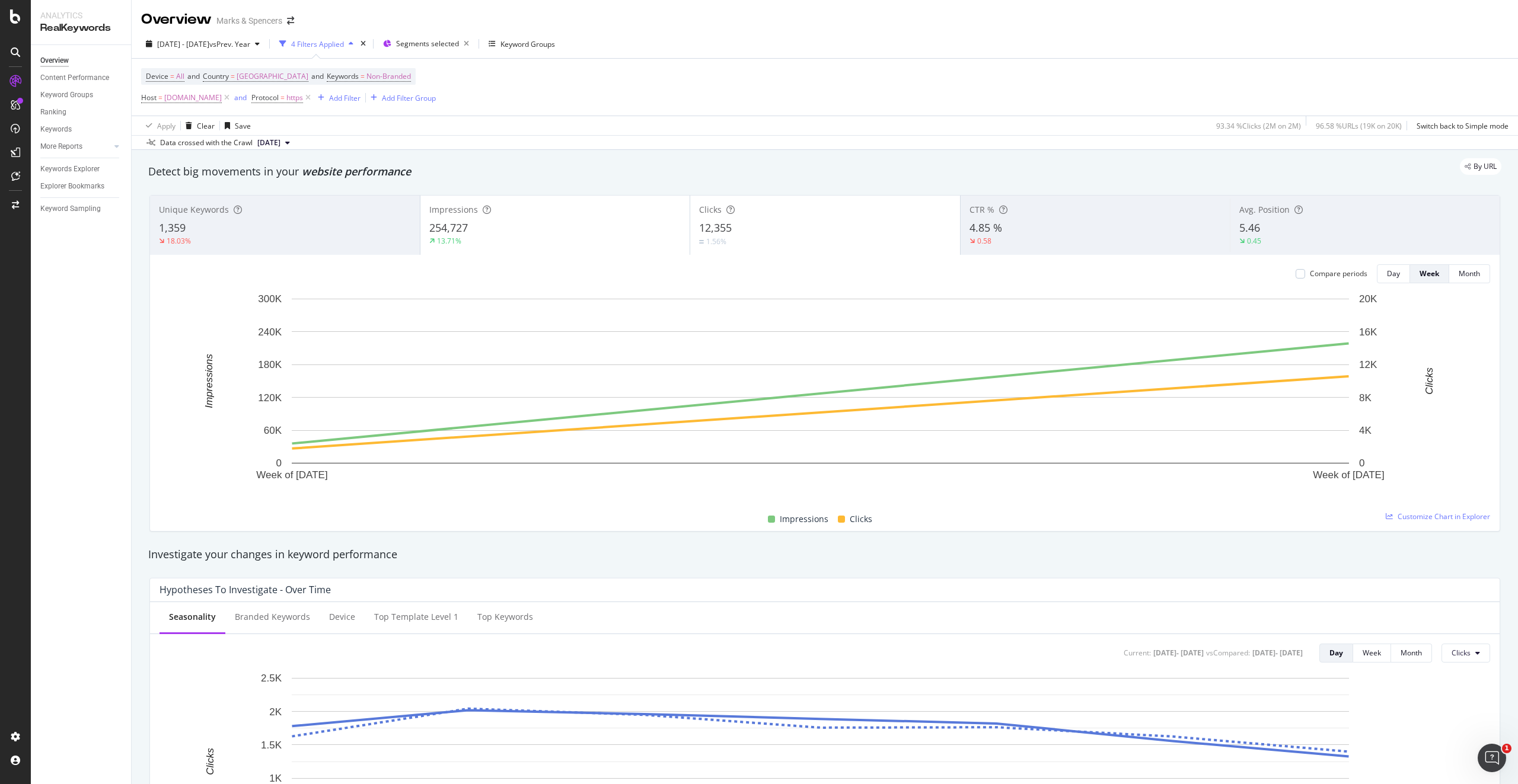
click at [842, 397] on div "Investigate your changes in keyword performance" at bounding box center [824, 555] width 1365 height 27
click at [378, 73] on span "Non-Branded" at bounding box center [388, 76] width 44 height 17
click at [367, 102] on span "Non-Branded" at bounding box center [350, 104] width 49 height 10
click at [371, 144] on span "Branded" at bounding box center [397, 145] width 121 height 11
click at [447, 123] on button "Apply" at bounding box center [439, 129] width 34 height 12
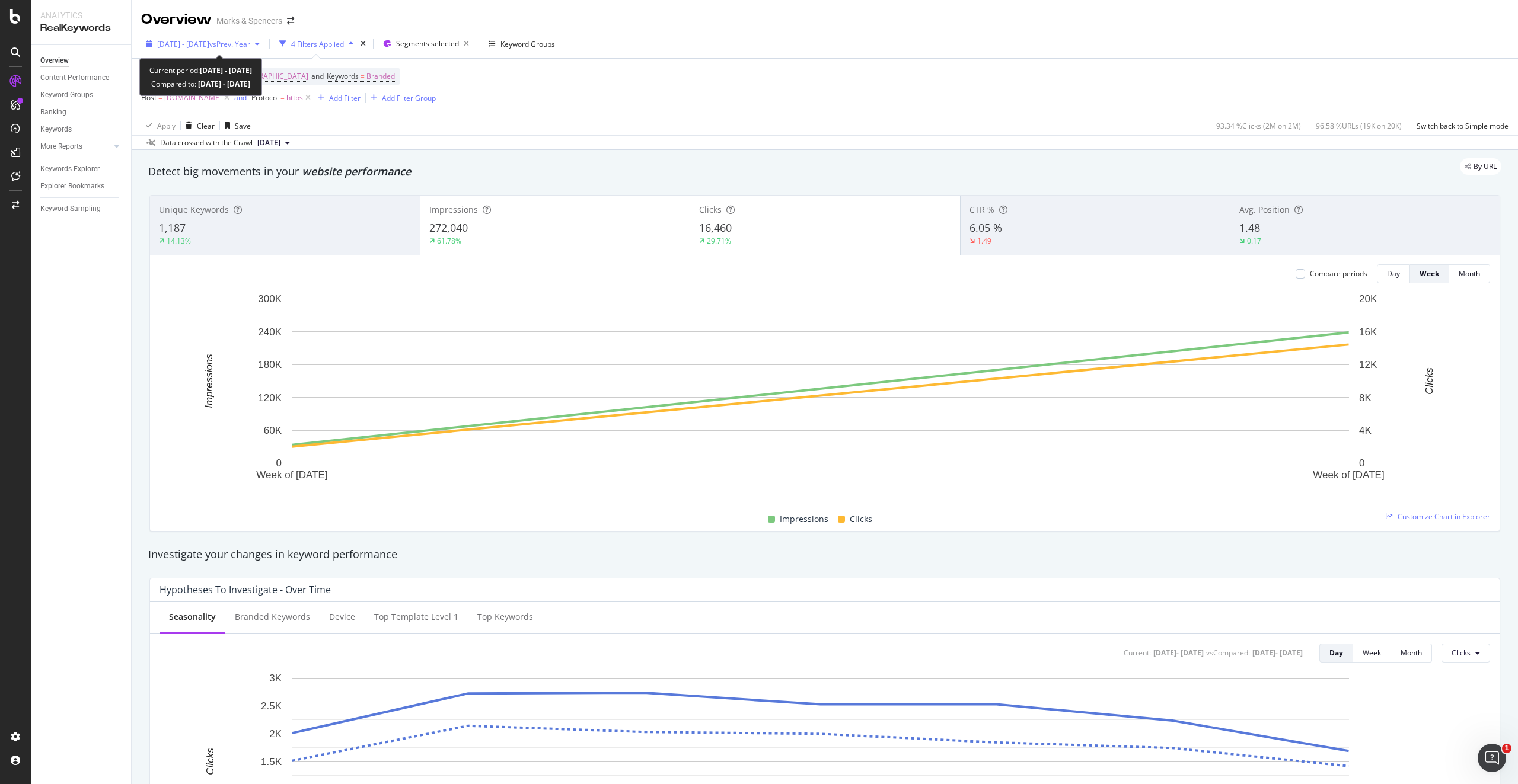
click at [149, 47] on icon "button" at bounding box center [149, 44] width 6 height 7
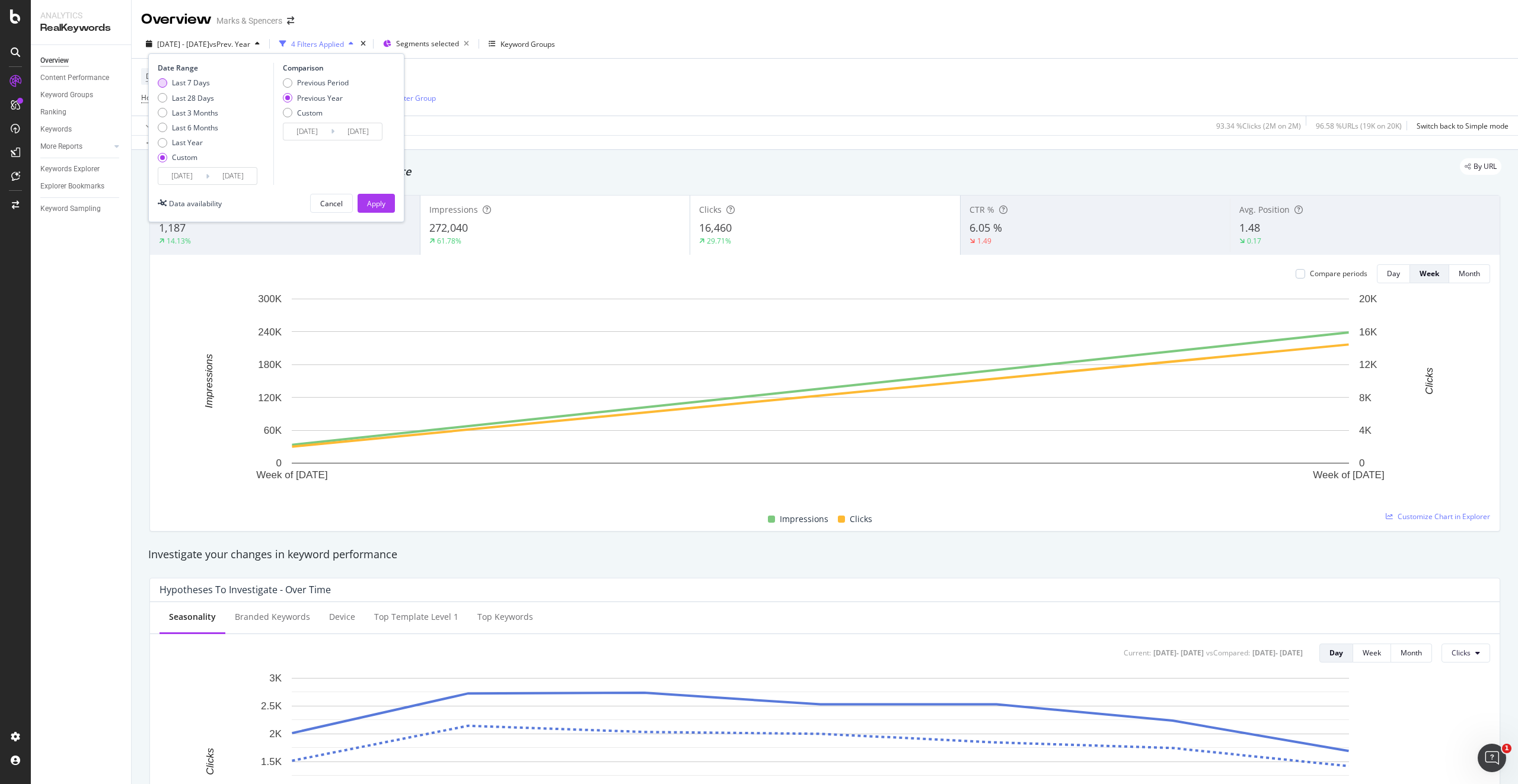
click at [183, 85] on div "Last 7 Days" at bounding box center [191, 83] width 38 height 10
type input "[DATE]"
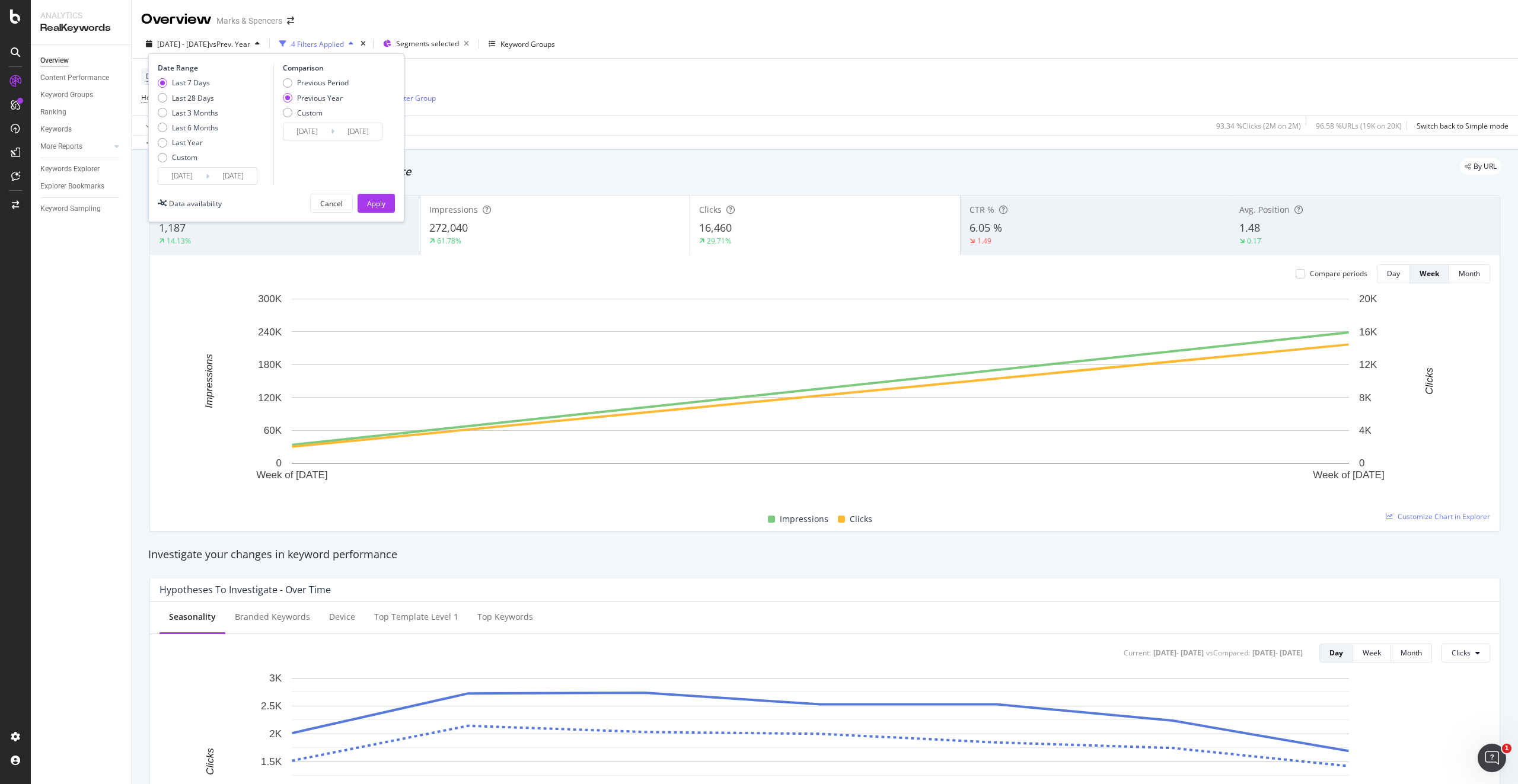
click at [187, 184] on input "[DATE]" at bounding box center [182, 176] width 47 height 17
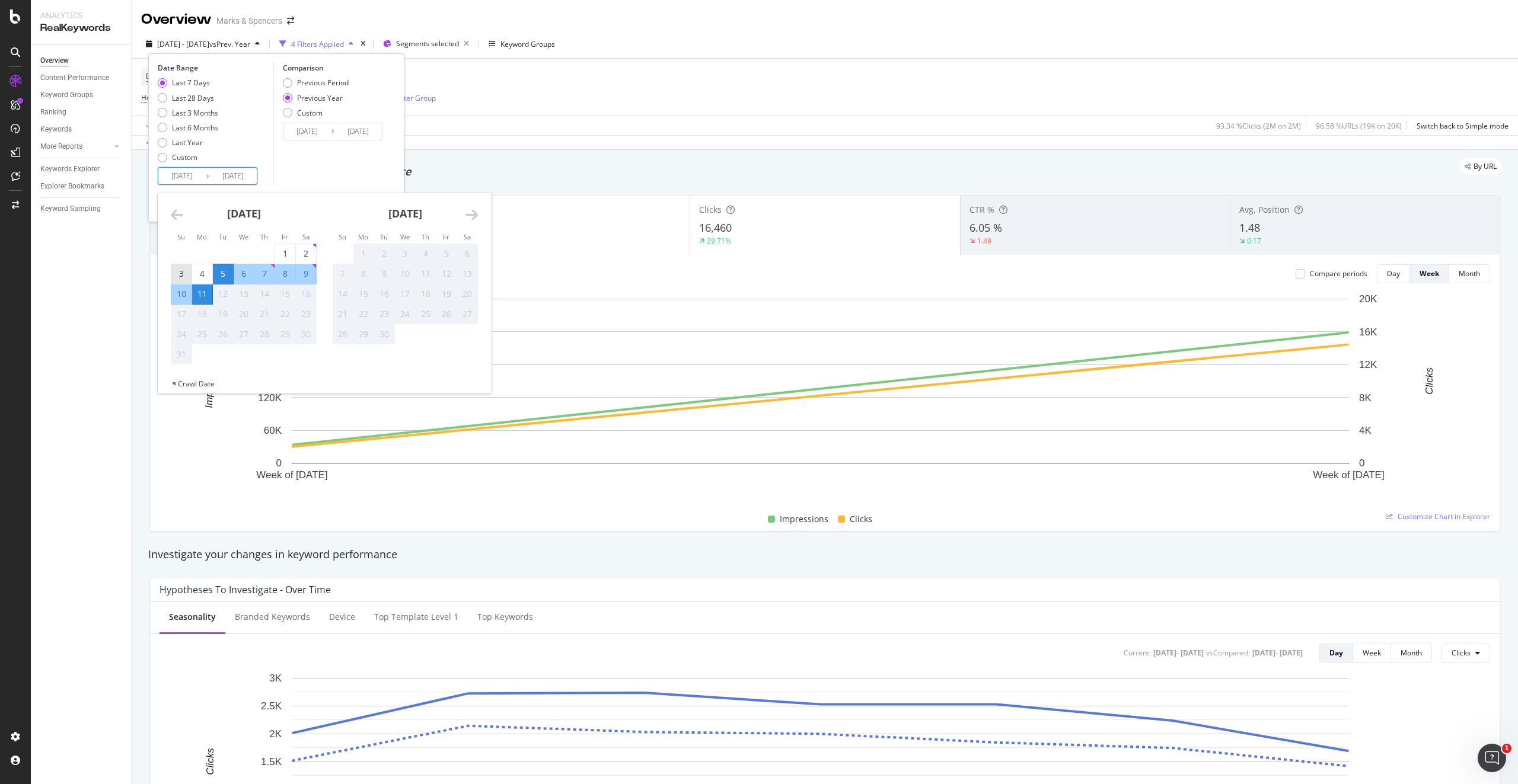
click at [178, 272] on div "3" at bounding box center [181, 273] width 20 height 12
type input "[DATE]"
click at [306, 268] on div "9" at bounding box center [306, 273] width 20 height 12
type input "[DATE]"
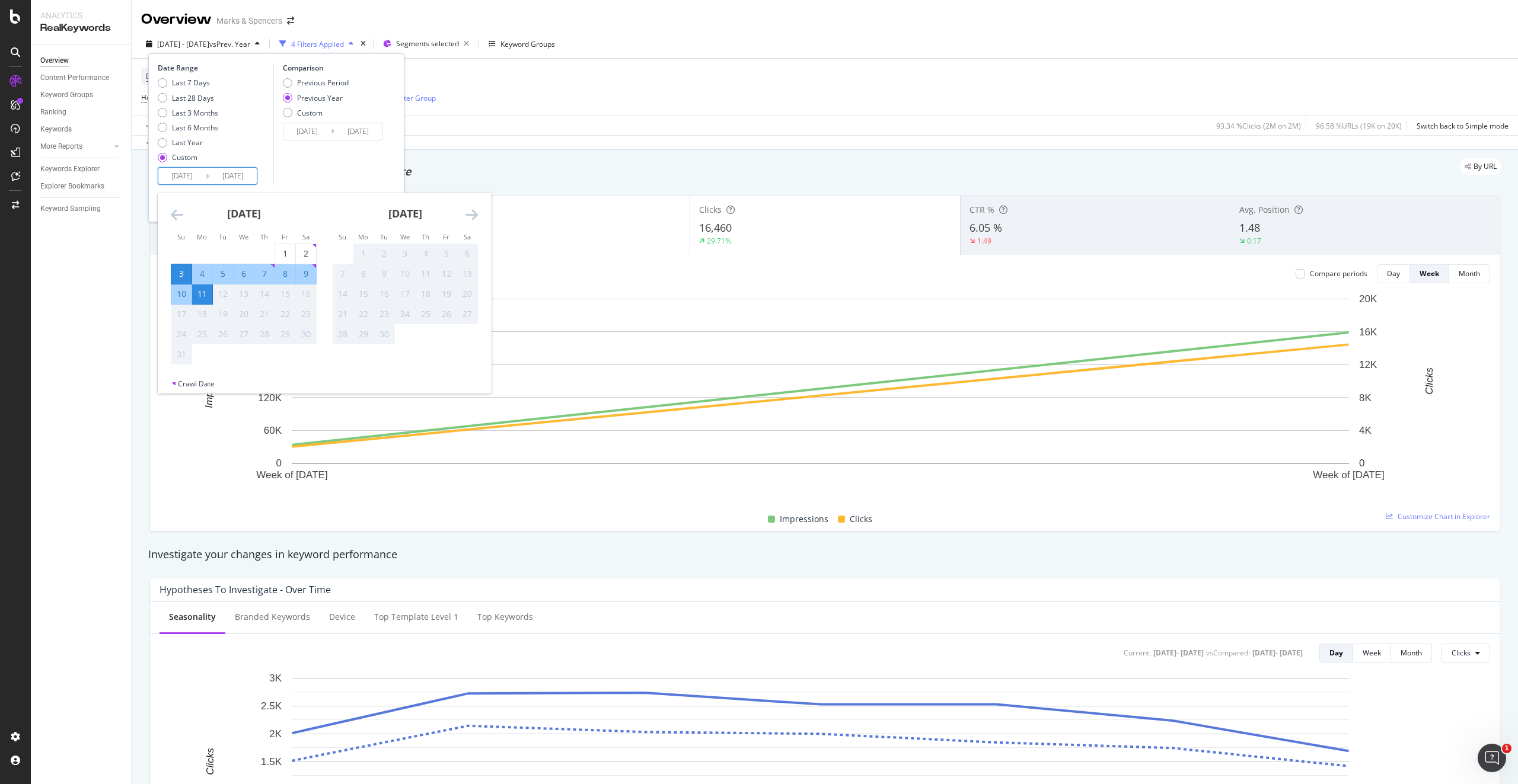
type input "[DATE]"
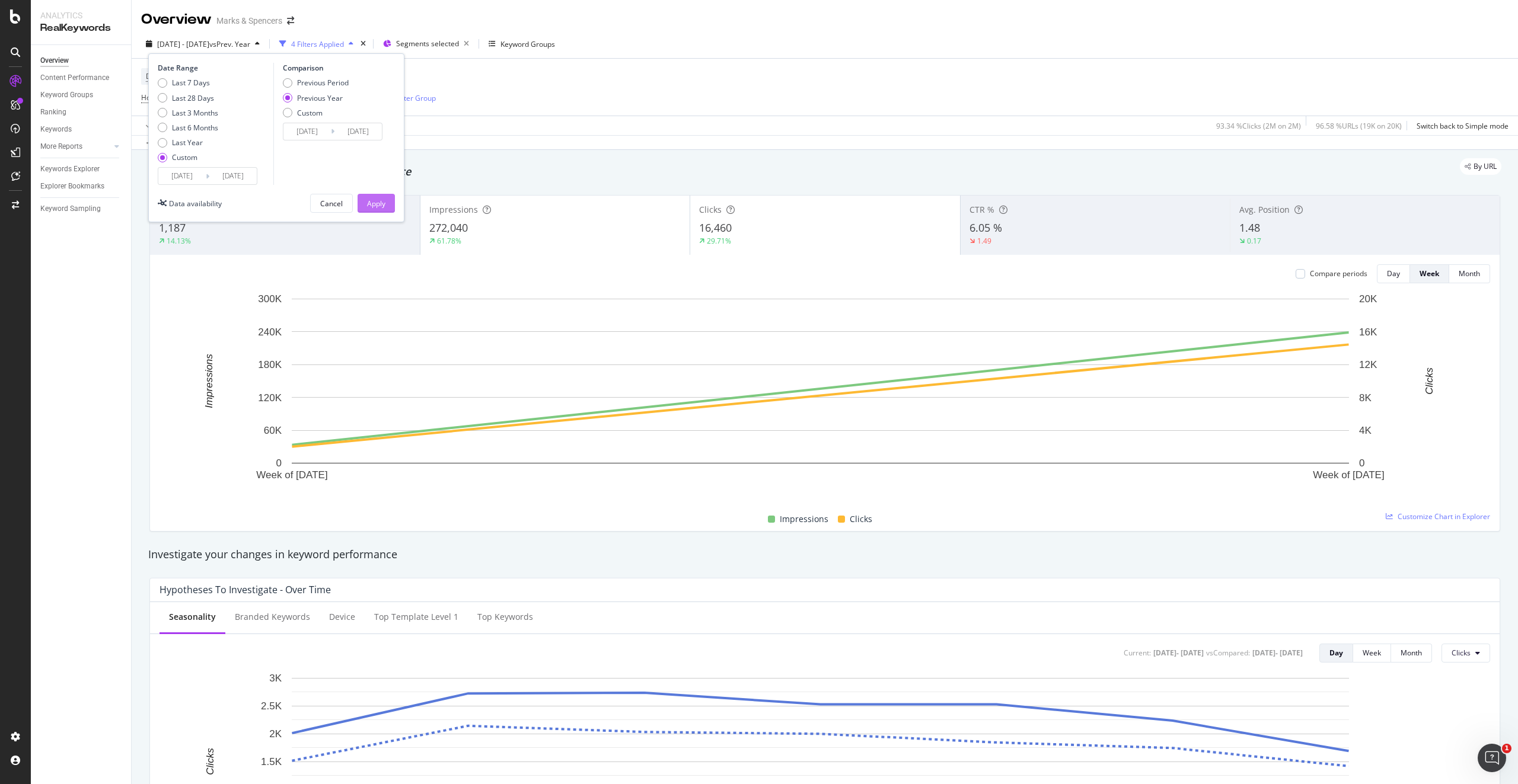
click at [374, 202] on div "Apply" at bounding box center [376, 204] width 19 height 10
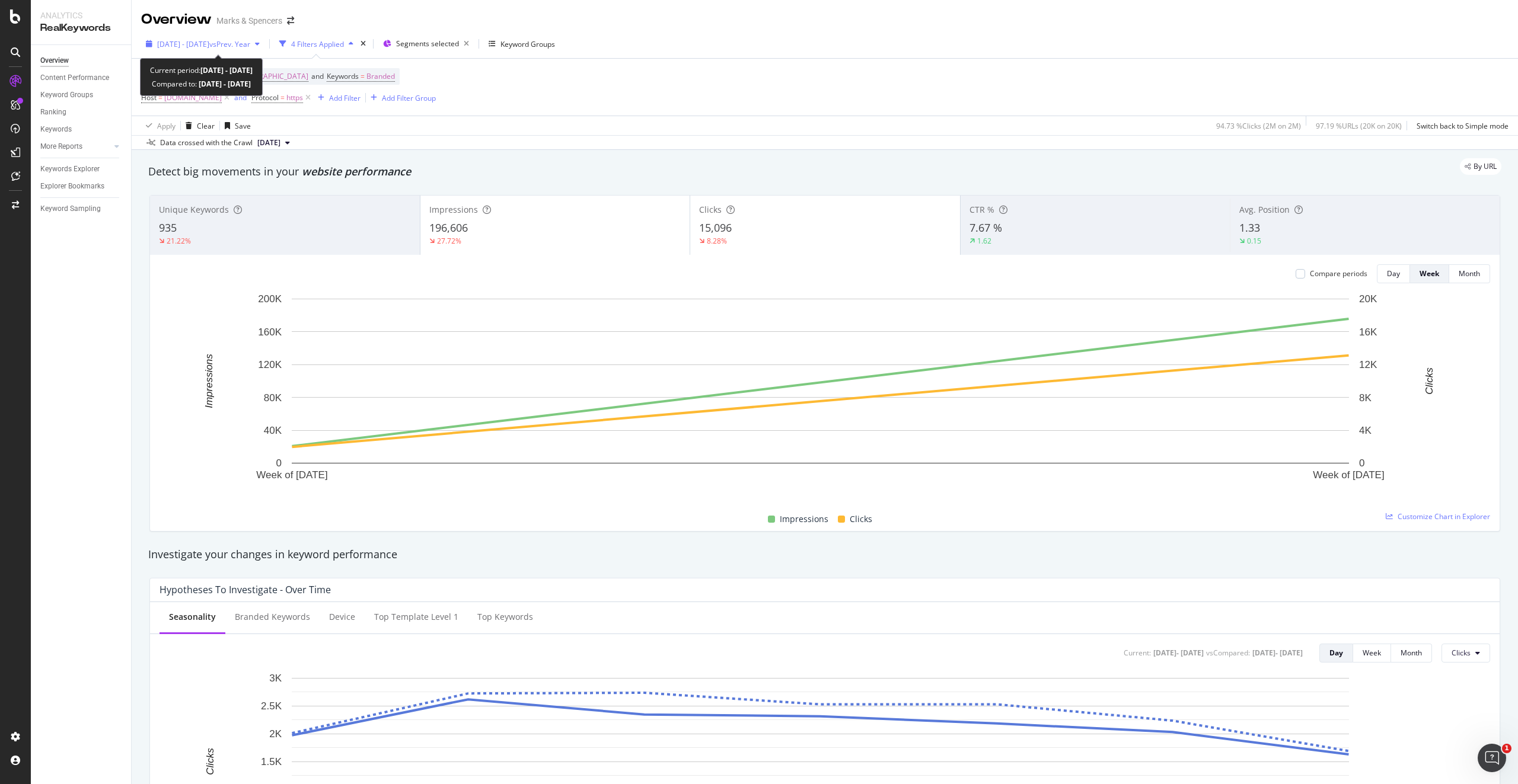
click at [145, 40] on div "[DATE] - [DATE] vs Prev. Year" at bounding box center [203, 44] width 123 height 18
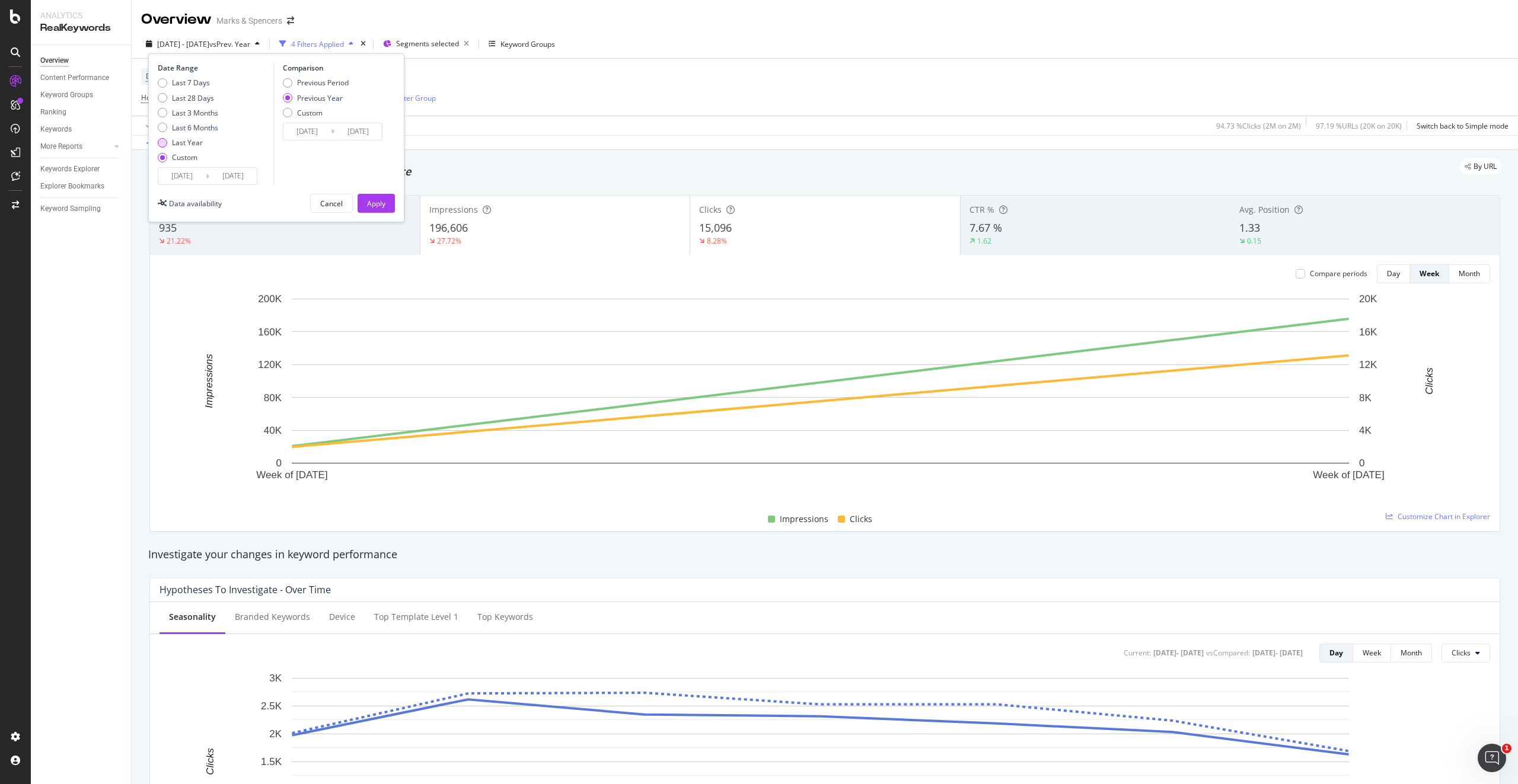
click at [189, 144] on div "Last Year" at bounding box center [187, 143] width 31 height 10
type input "[DATE]"
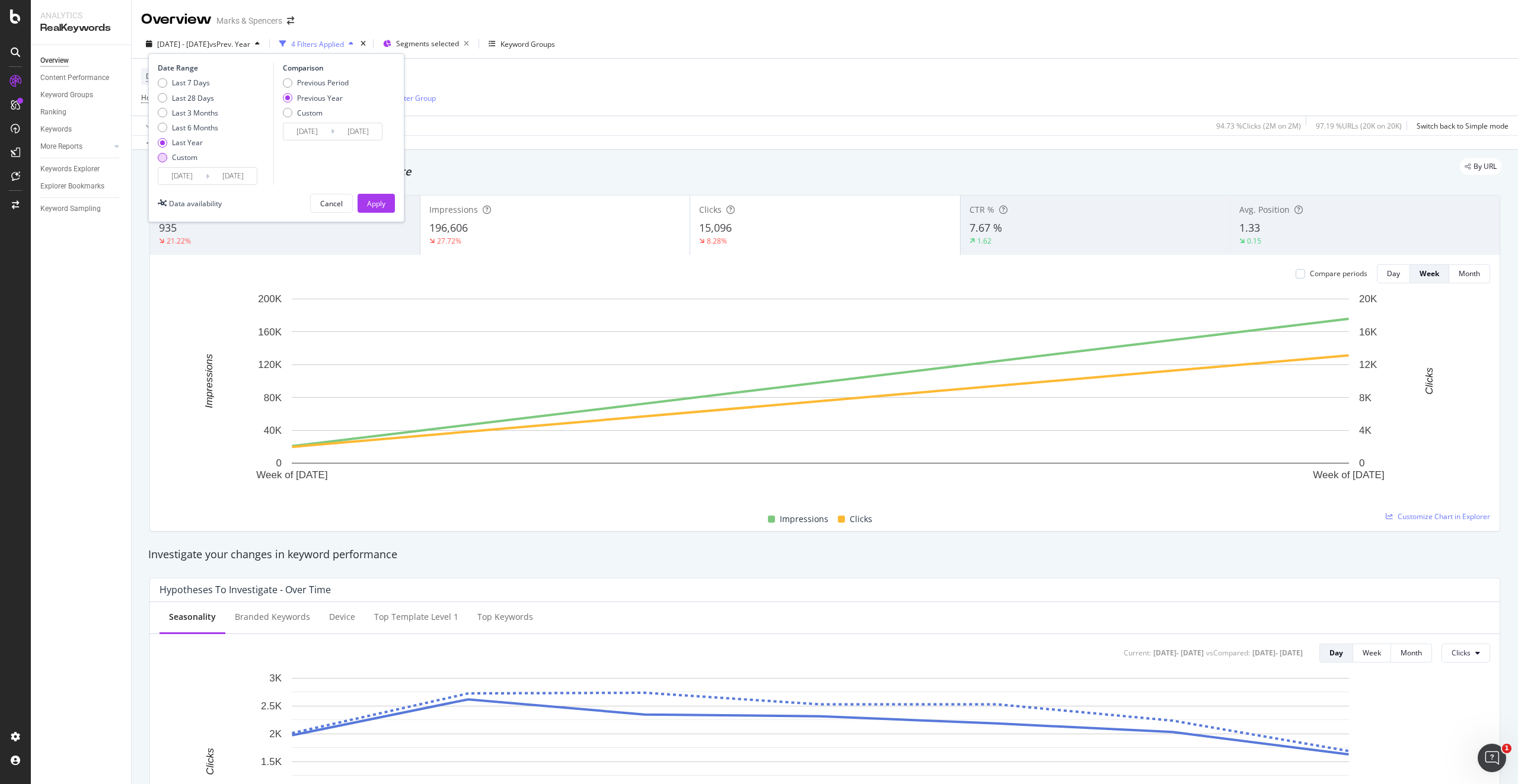
click at [189, 158] on div "Custom" at bounding box center [184, 158] width 26 height 10
type input "[DATE]"
click at [189, 169] on input "[DATE]" at bounding box center [182, 176] width 47 height 17
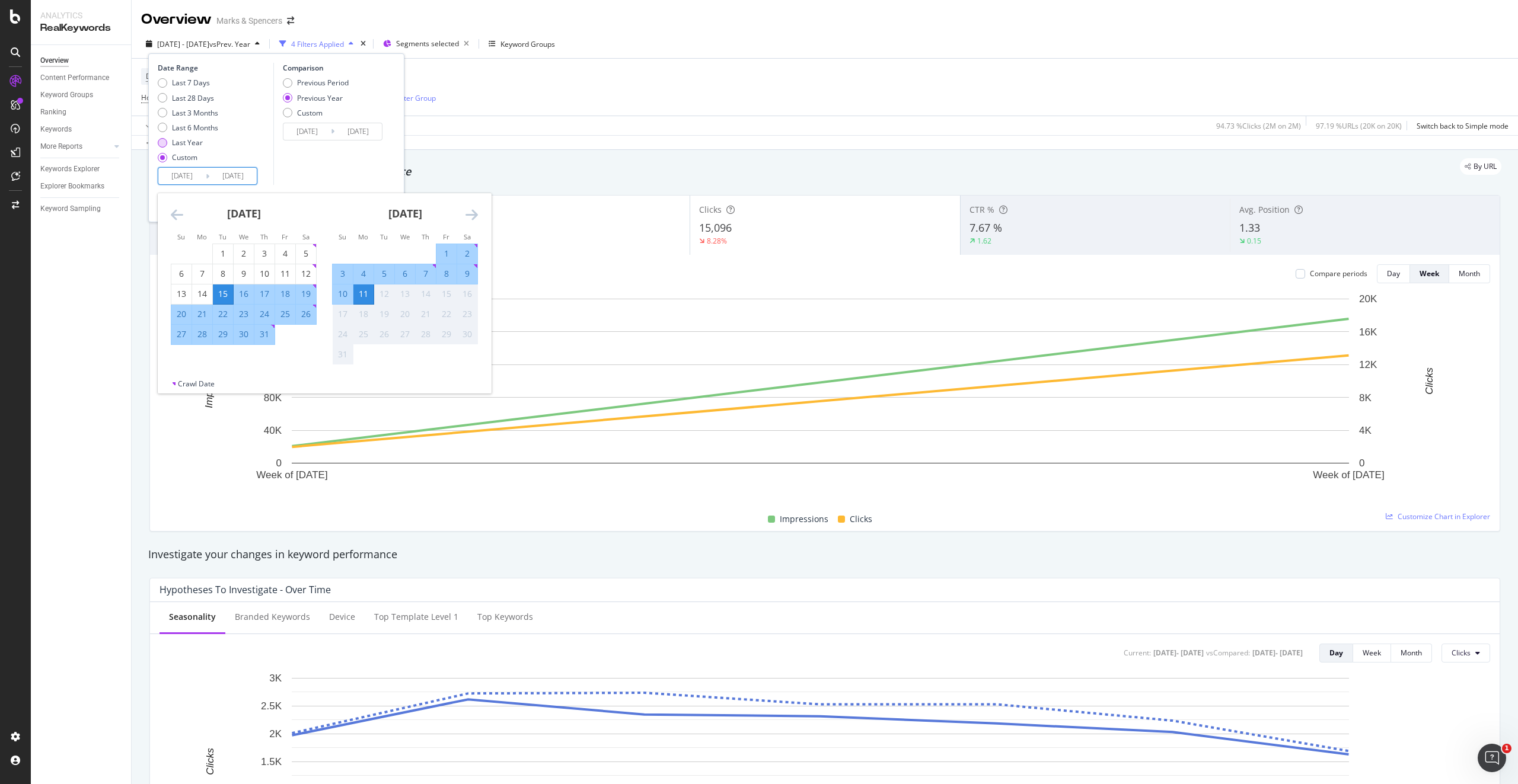
click at [187, 143] on div "Last Year" at bounding box center [187, 143] width 31 height 10
type input "[DATE]"
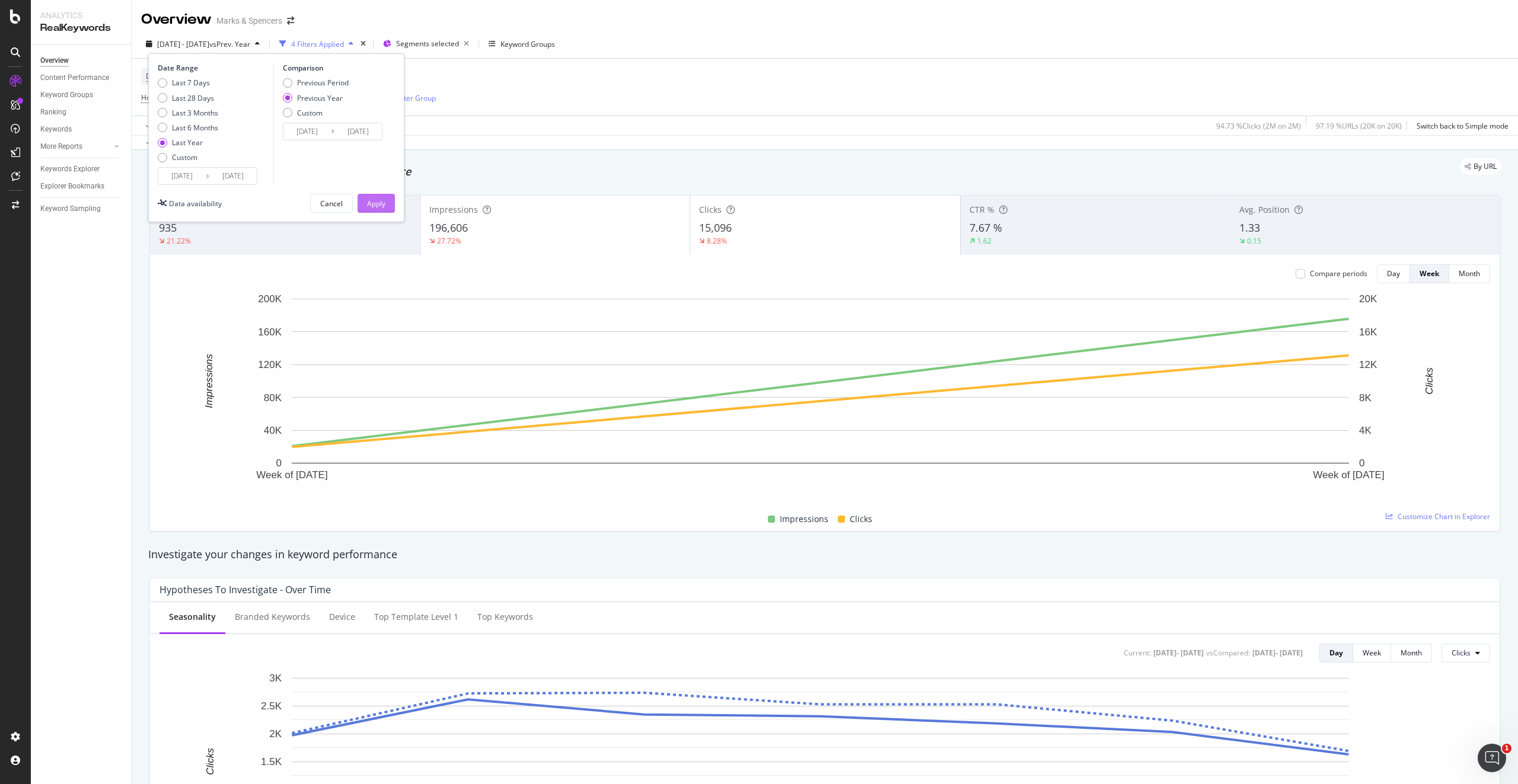
click at [371, 201] on div "Apply" at bounding box center [376, 204] width 19 height 10
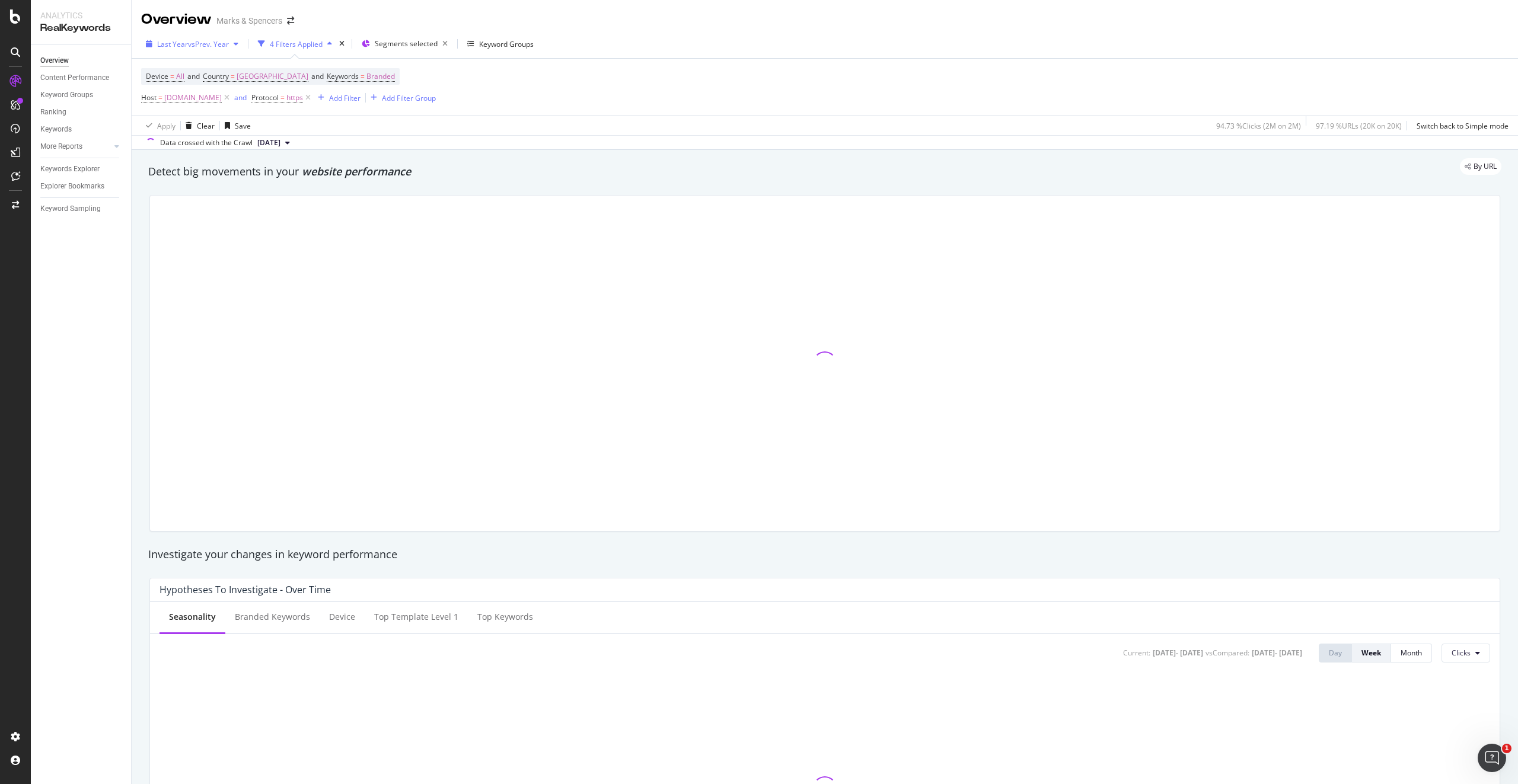
click at [150, 43] on icon "button" at bounding box center [149, 44] width 6 height 7
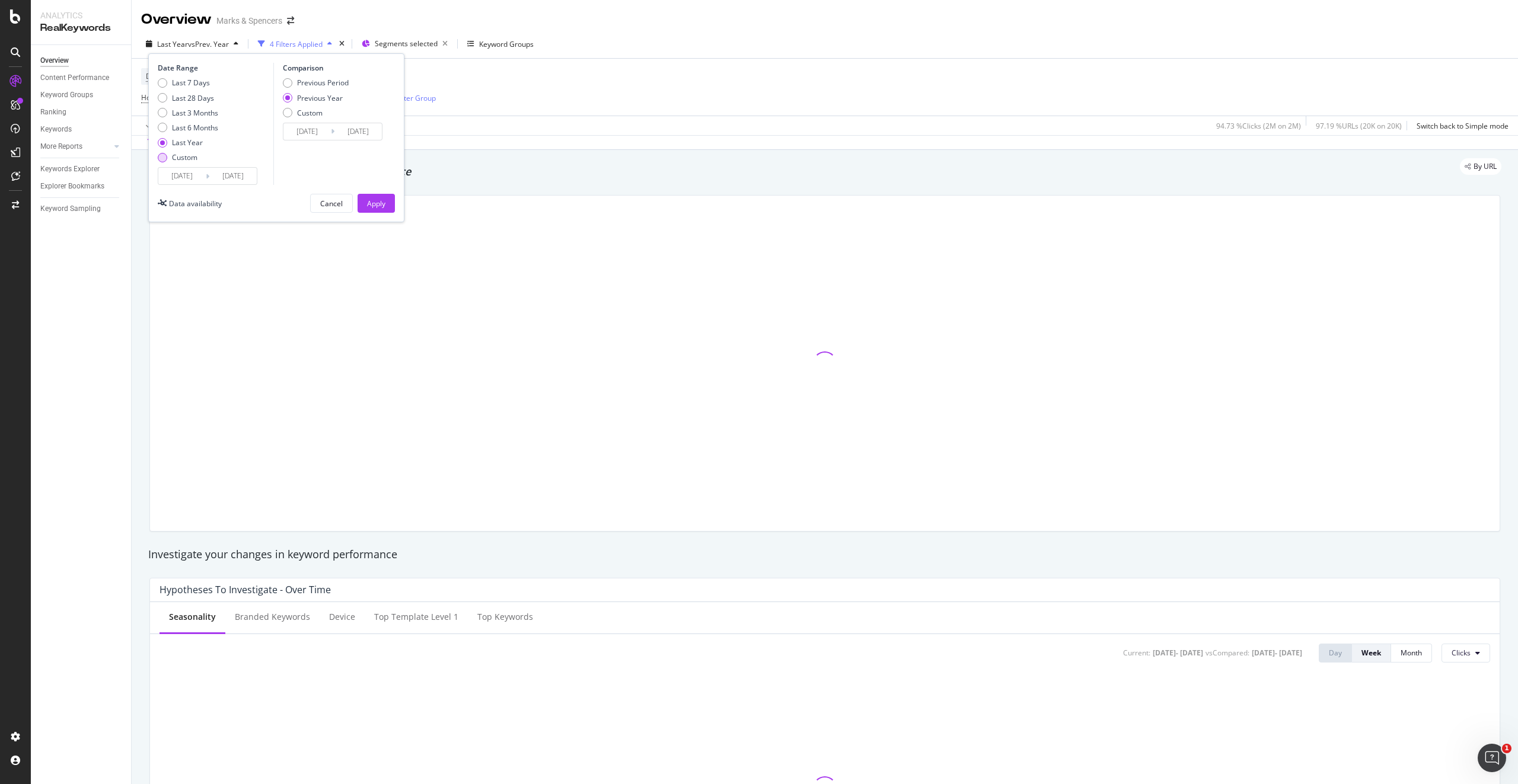
click at [176, 155] on div "Custom" at bounding box center [184, 158] width 26 height 10
type input "[DATE]"
click at [180, 164] on div "Last 7 Days Last 28 Days Last 3 Months Last 6 Months Last Year Custom" at bounding box center [187, 123] width 60 height 90
click at [183, 171] on input "[DATE]" at bounding box center [182, 176] width 47 height 17
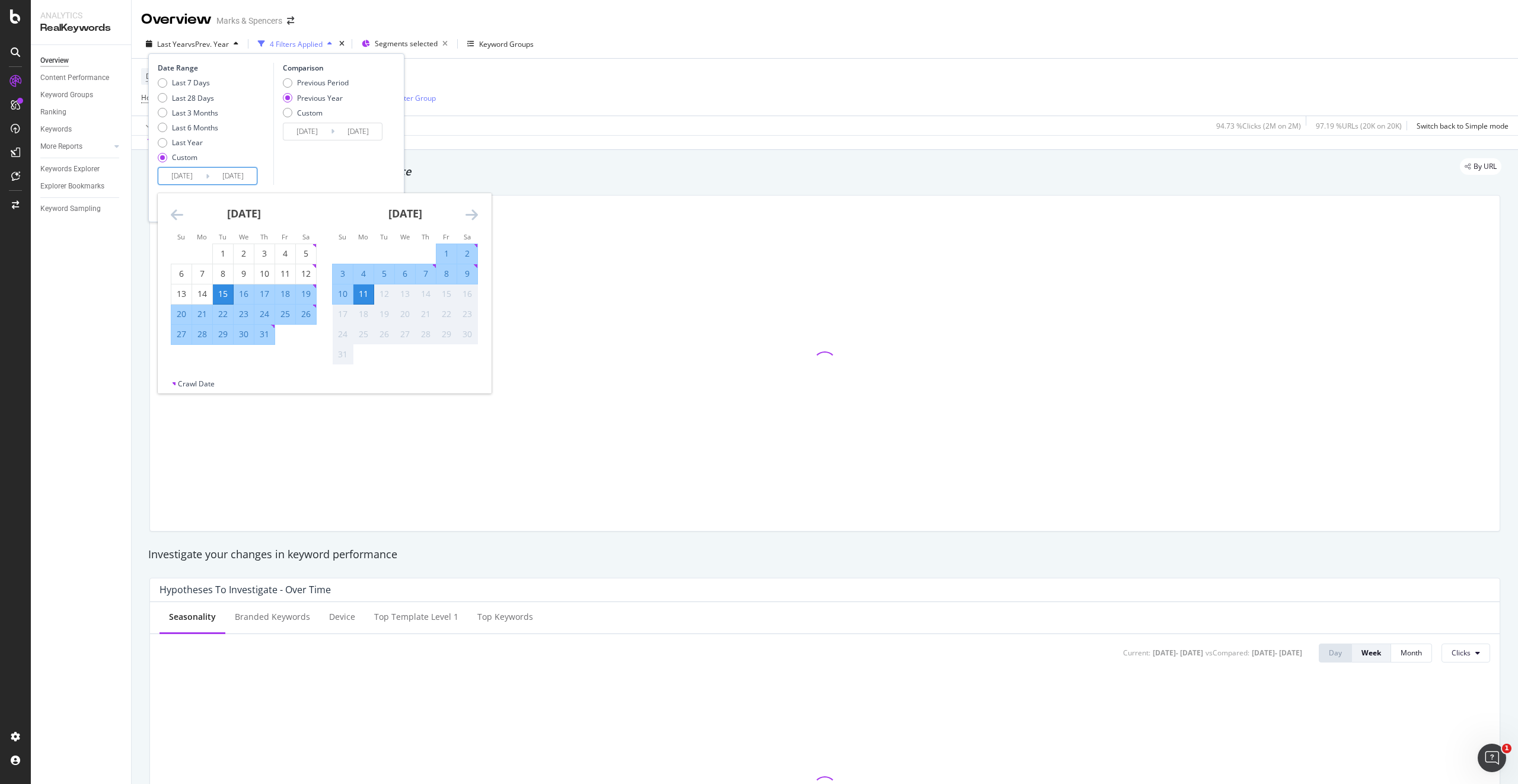
click at [178, 217] on icon "Move backward to switch to the previous month." at bounding box center [177, 214] width 12 height 14
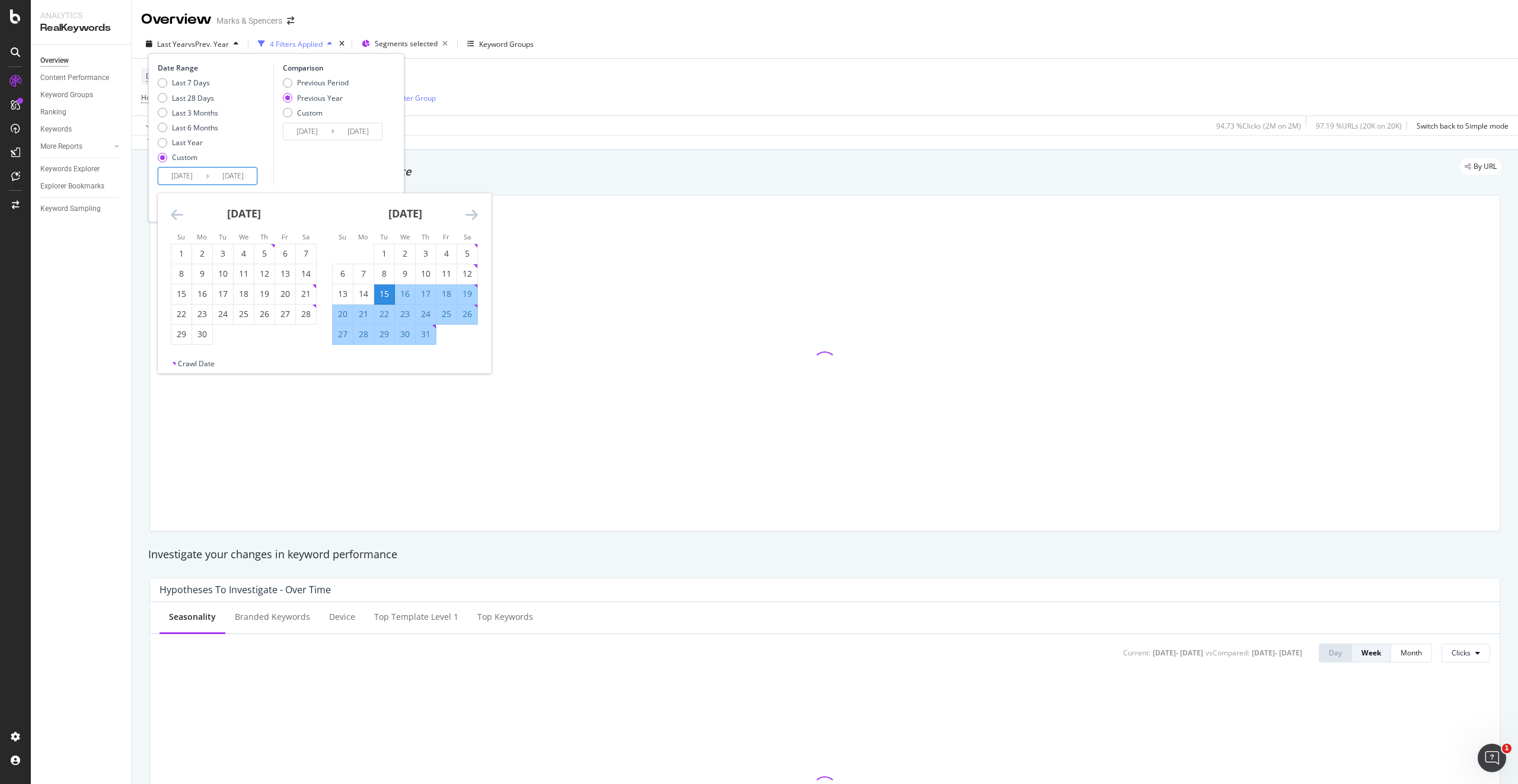
click at [178, 217] on icon "Move backward to switch to the previous month." at bounding box center [177, 214] width 12 height 14
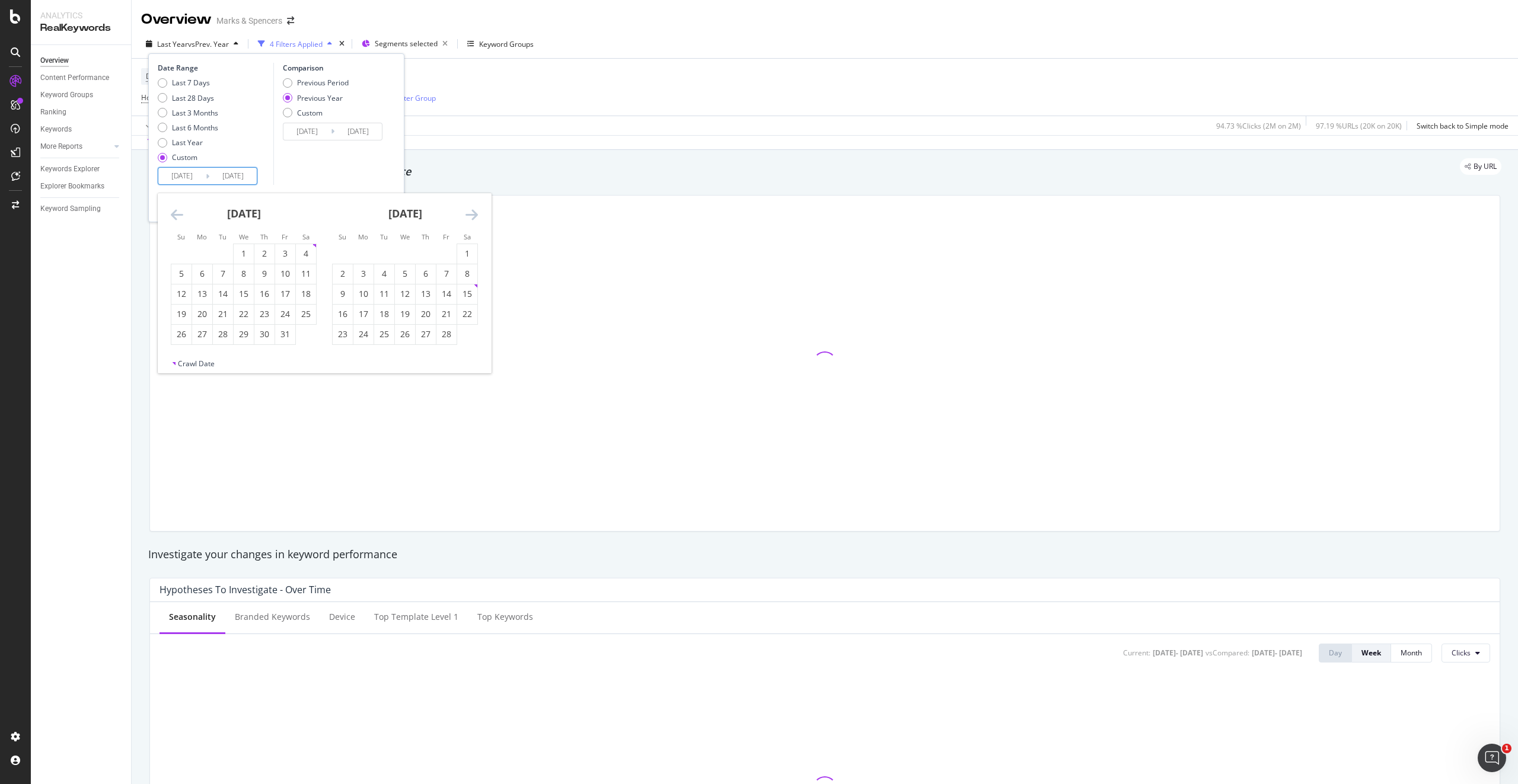
click at [178, 217] on icon "Move backward to switch to the previous month." at bounding box center [177, 214] width 12 height 14
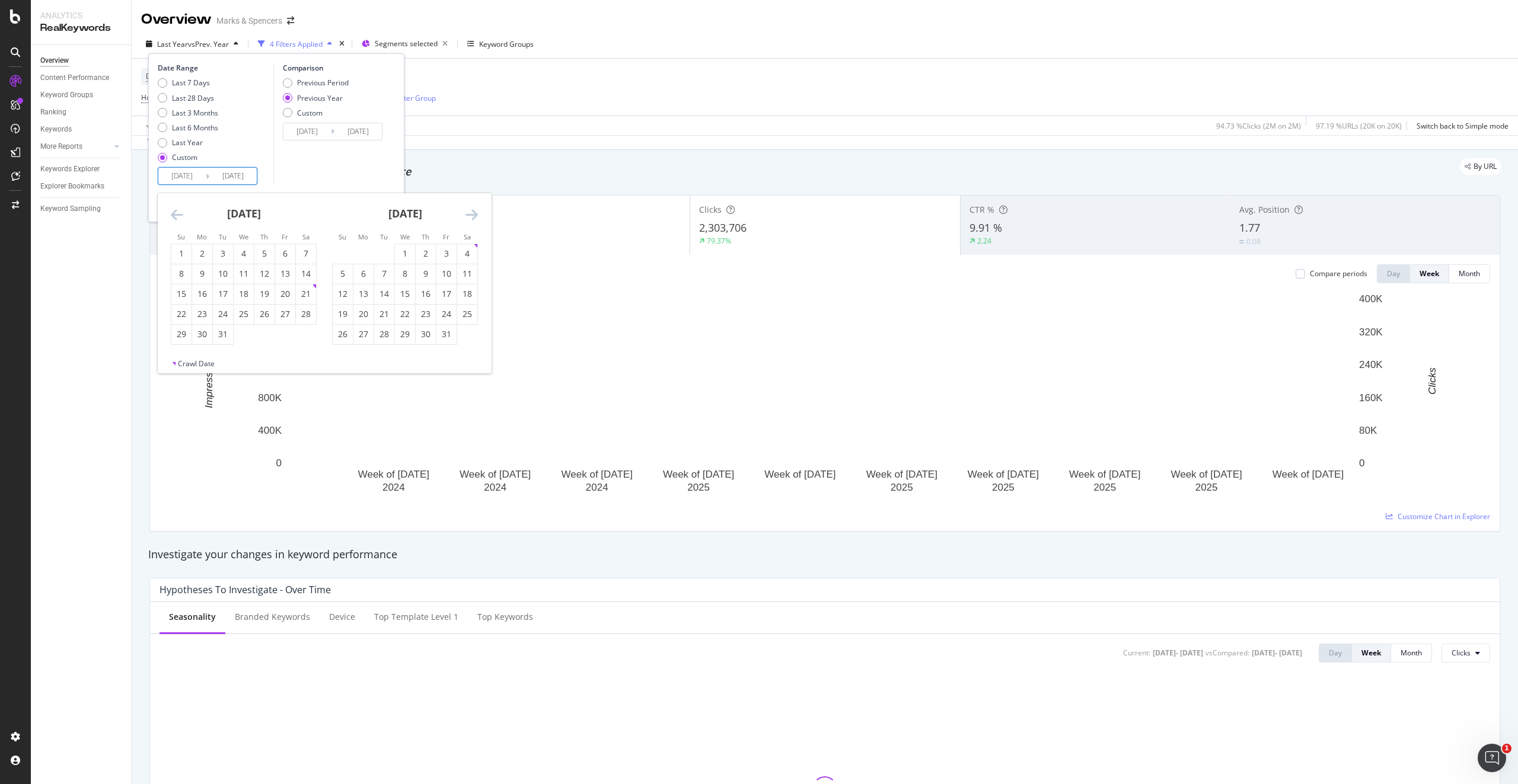
click at [178, 217] on icon "Move backward to switch to the previous month." at bounding box center [177, 214] width 12 height 14
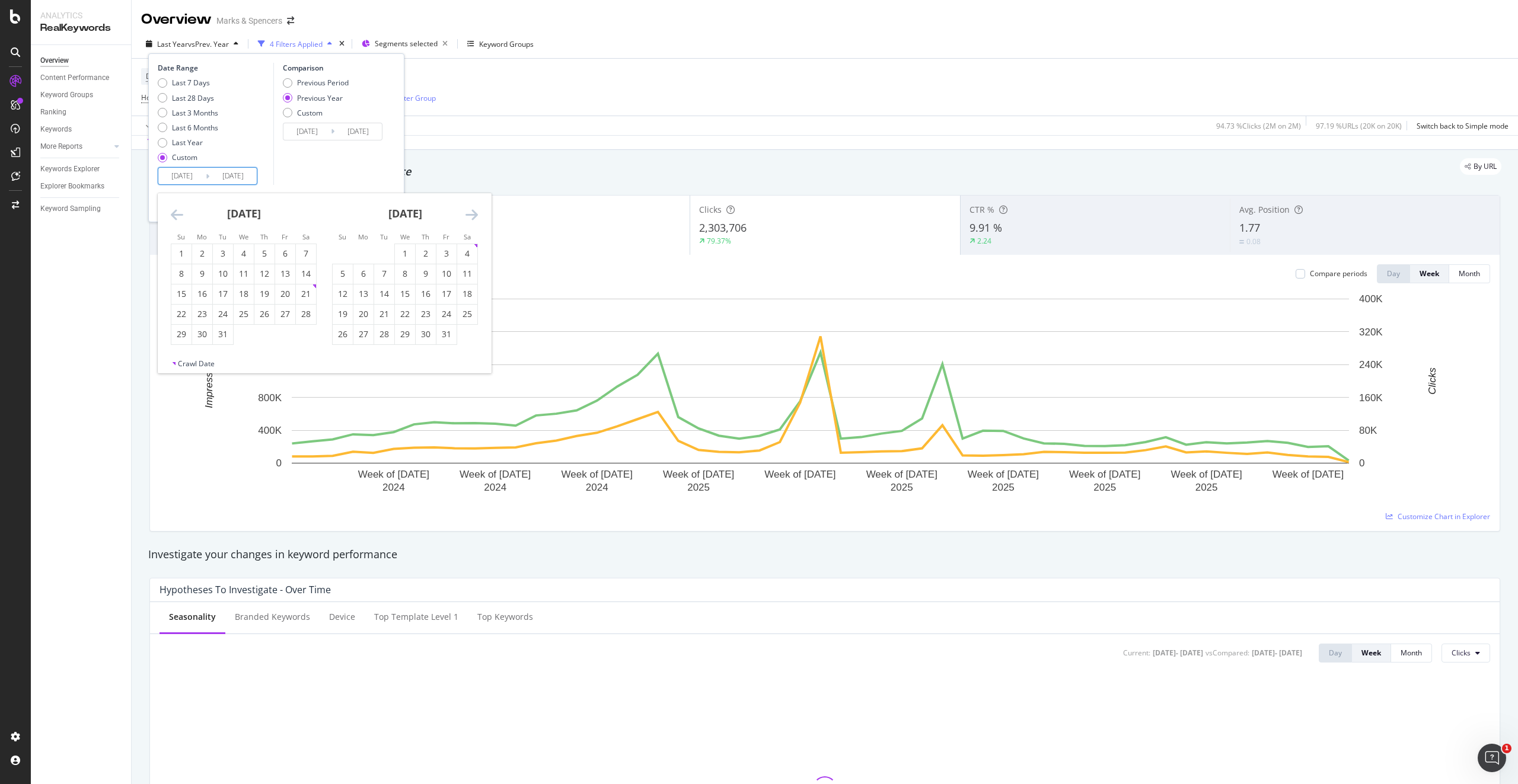
click at [178, 217] on icon "Move backward to switch to the previous month." at bounding box center [177, 214] width 12 height 14
click at [176, 215] on icon "Move backward to switch to the previous month." at bounding box center [177, 214] width 12 height 14
click at [566, 108] on div "Device = All and Country = [GEOGRAPHIC_DATA] and Keywords = Branded Host = [DOM…" at bounding box center [825, 87] width 1367 height 57
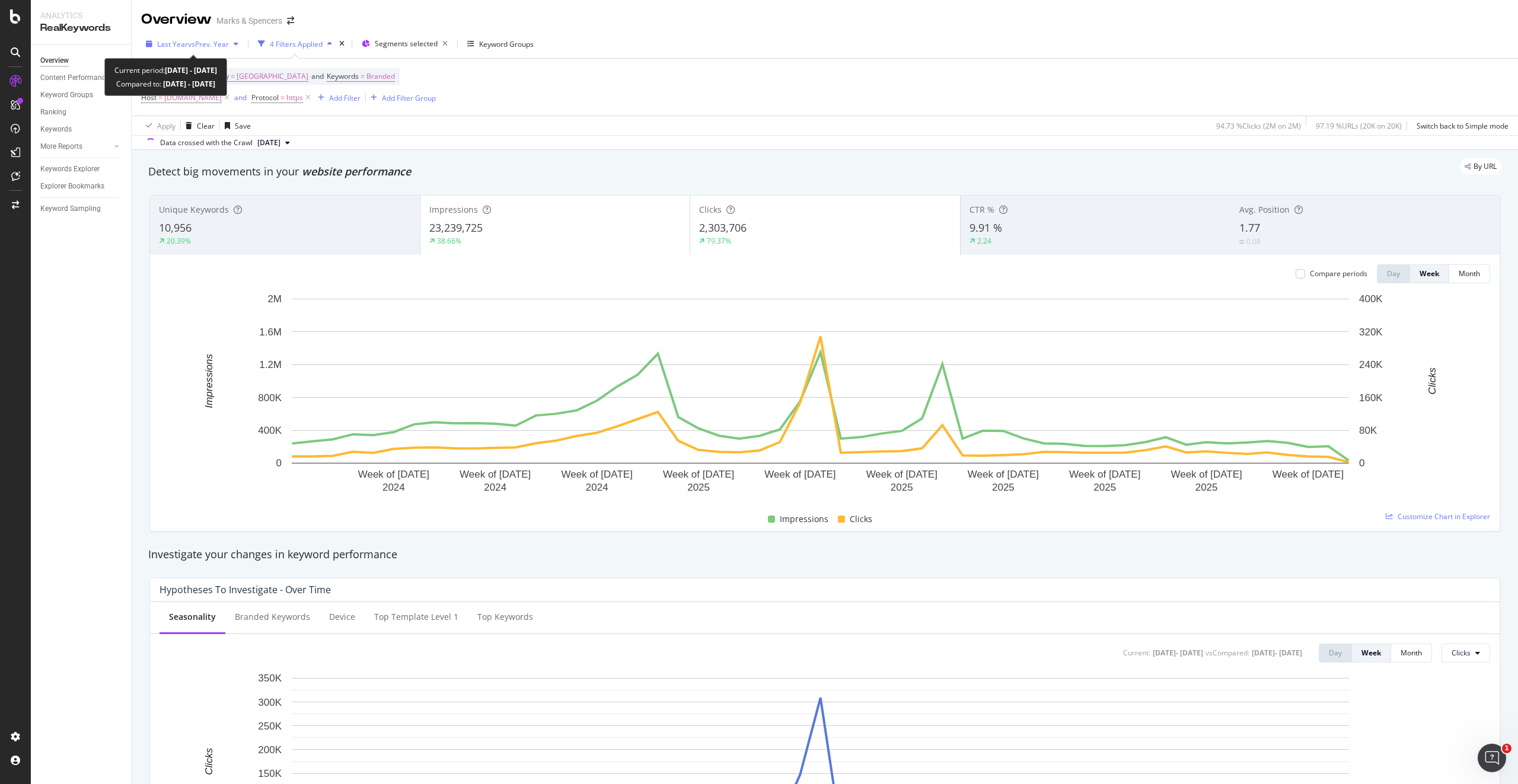
click at [179, 47] on span "Last Year" at bounding box center [172, 44] width 31 height 10
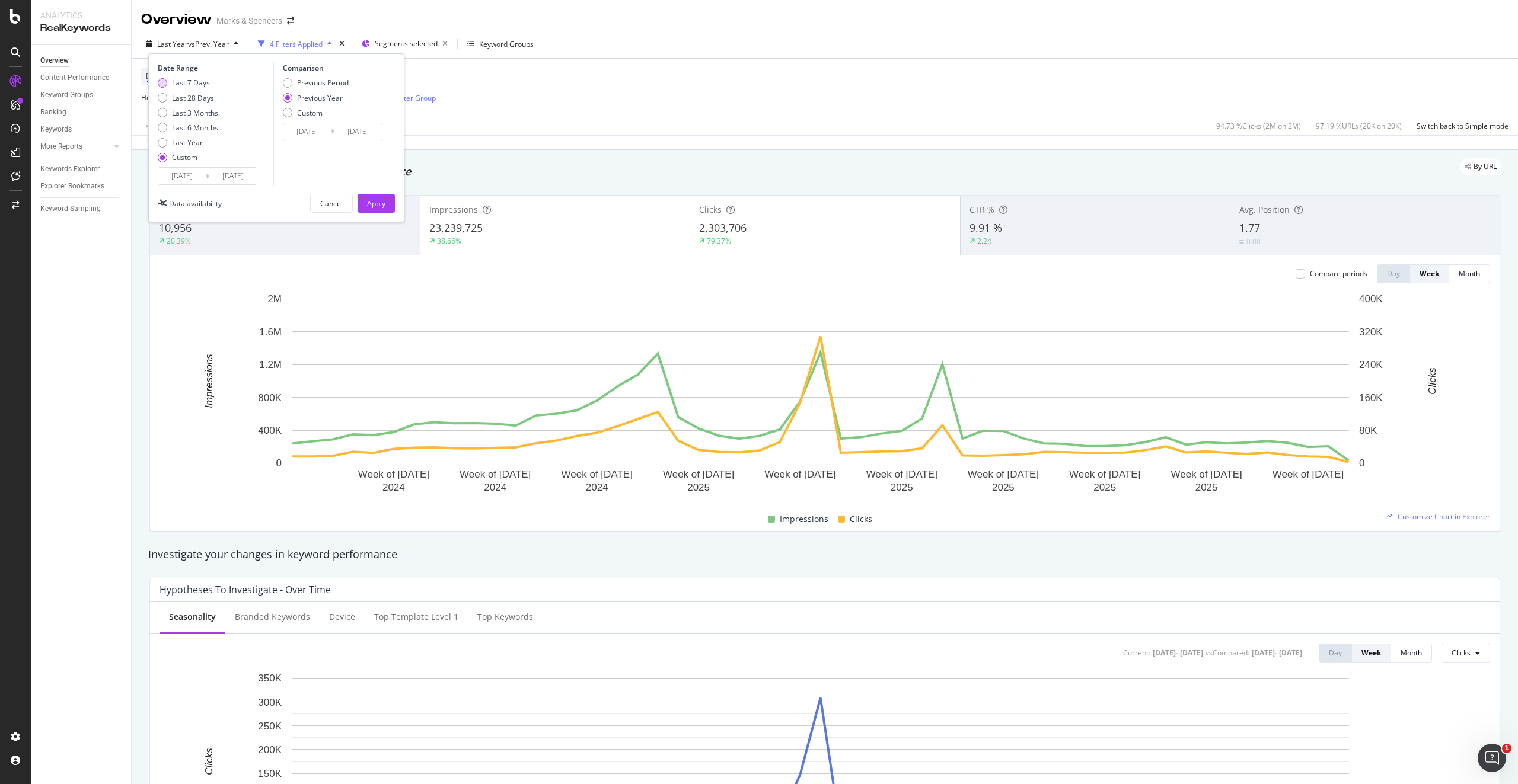
click at [178, 77] on div "Date Range Last 7 Days Last 28 Days Last 3 Months Last 6 Months Last Year Custo…" at bounding box center [214, 124] width 113 height 122
click at [181, 83] on div "Last 7 Days" at bounding box center [191, 83] width 38 height 10
click at [162, 83] on div "Last 7 Days" at bounding box center [162, 83] width 9 height 9
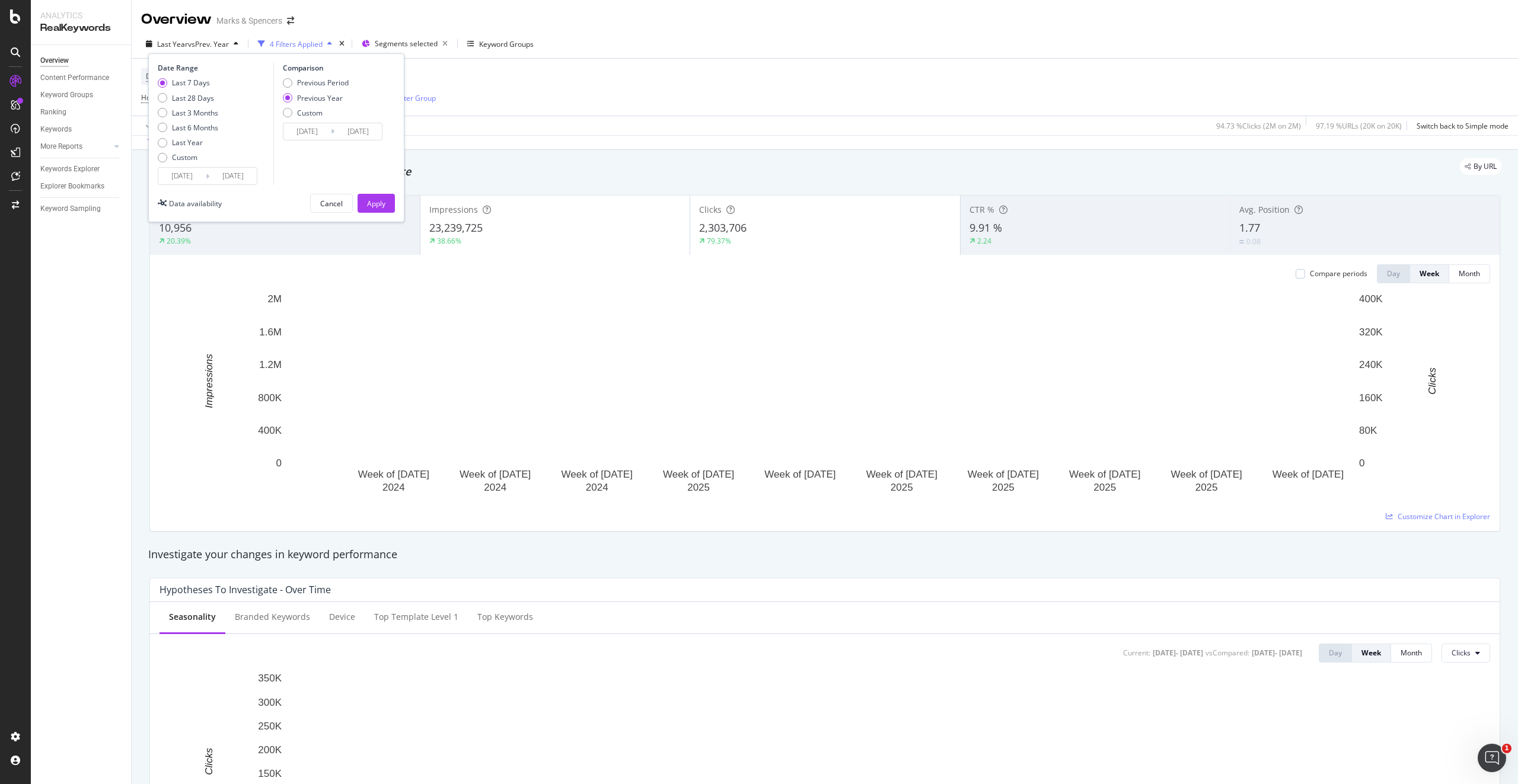
type input "[DATE]"
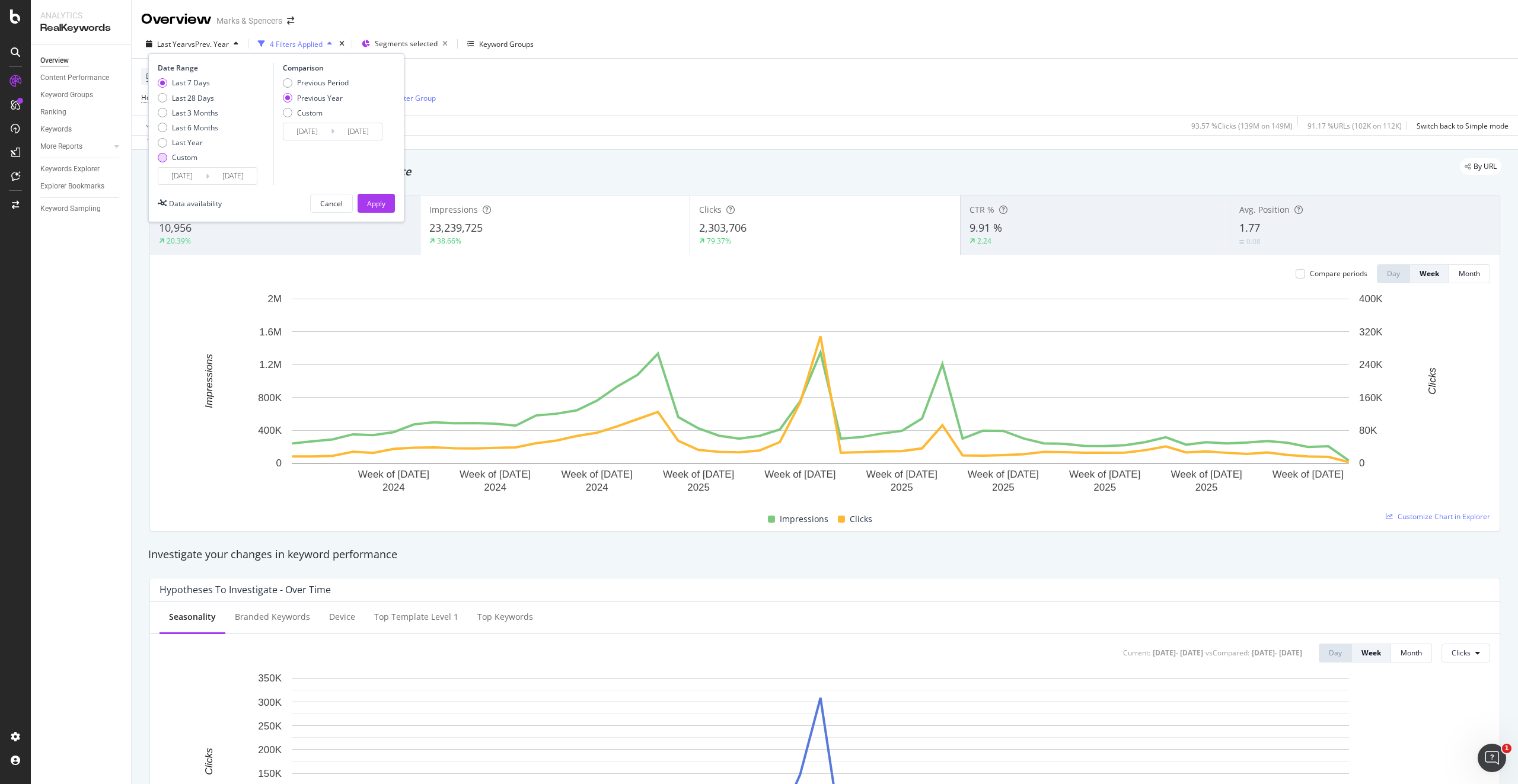
click at [215, 171] on input "[DATE]" at bounding box center [233, 176] width 47 height 17
click at [199, 172] on input "[DATE]" at bounding box center [182, 176] width 47 height 17
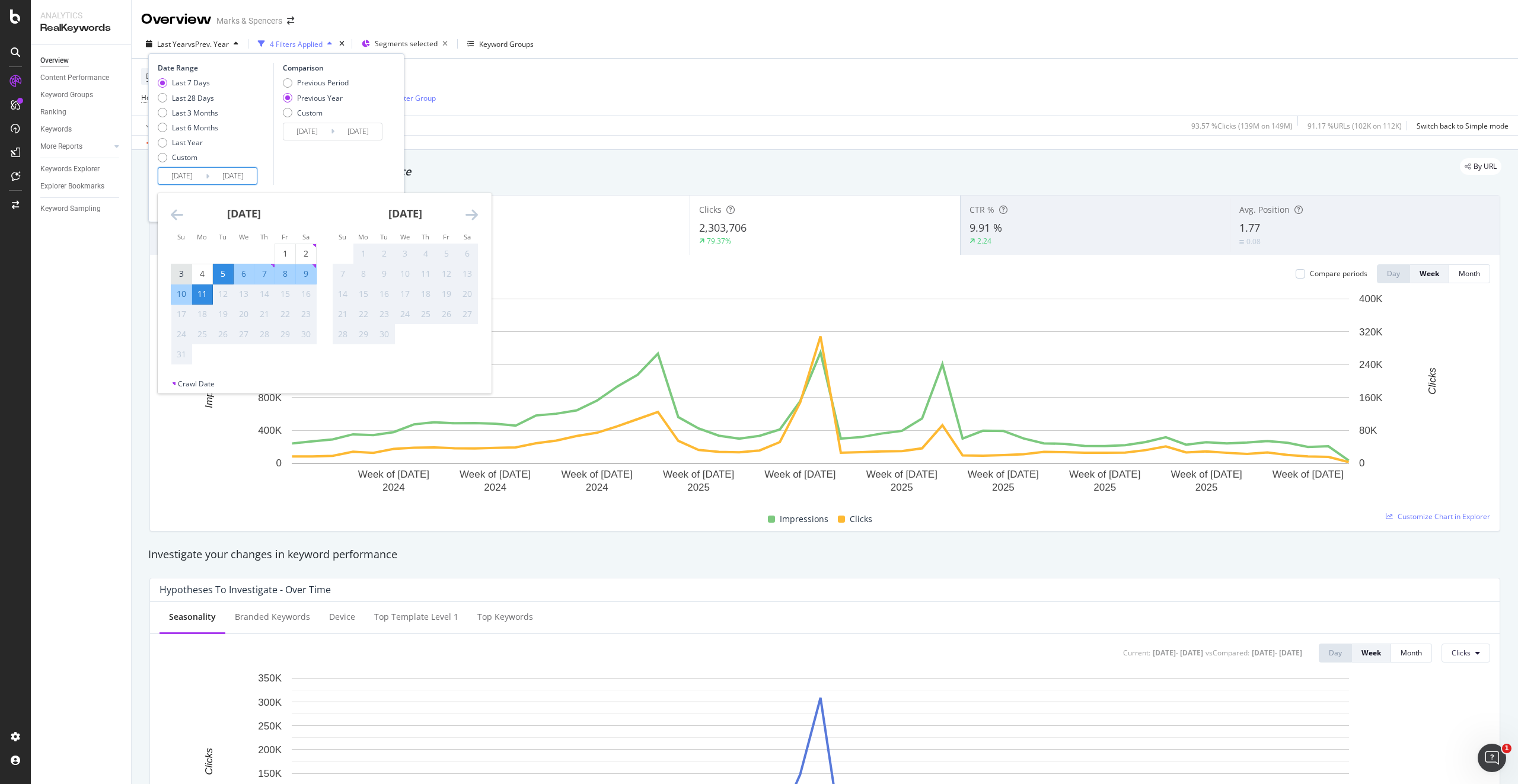
click at [181, 267] on div "3" at bounding box center [181, 273] width 20 height 19
type input "[DATE]"
click at [307, 270] on div "9" at bounding box center [306, 273] width 20 height 12
type input "[DATE]"
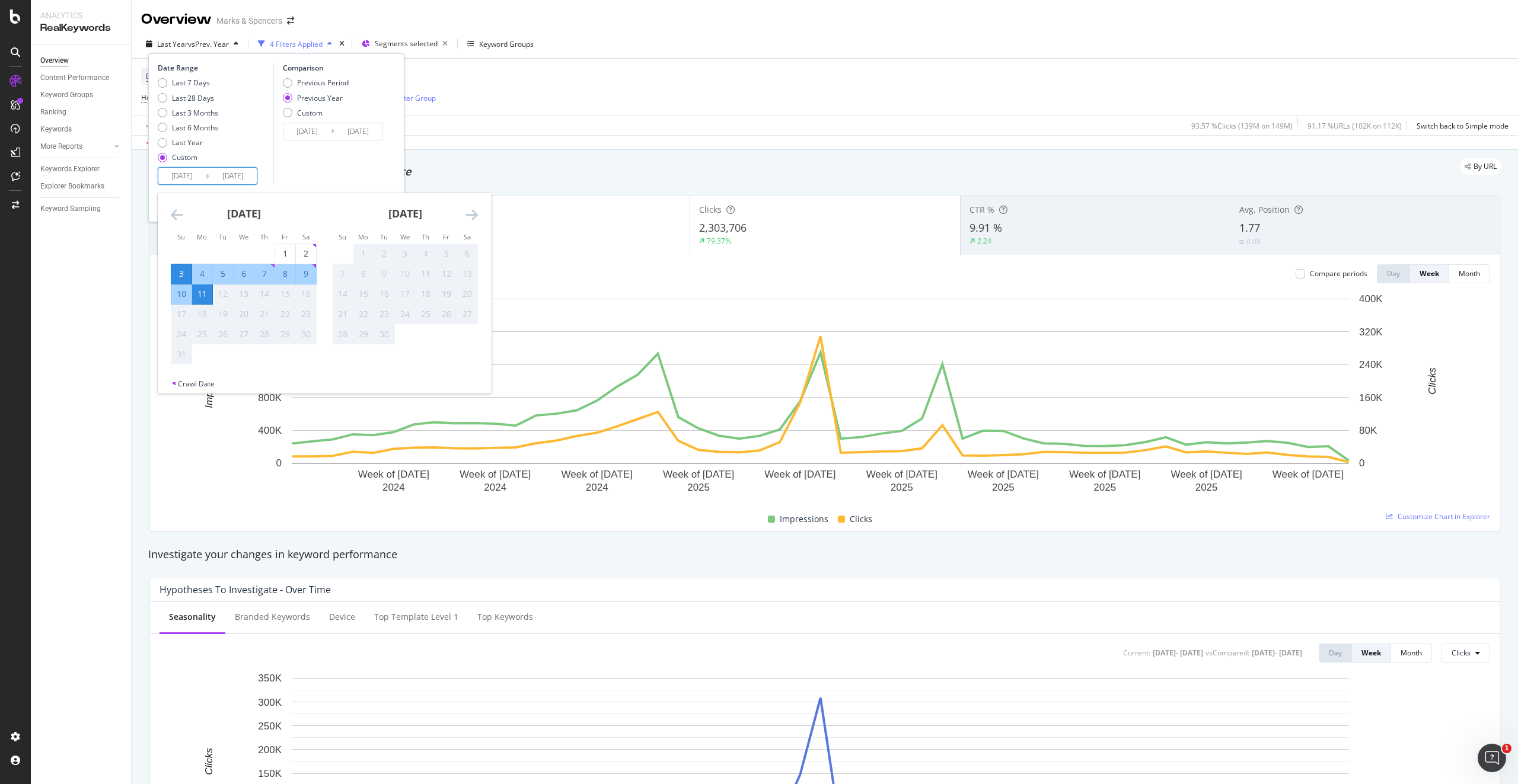
type input "[DATE]"
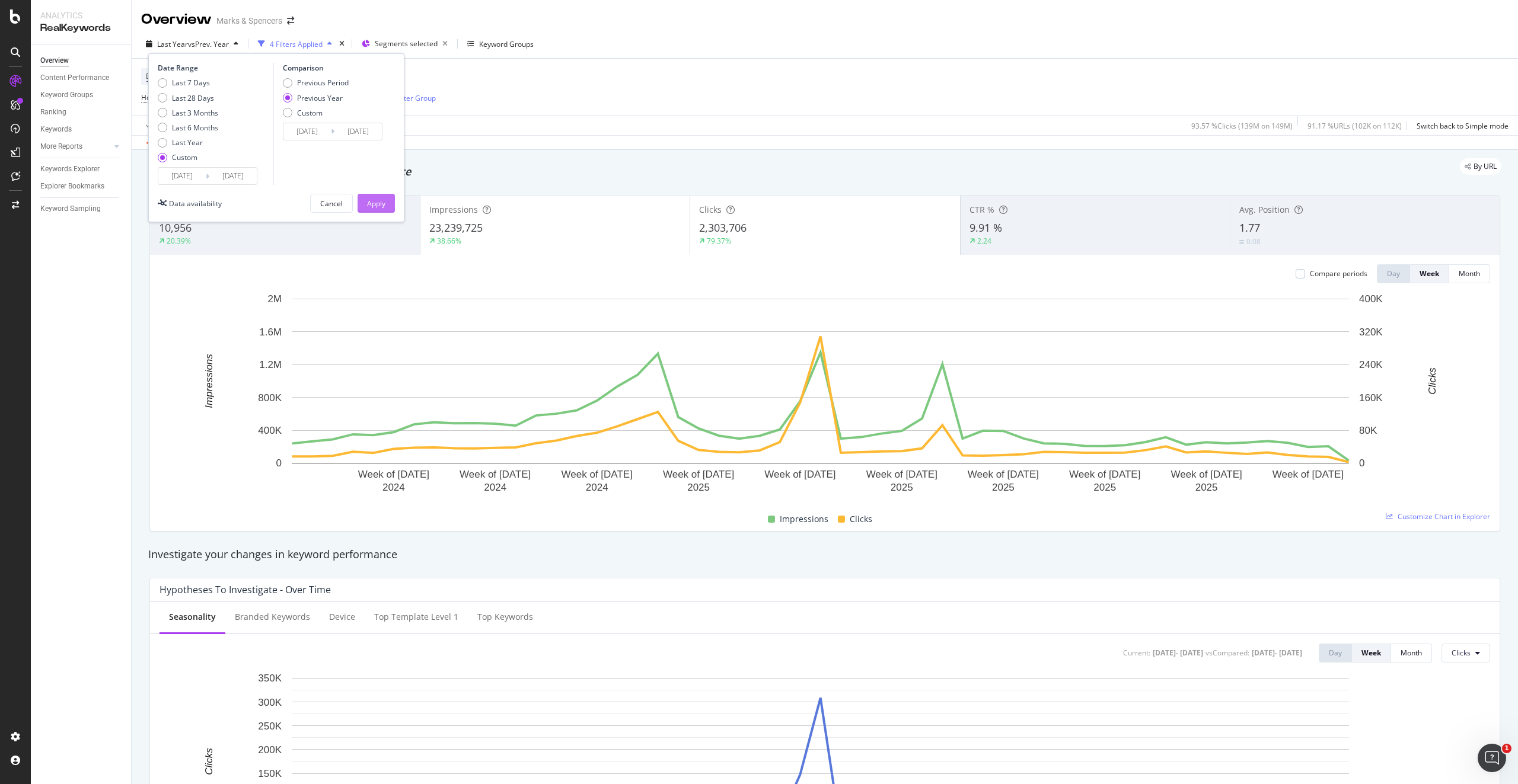
click at [382, 202] on div "Apply" at bounding box center [376, 204] width 19 height 10
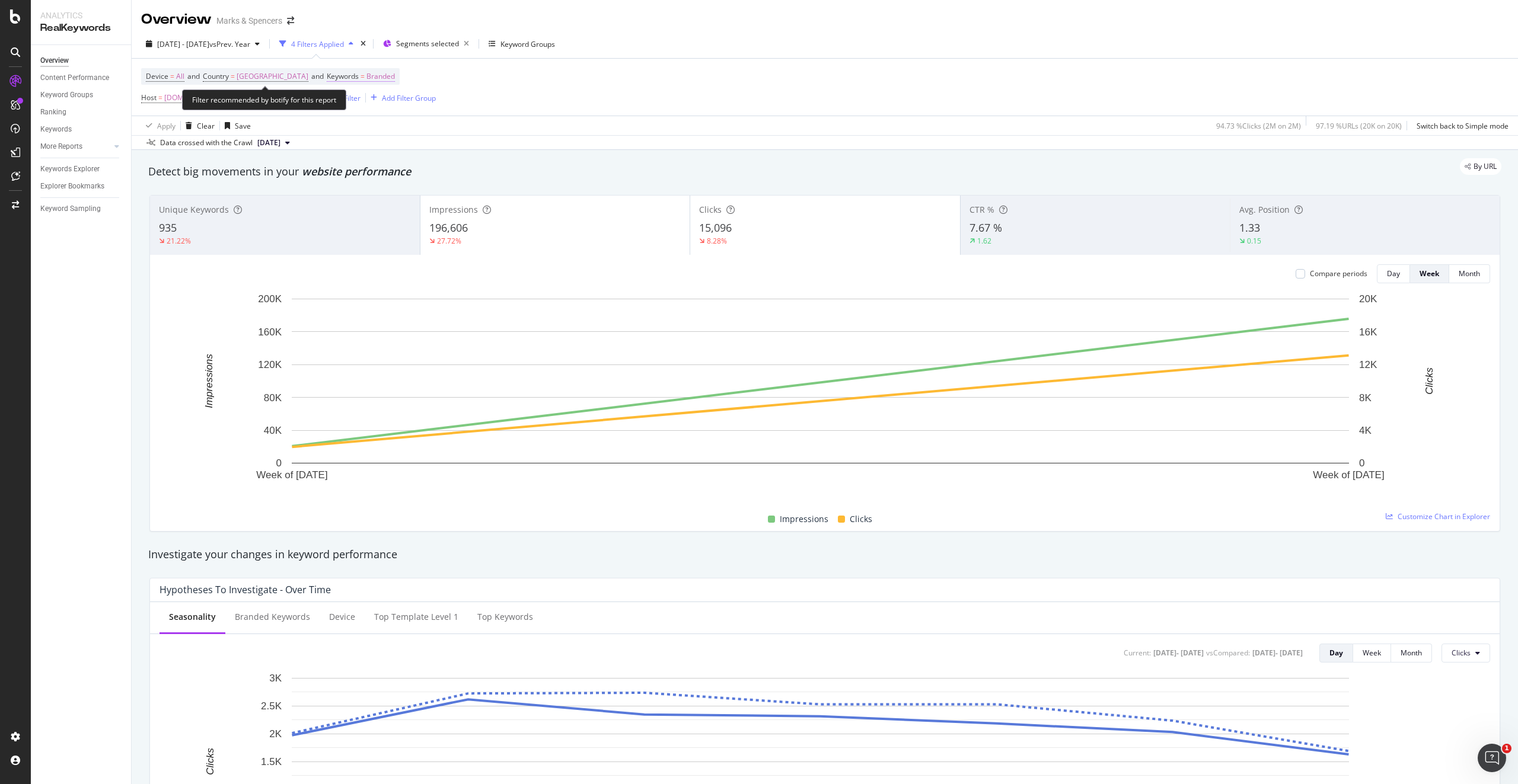
click at [366, 77] on span "Branded" at bounding box center [381, 76] width 29 height 17
click at [353, 105] on span "Branded" at bounding box center [342, 104] width 33 height 10
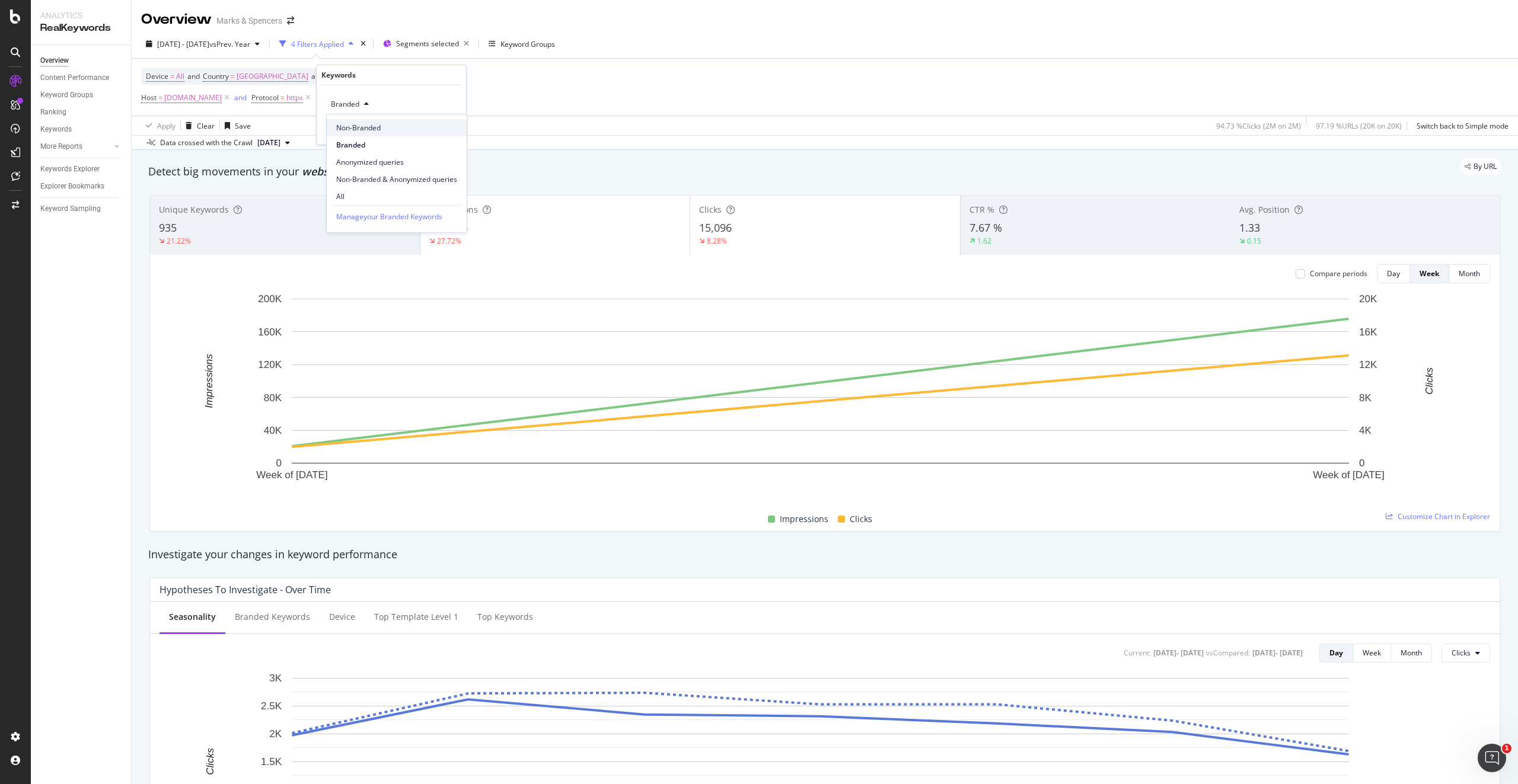
click at [354, 125] on span "Non-Branded" at bounding box center [397, 128] width 121 height 11
click at [440, 125] on div "Apply" at bounding box center [447, 130] width 19 height 10
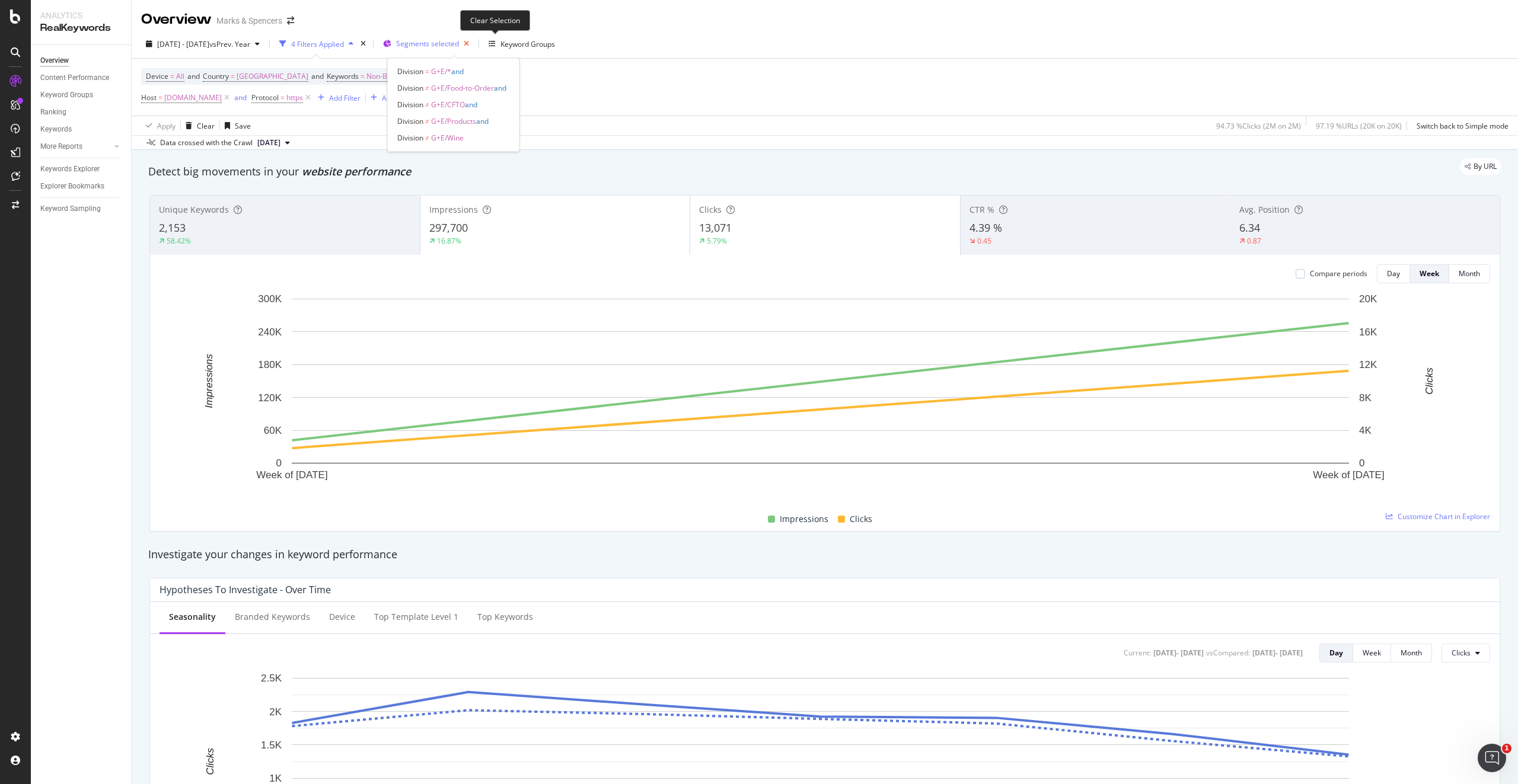
click at [473, 44] on icon "button" at bounding box center [467, 44] width 15 height 17
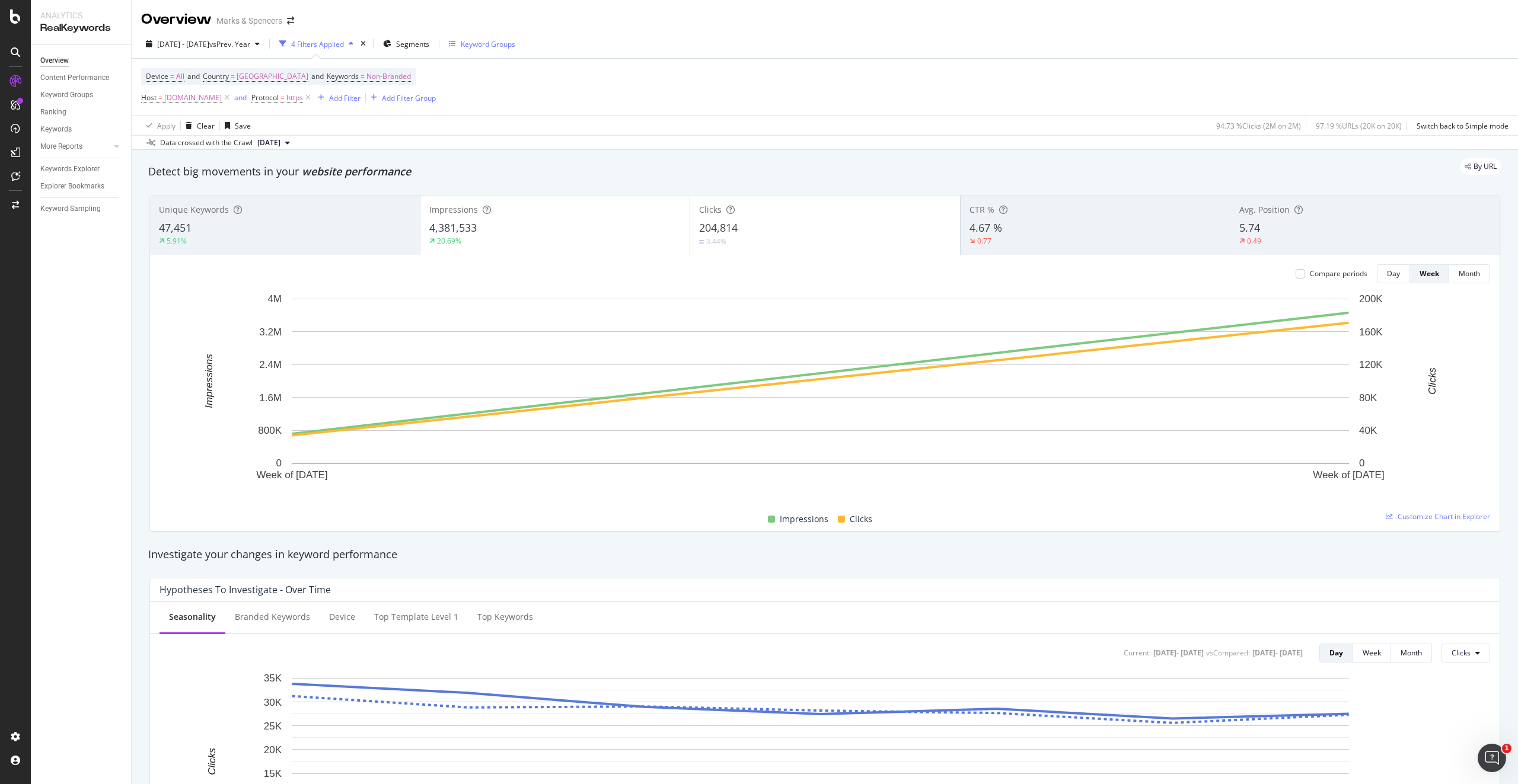
click at [495, 41] on div "Keyword Groups" at bounding box center [488, 44] width 55 height 10
click at [389, 79] on span "Non-Branded" at bounding box center [388, 76] width 44 height 17
click at [369, 108] on span "Non-Branded" at bounding box center [350, 104] width 49 height 10
click at [366, 105] on span "Non-Branded" at bounding box center [350, 104] width 49 height 10
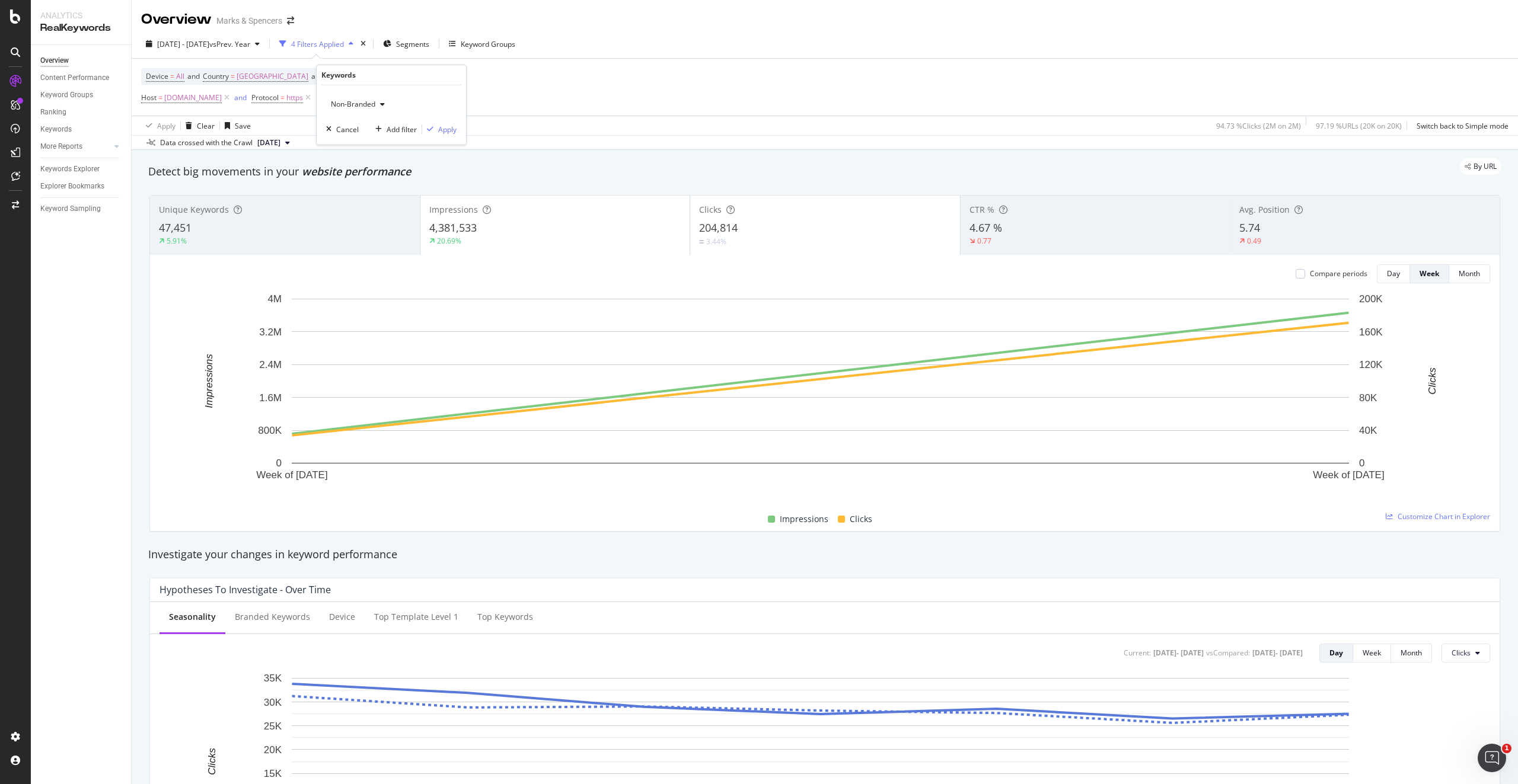
click at [366, 105] on span "Non-Branded" at bounding box center [350, 104] width 49 height 10
click at [346, 192] on span "All" at bounding box center [397, 196] width 121 height 11
click at [447, 132] on div "Apply" at bounding box center [447, 130] width 19 height 10
